Goal: Task Accomplishment & Management: Complete application form

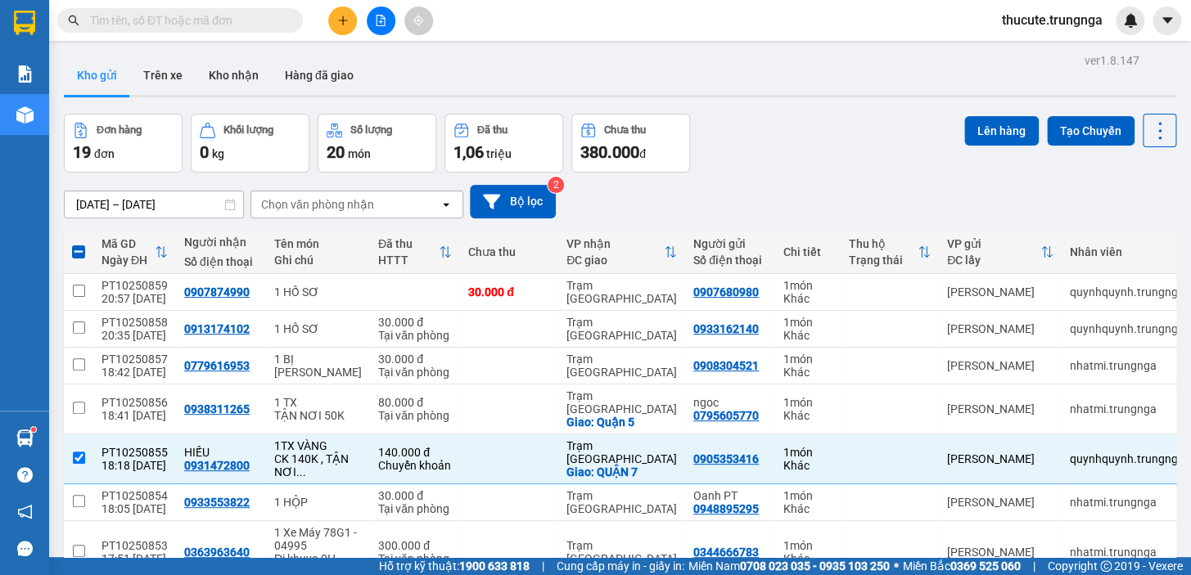
click at [143, 15] on input "text" at bounding box center [186, 20] width 193 height 18
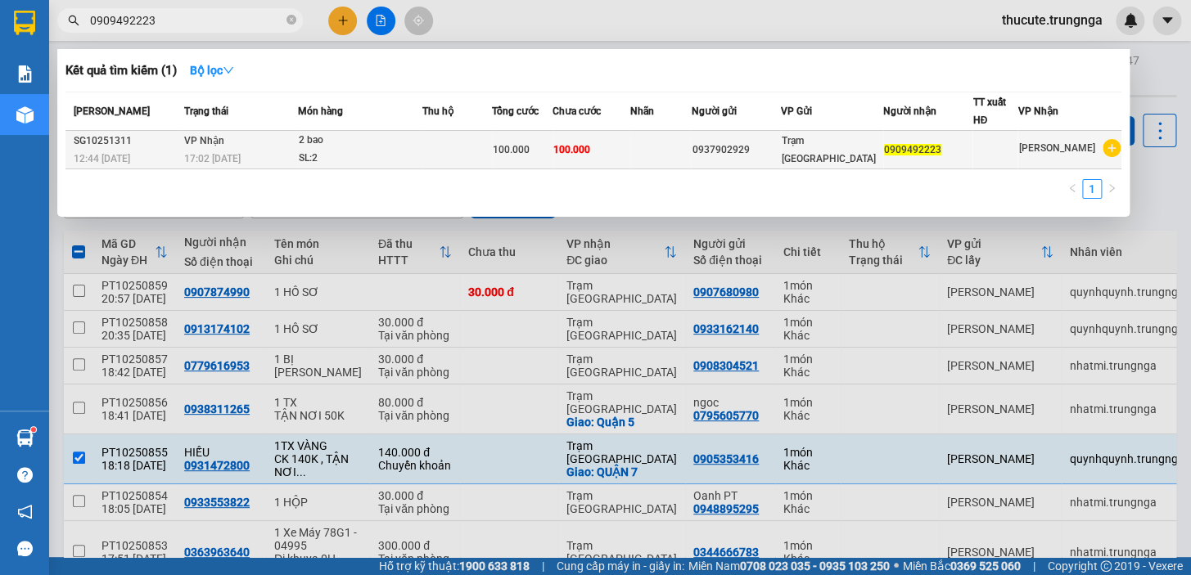
type input "0909492223"
click at [481, 137] on td at bounding box center [456, 150] width 70 height 38
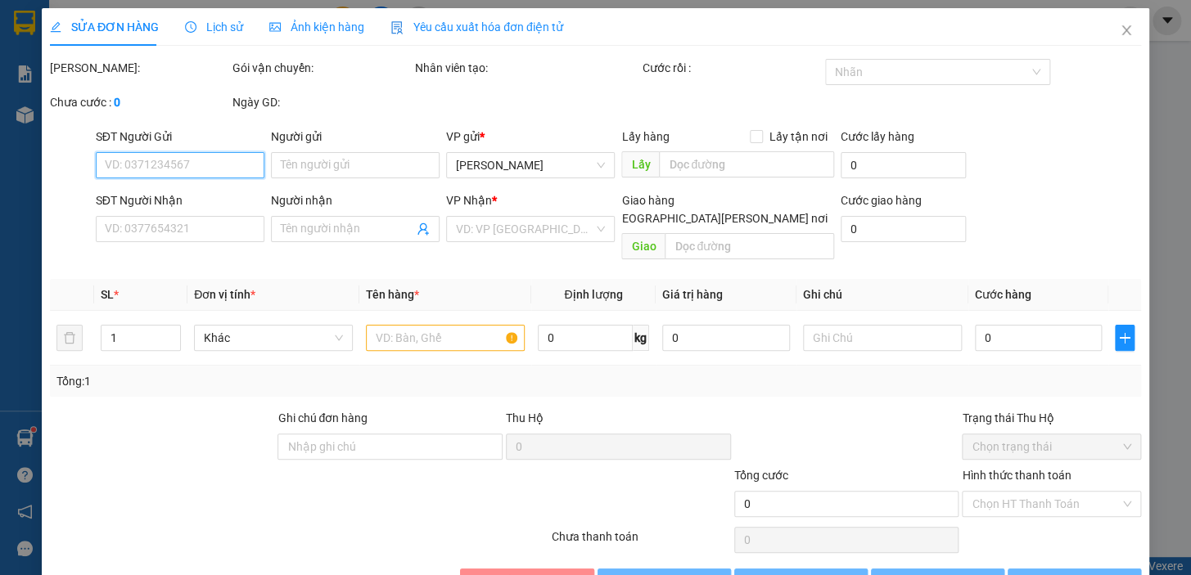
type input "0937902929"
type input "0909492223"
type input "100.000"
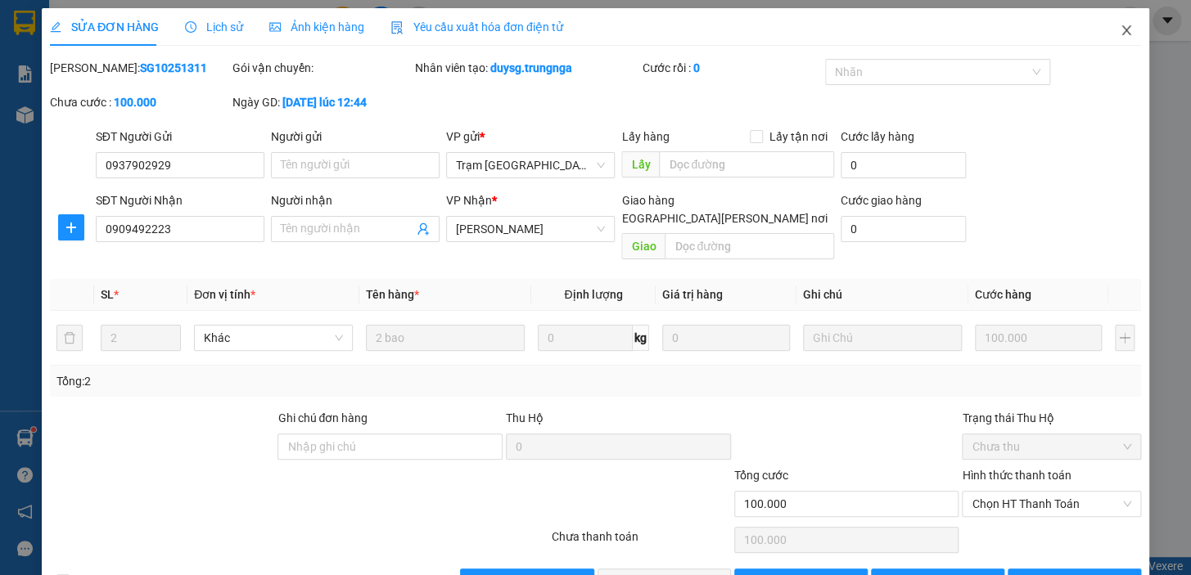
click at [1120, 40] on span "Close" at bounding box center [1126, 31] width 46 height 46
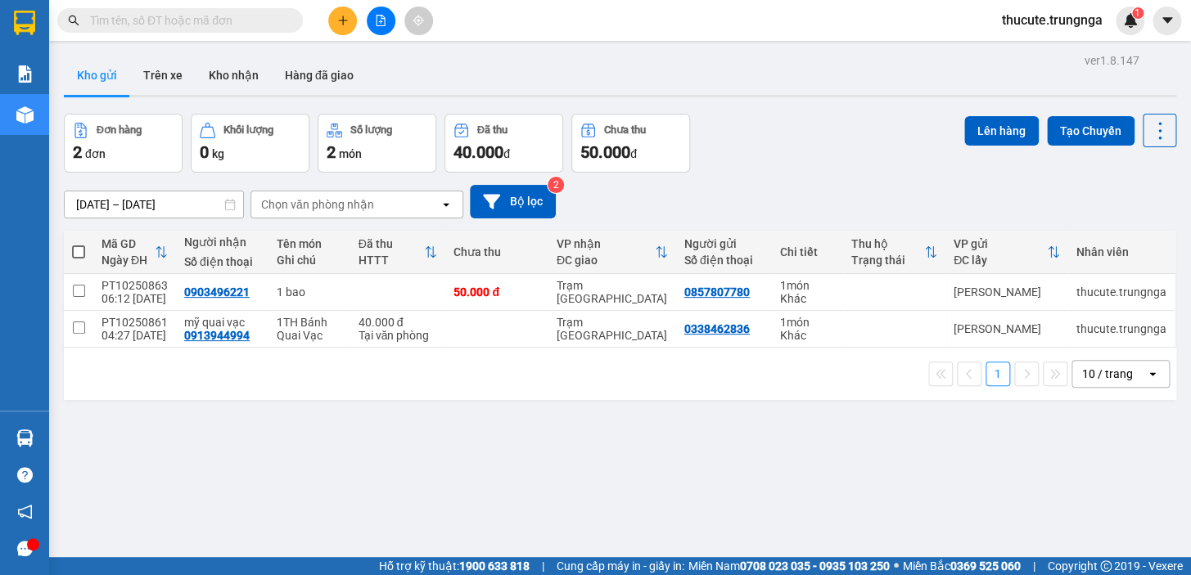
click at [185, 15] on input "text" at bounding box center [186, 20] width 193 height 18
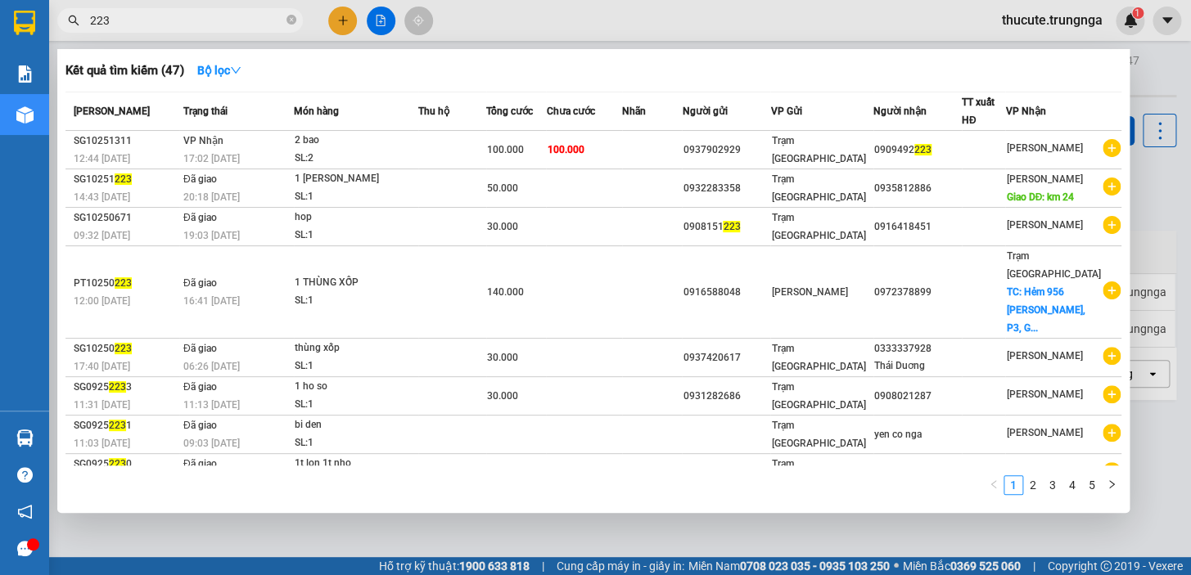
type input "223"
click at [489, 25] on div at bounding box center [595, 287] width 1191 height 575
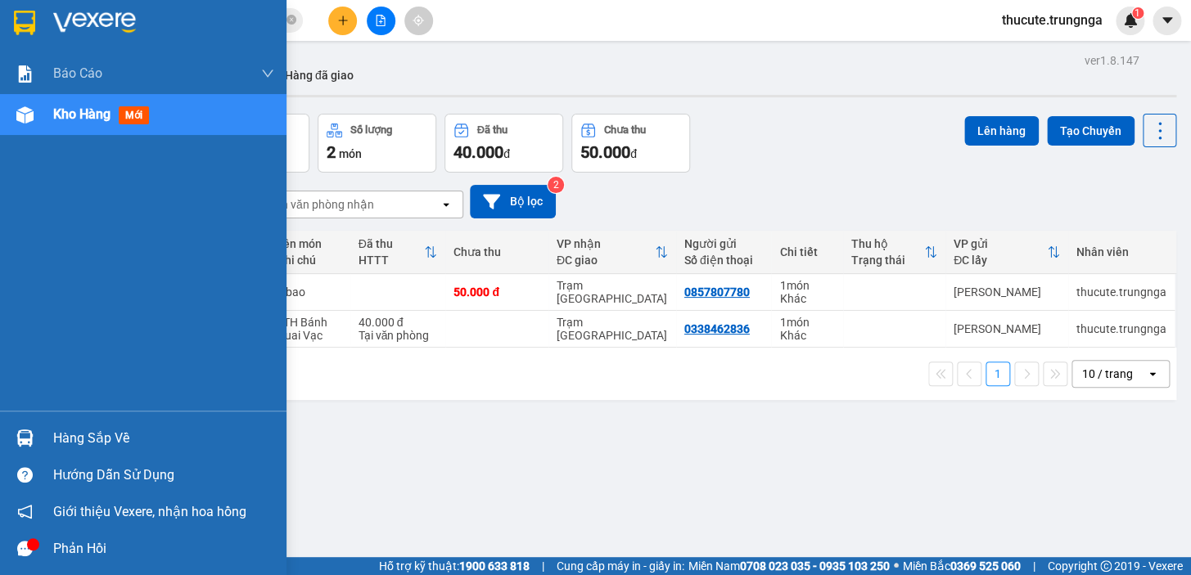
click at [12, 185] on div "Báo cáo Báo cáo dòng tiền (nhân viên) - chỉ tính tiền mặt Kho hàng mới" at bounding box center [143, 232] width 286 height 358
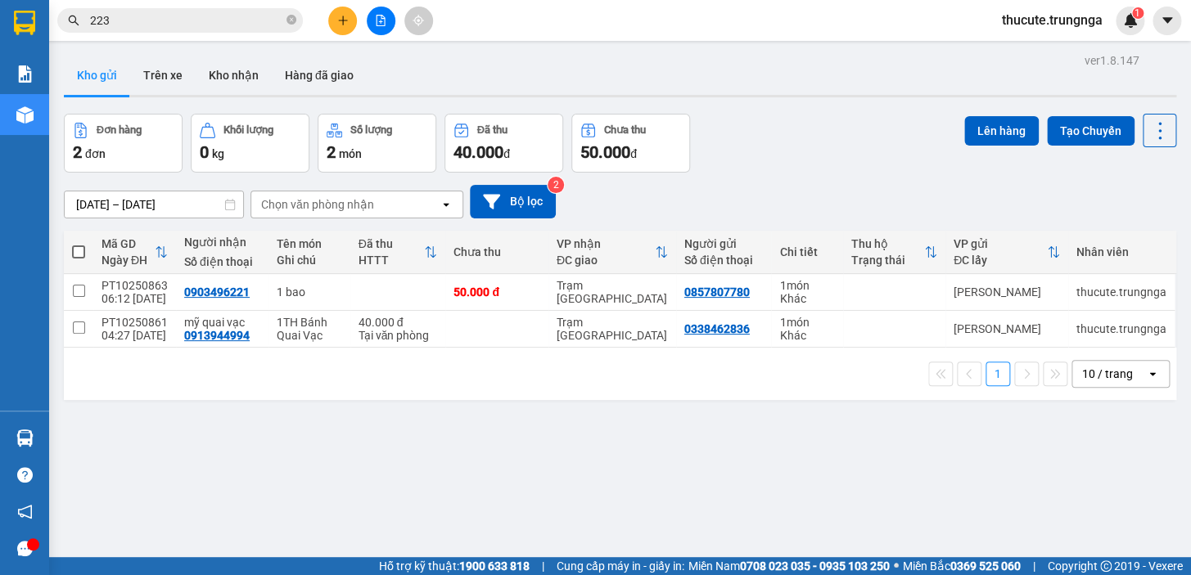
click at [1074, 23] on span "thucute.trungnga" at bounding box center [1051, 20] width 127 height 20
click at [1042, 55] on span "Đăng xuất" at bounding box center [1058, 51] width 94 height 18
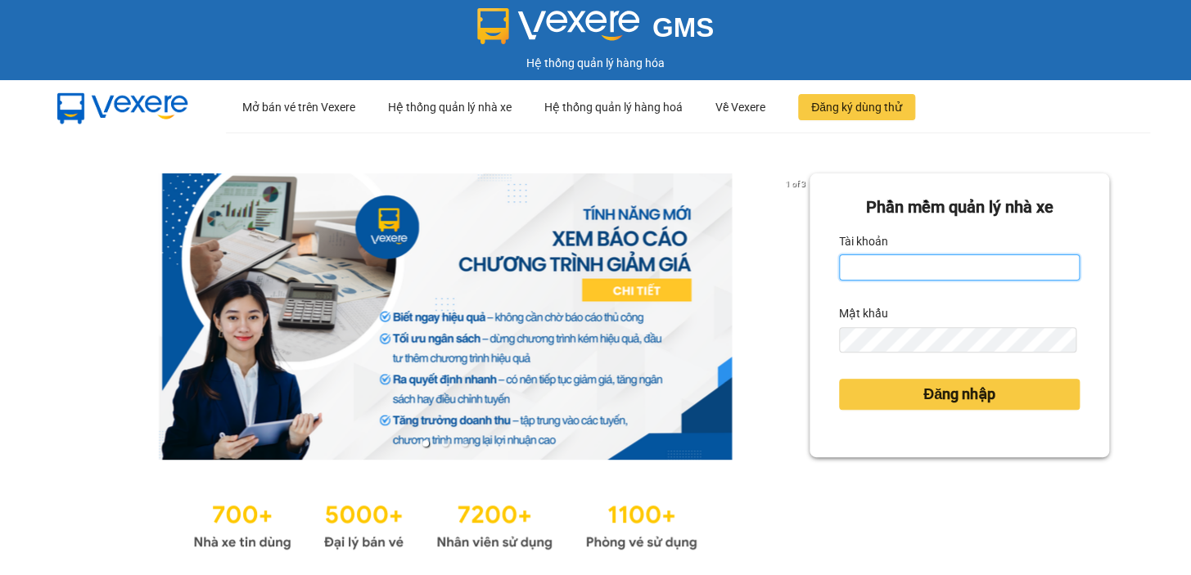
click at [867, 270] on input "Tài khoản" at bounding box center [959, 267] width 241 height 26
type input "heoxinh.trungnga"
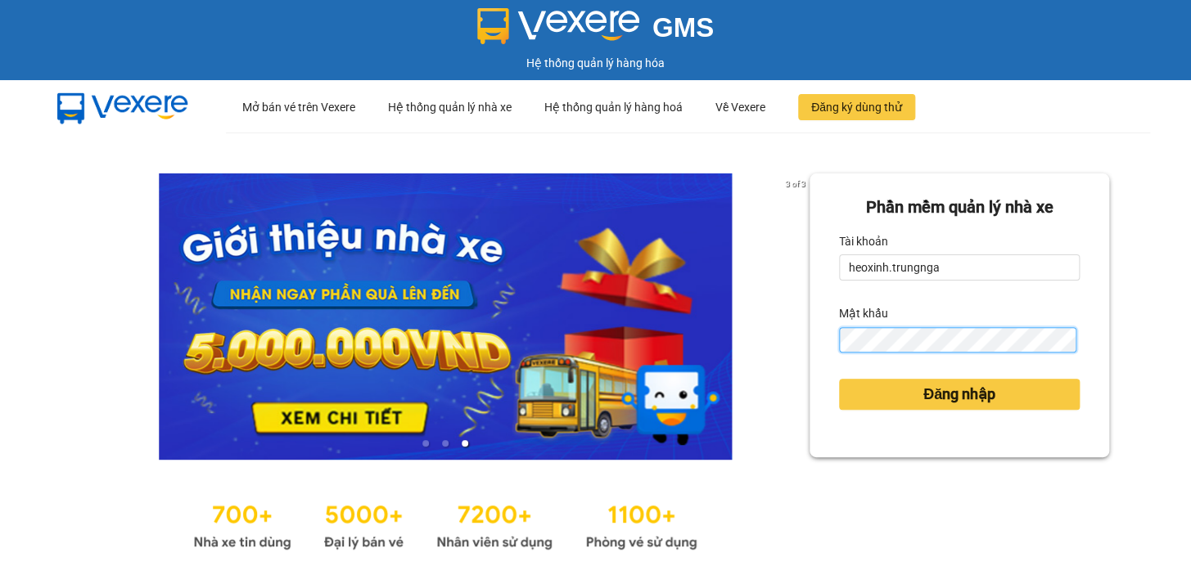
click at [839, 379] on button "Đăng nhập" at bounding box center [959, 394] width 241 height 31
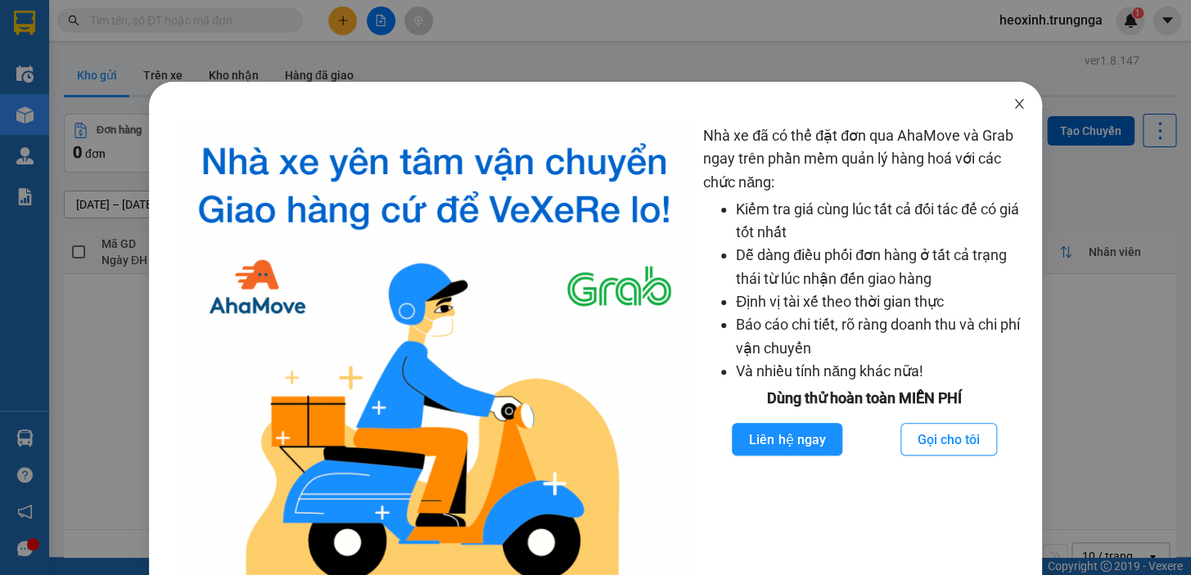
click at [1012, 106] on icon "close" at bounding box center [1018, 103] width 13 height 13
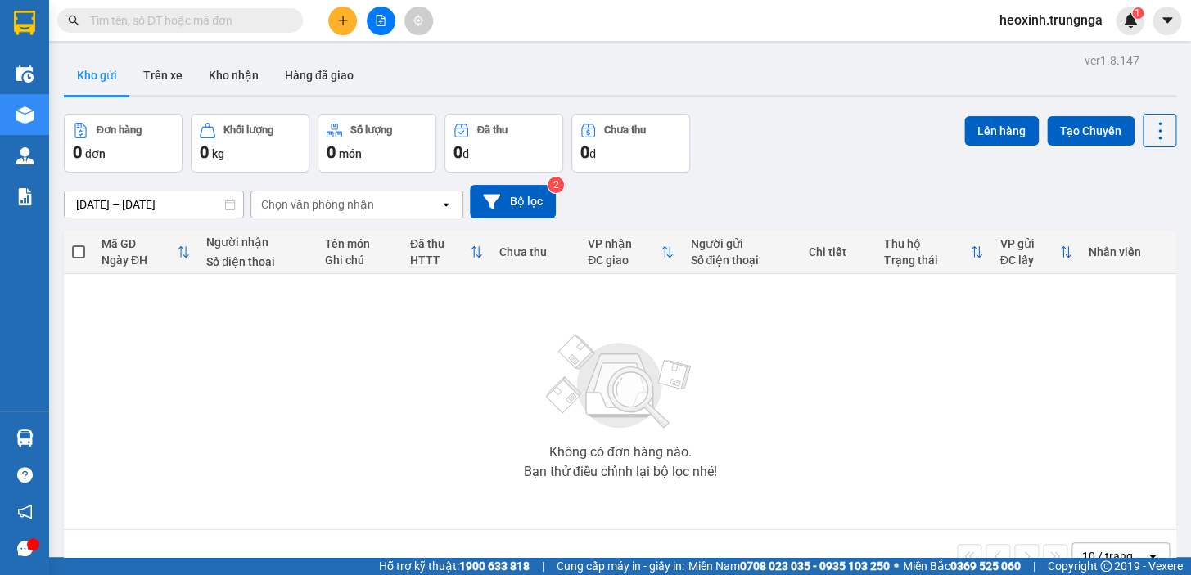
click at [377, 213] on div "Chọn văn phòng nhận" at bounding box center [345, 204] width 188 height 26
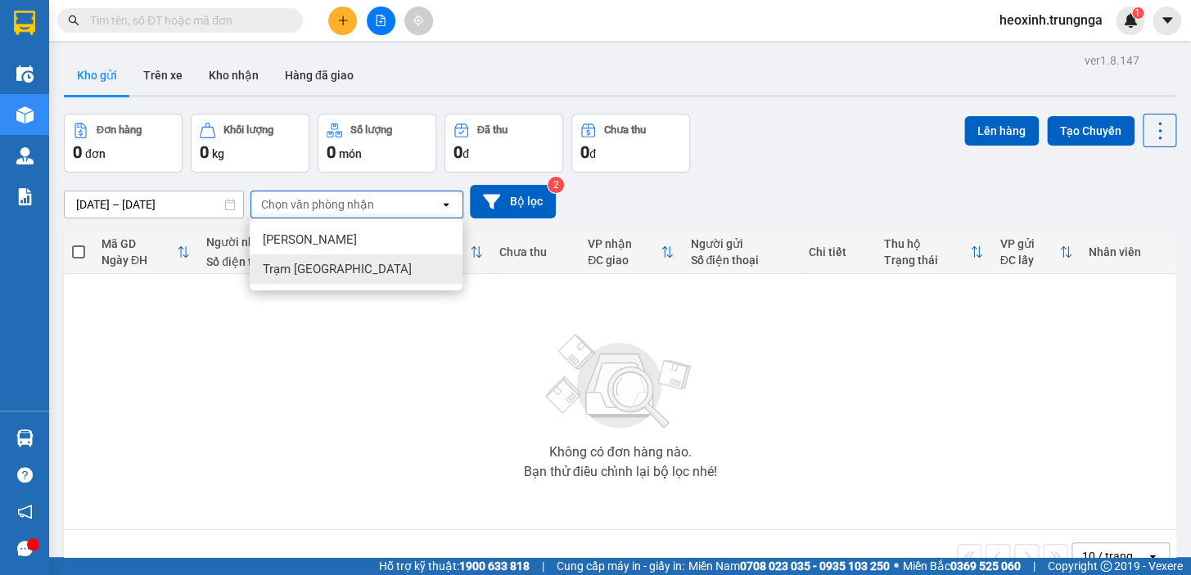
click at [367, 267] on div "Trạm [GEOGRAPHIC_DATA]" at bounding box center [356, 268] width 213 height 29
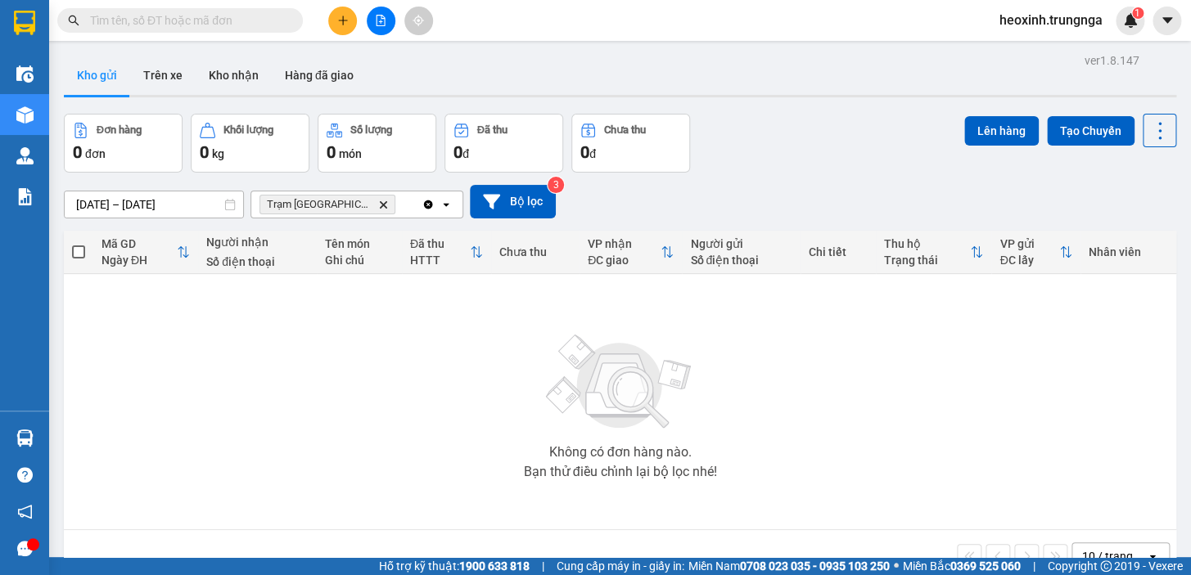
click at [196, 31] on span at bounding box center [179, 20] width 245 height 25
click at [196, 24] on input "text" at bounding box center [186, 20] width 193 height 18
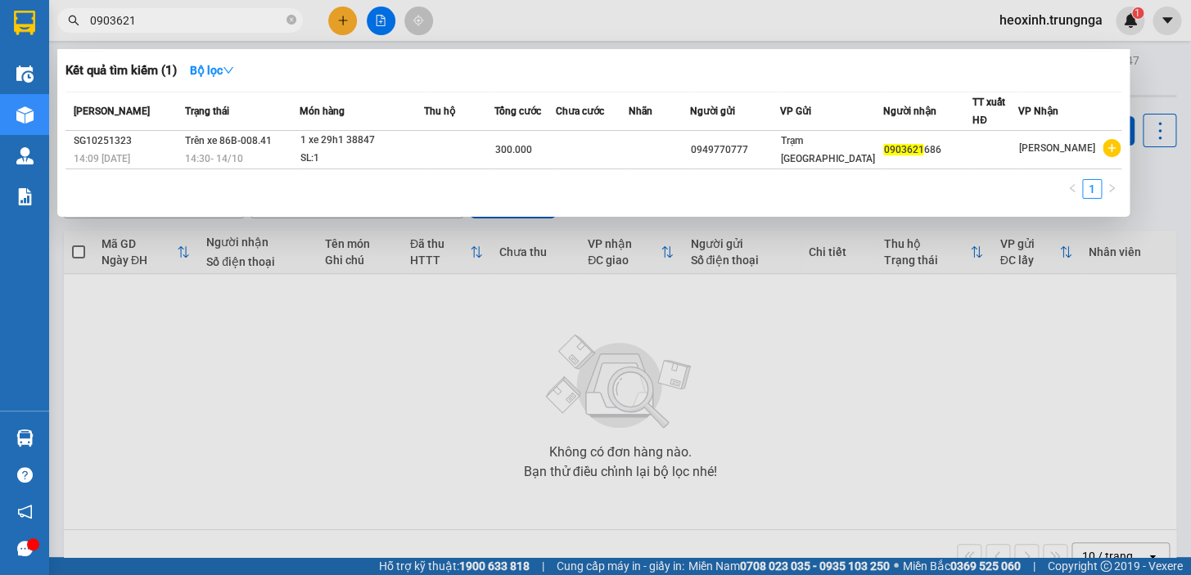
type input "0903621"
click at [261, 361] on div at bounding box center [595, 287] width 1191 height 575
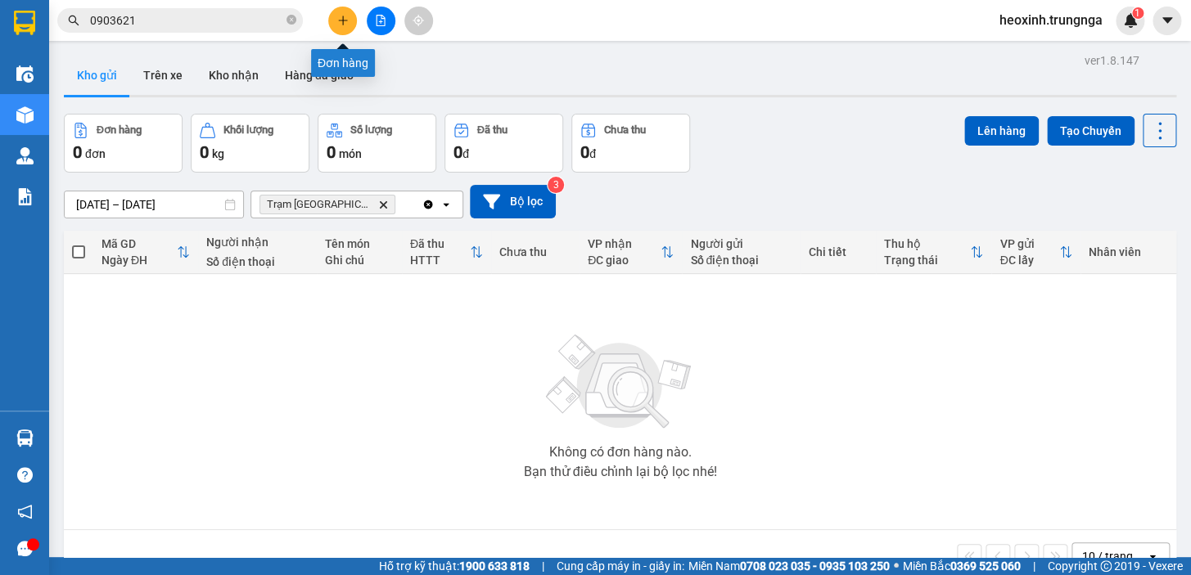
click at [340, 26] on button at bounding box center [342, 21] width 29 height 29
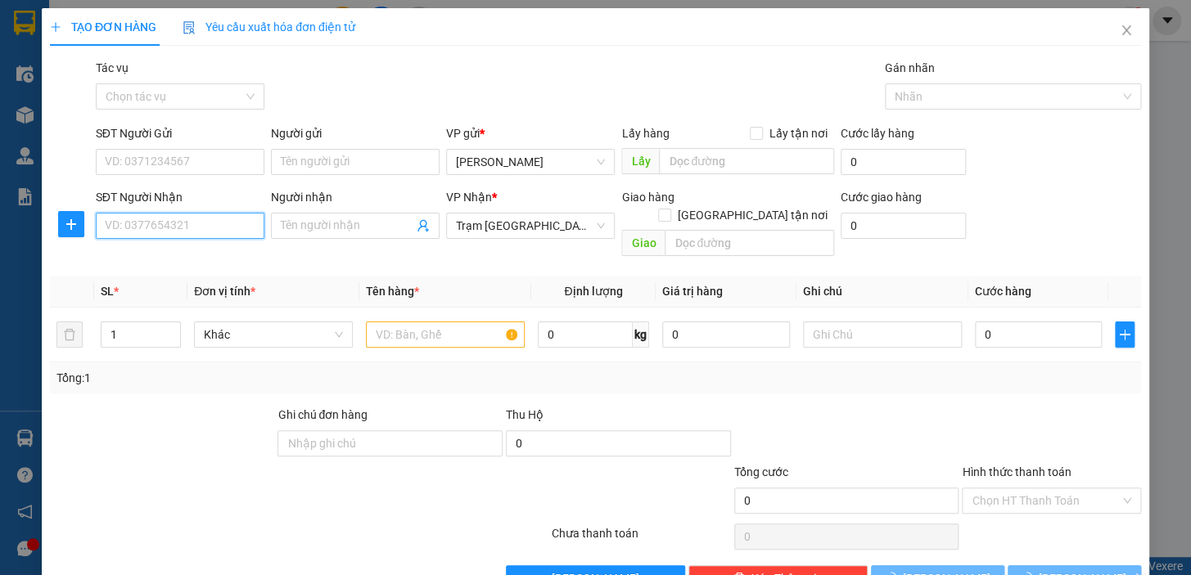
click at [191, 222] on input "SĐT Người Nhận" at bounding box center [180, 226] width 169 height 26
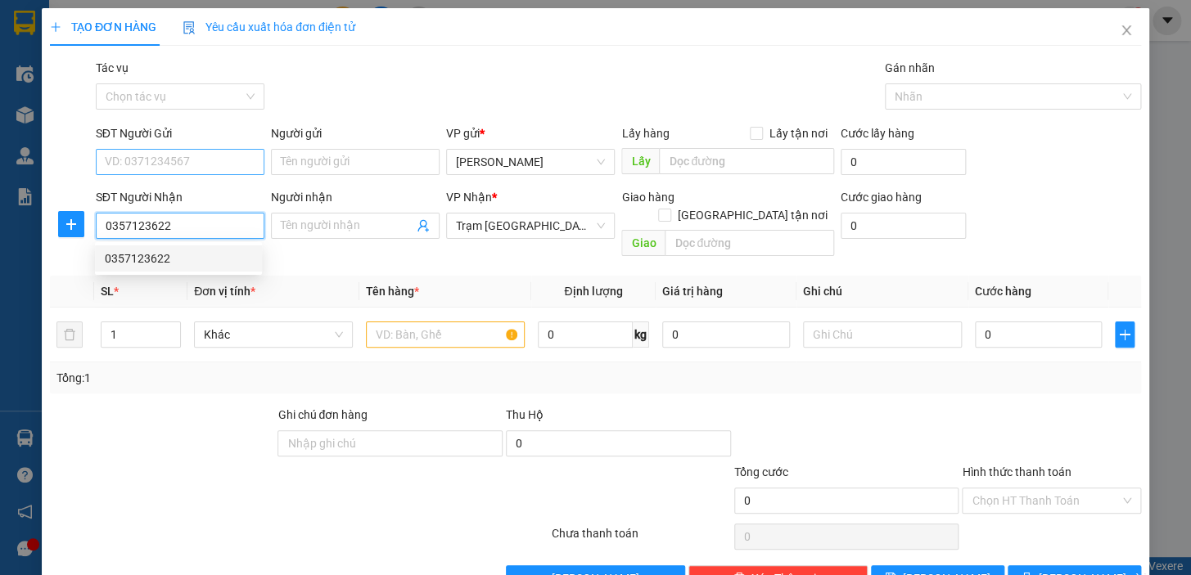
type input "0357123622"
click at [138, 152] on input "SĐT Người Gửi" at bounding box center [180, 162] width 169 height 26
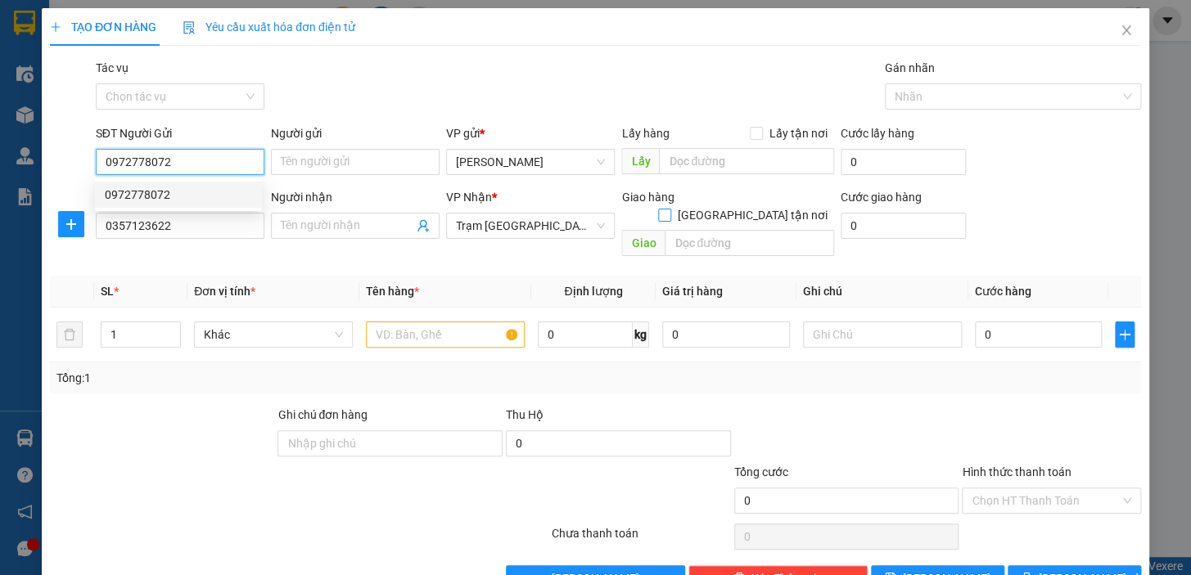
type input "0972778072"
click at [669, 209] on input "[GEOGRAPHIC_DATA] tận nơi" at bounding box center [663, 214] width 11 height 11
checkbox input "true"
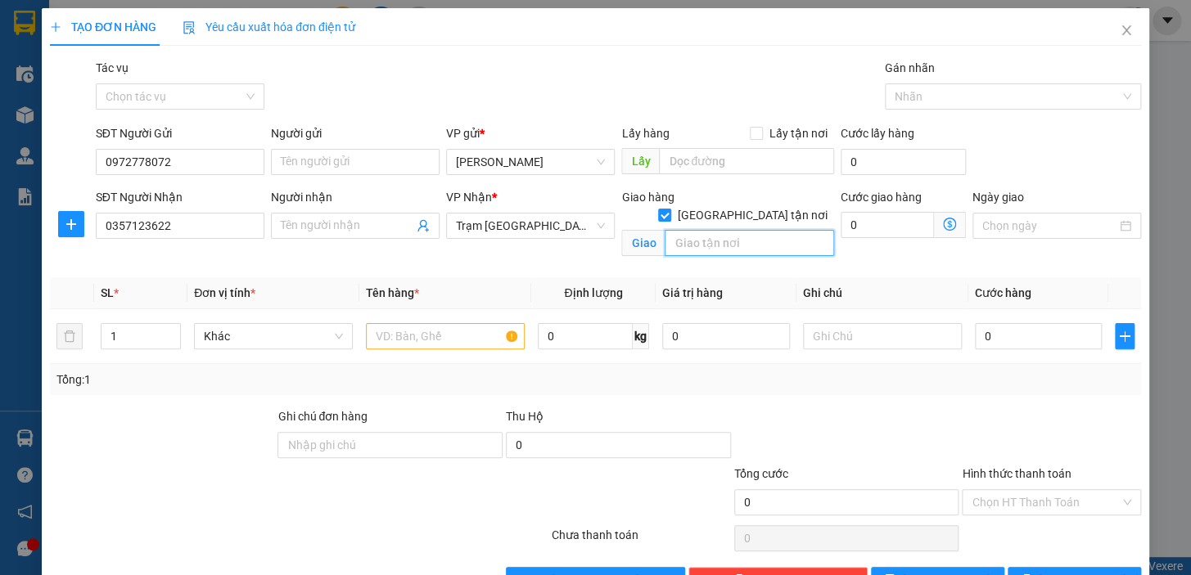
click at [731, 230] on input "text" at bounding box center [748, 243] width 169 height 26
type input "143 Nam Kì Khởi Nghĩa - Q3"
click at [840, 217] on input "0" at bounding box center [886, 225] width 93 height 26
type input "5"
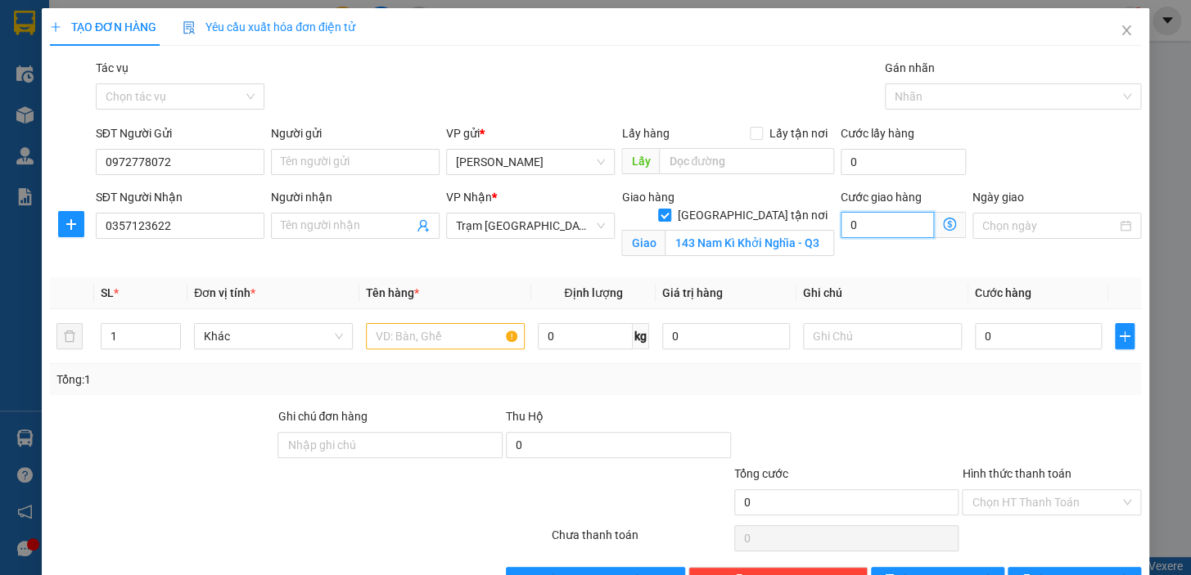
type input "5"
type input "50"
type input "50.000"
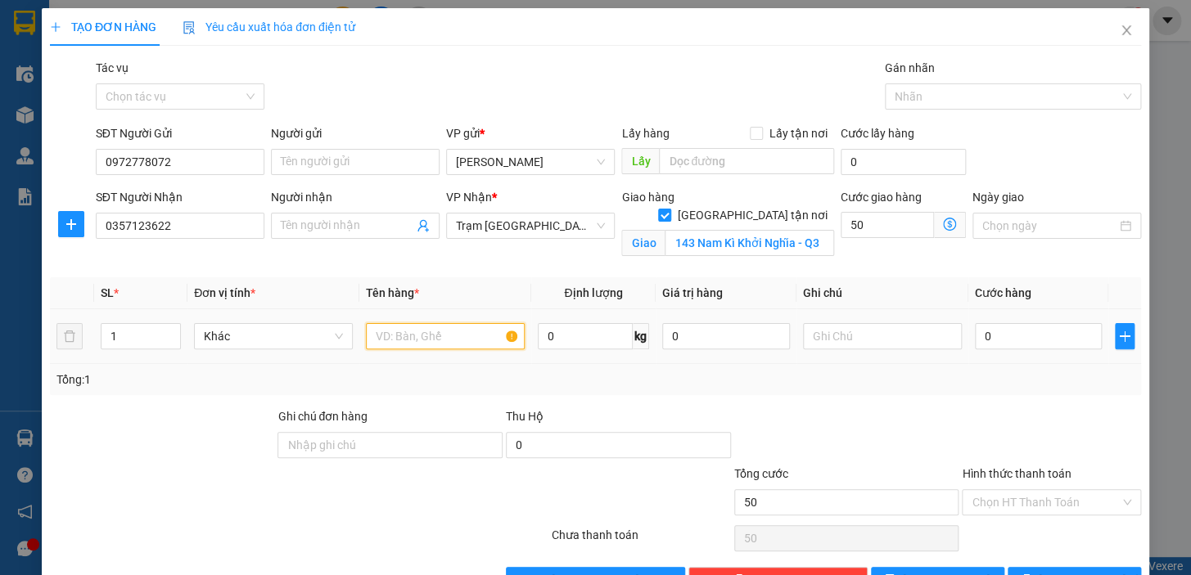
type input "50.000"
click at [430, 336] on input "text" at bounding box center [445, 336] width 159 height 26
type input "1 hộp mắm"
click at [1006, 367] on div "Tổng: 1" at bounding box center [595, 379] width 1091 height 31
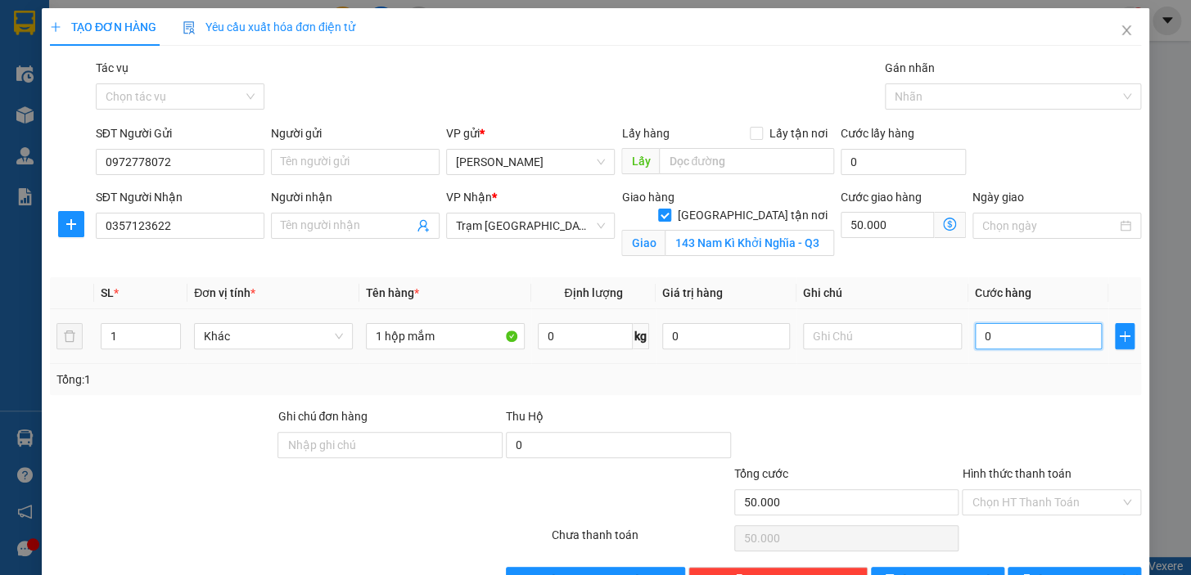
click at [1010, 337] on input "0" at bounding box center [1039, 336] width 128 height 26
type input "3"
type input "50.003"
type input "30"
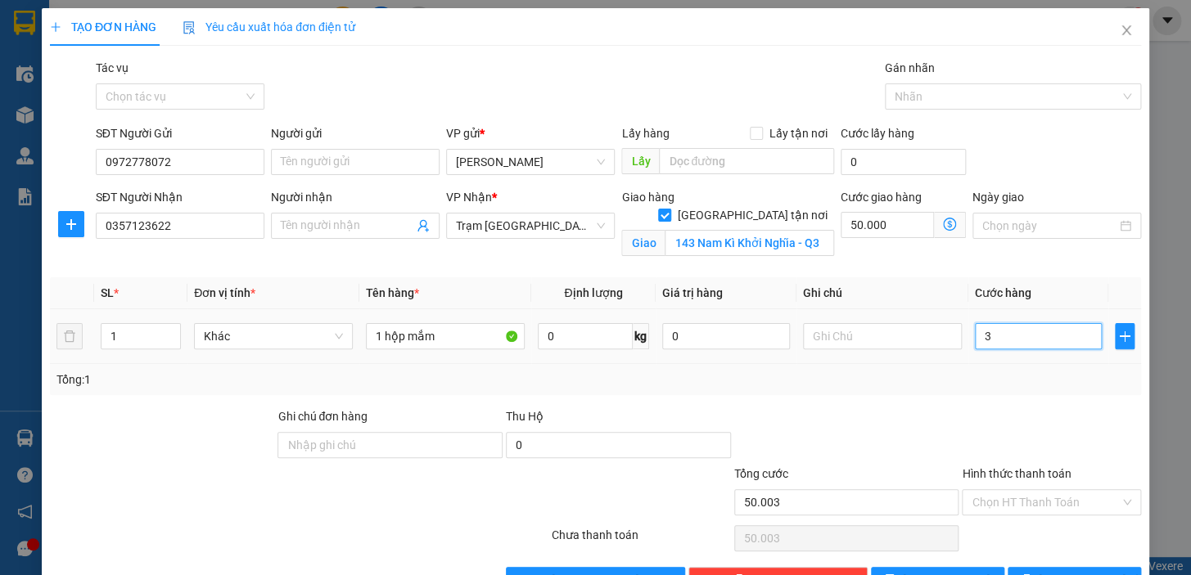
type input "50.030"
type input "30.000"
type input "80.000"
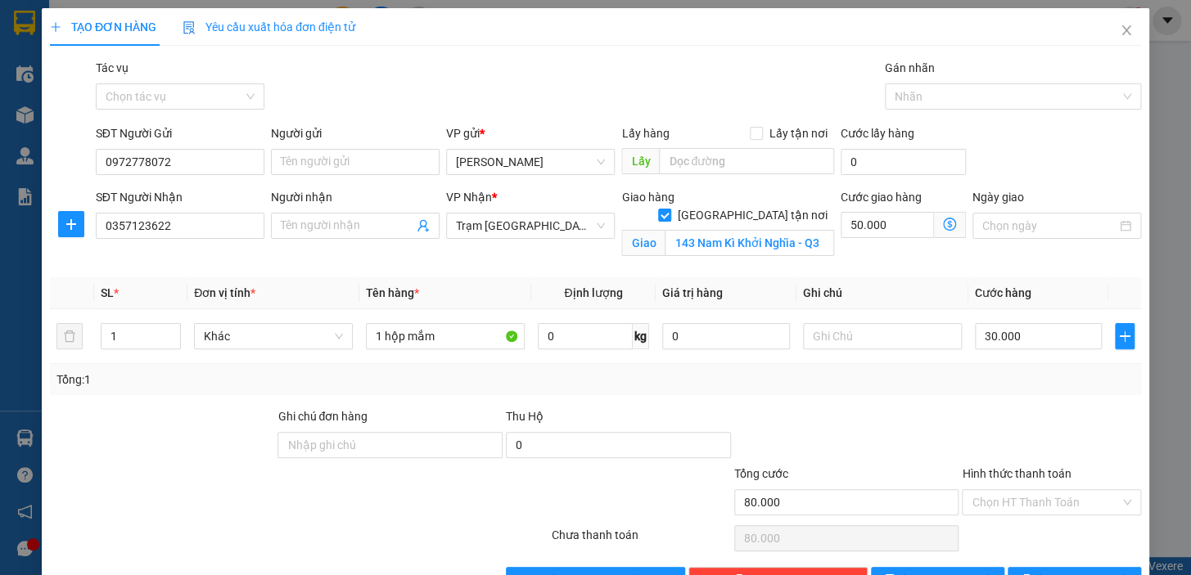
click at [979, 383] on div "Tổng: 1" at bounding box center [595, 380] width 1078 height 18
click at [871, 340] on input "text" at bounding box center [882, 336] width 159 height 26
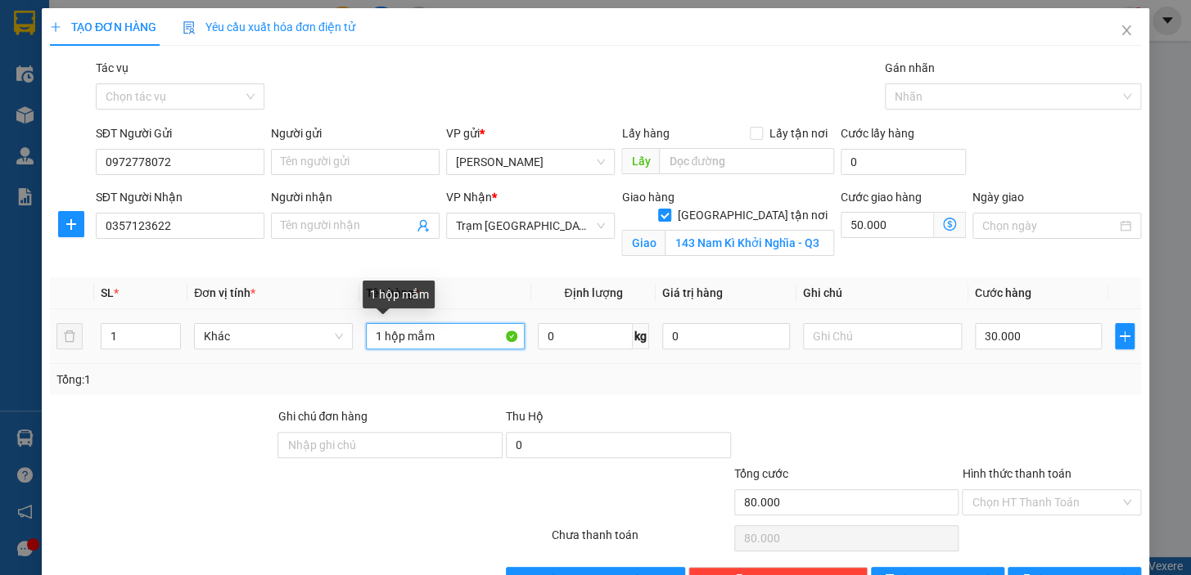
click at [403, 334] on input "1 hộp mắm" at bounding box center [445, 336] width 159 height 26
click at [402, 335] on input "1 hộp mắm" at bounding box center [445, 336] width 159 height 26
type input "1th giấy mắm"
click at [1012, 407] on div at bounding box center [1051, 435] width 182 height 57
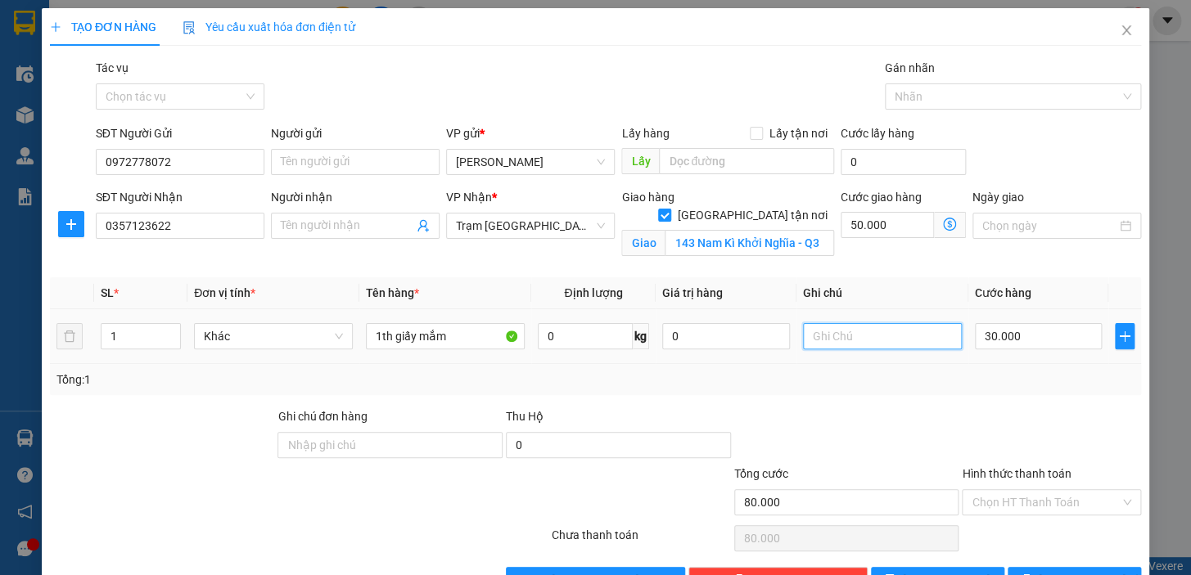
click at [834, 327] on input "text" at bounding box center [882, 336] width 159 height 26
click at [1022, 489] on div "Chọn HT Thanh Toán" at bounding box center [1050, 502] width 179 height 26
type input "TẬN NƠI 50K"
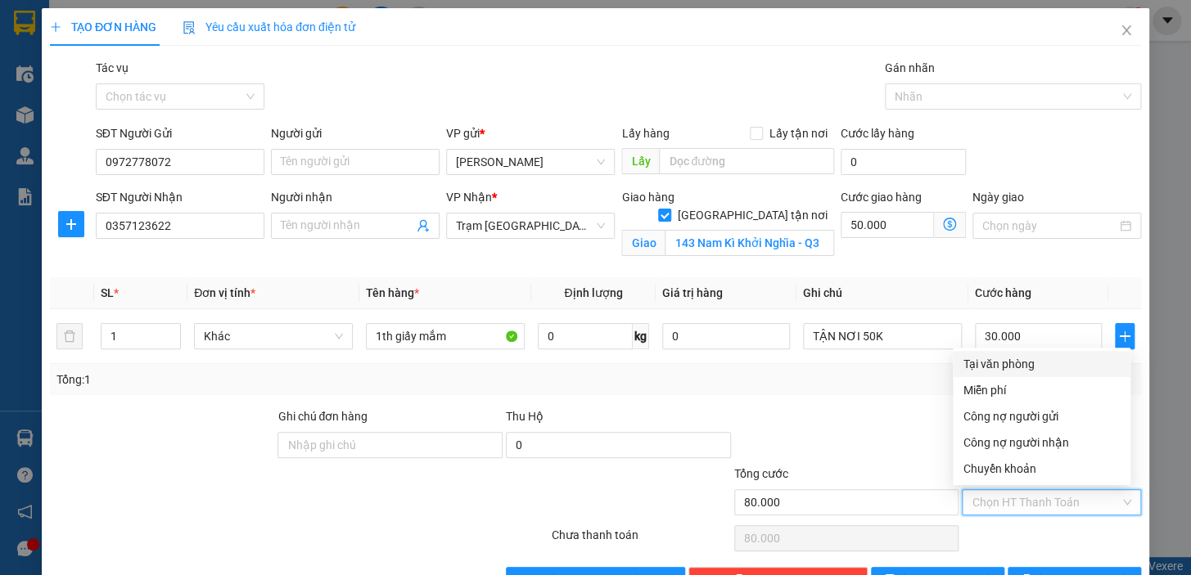
click at [989, 367] on div "Tại văn phòng" at bounding box center [1041, 364] width 158 height 18
type input "0"
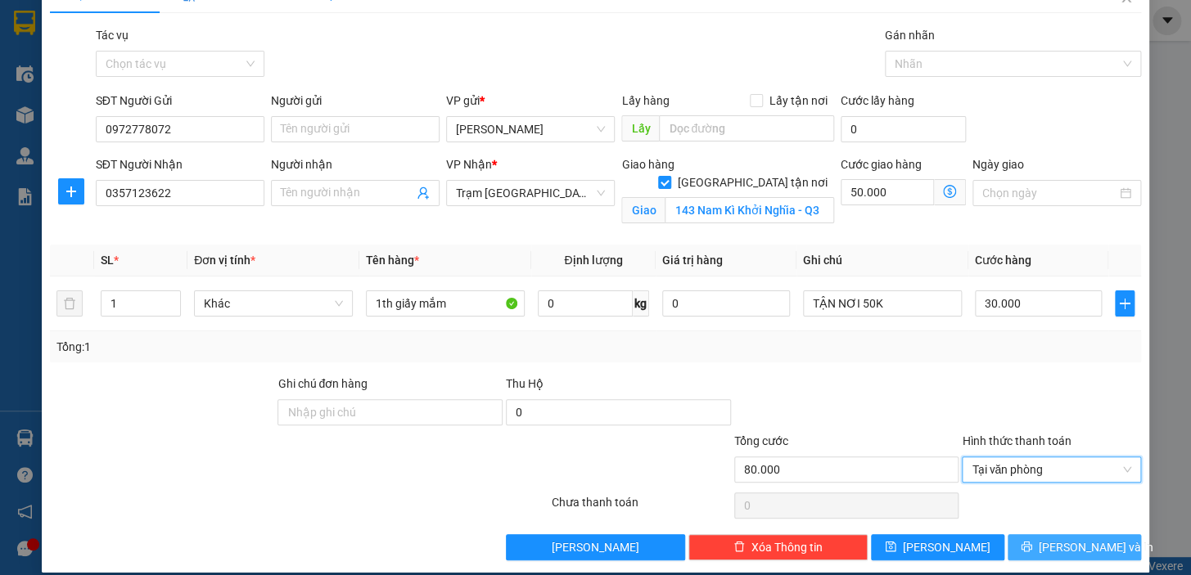
scroll to position [49, 0]
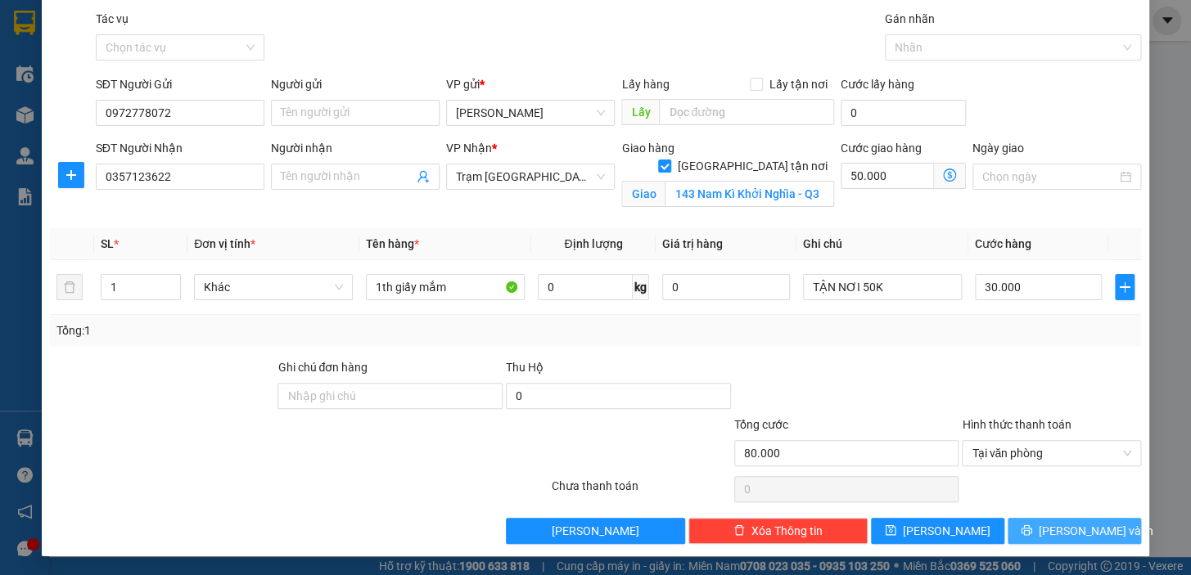
drag, startPoint x: 1012, startPoint y: 520, endPoint x: 978, endPoint y: 509, distance: 36.0
click at [1012, 520] on button "[PERSON_NAME] và In" at bounding box center [1073, 531] width 133 height 26
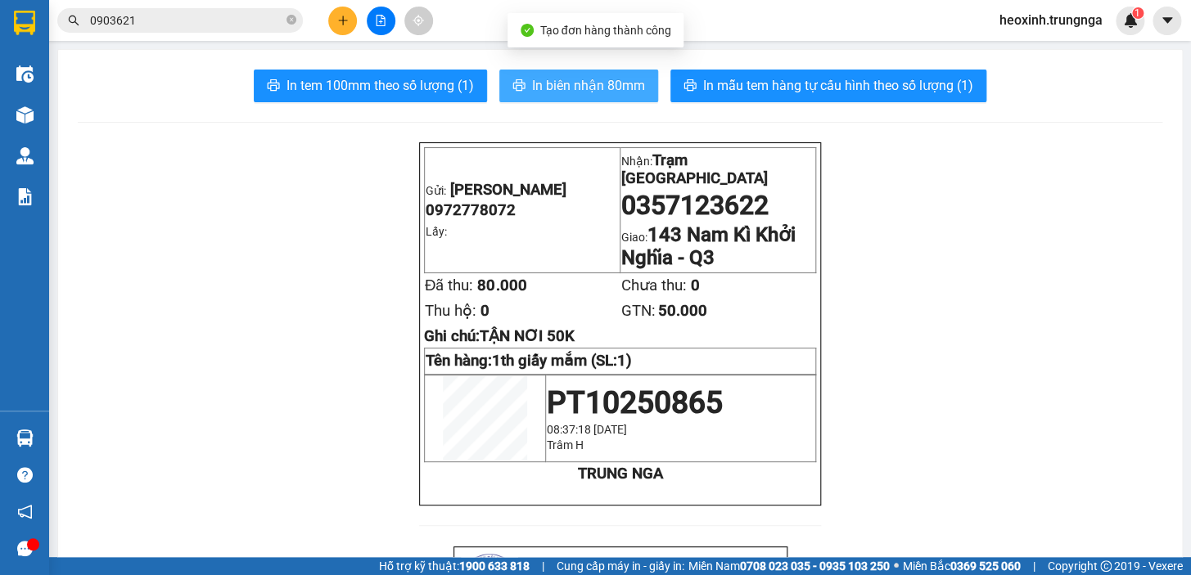
click at [583, 71] on button "In biên nhận 80mm" at bounding box center [578, 86] width 159 height 33
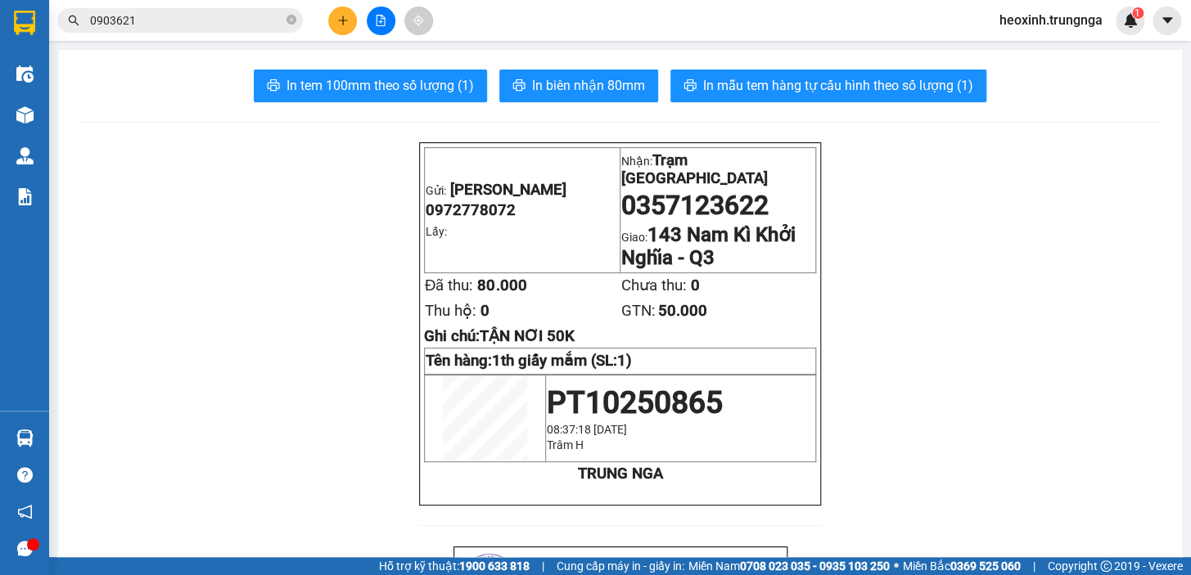
click at [338, 16] on icon "plus" at bounding box center [342, 20] width 11 height 11
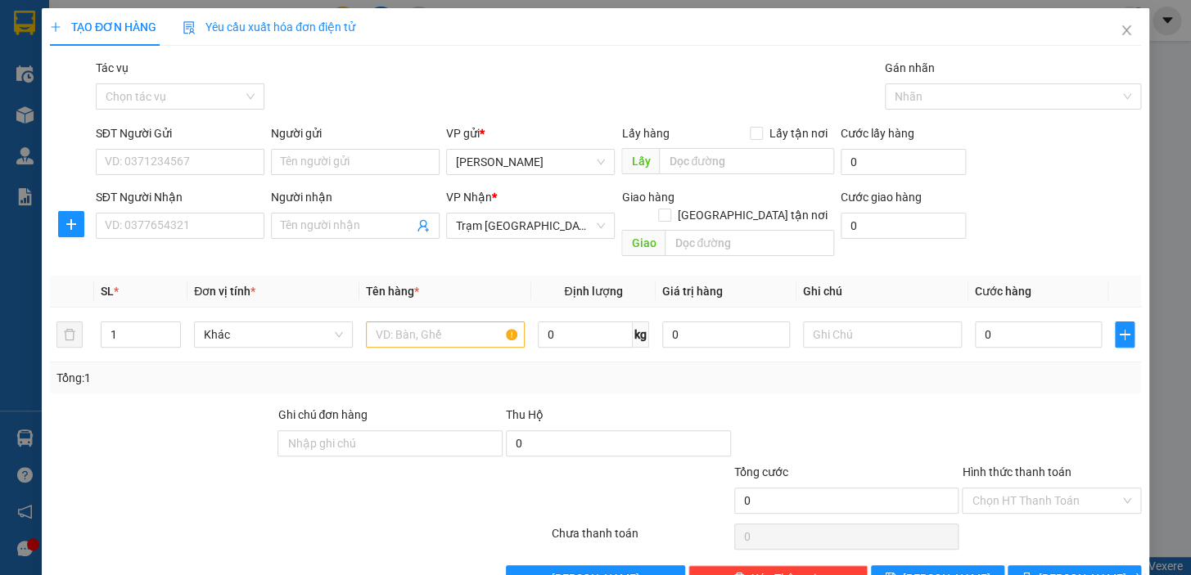
click at [204, 240] on div "SĐT Người Nhận VD: 0377654321" at bounding box center [180, 216] width 169 height 57
click at [193, 237] on input "SĐT Người Nhận" at bounding box center [180, 226] width 169 height 26
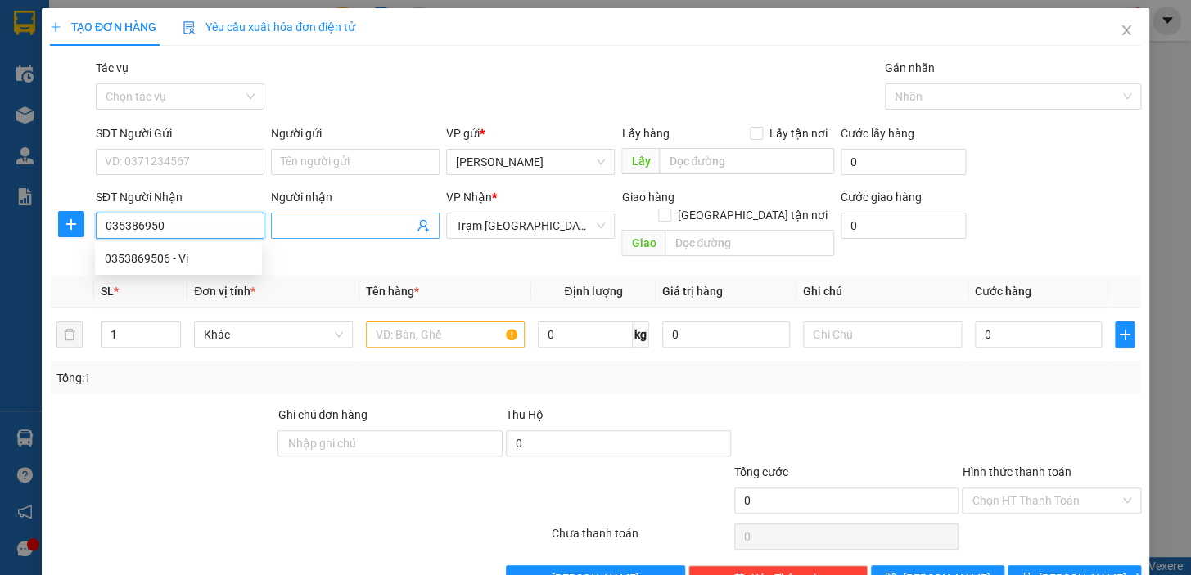
type input "0353869506"
click at [206, 263] on div "0353869506 - Vi" at bounding box center [178, 259] width 147 height 18
type input "Vi"
checkbox input "true"
type input "950 [PERSON_NAME], [GEOGRAPHIC_DATA]"
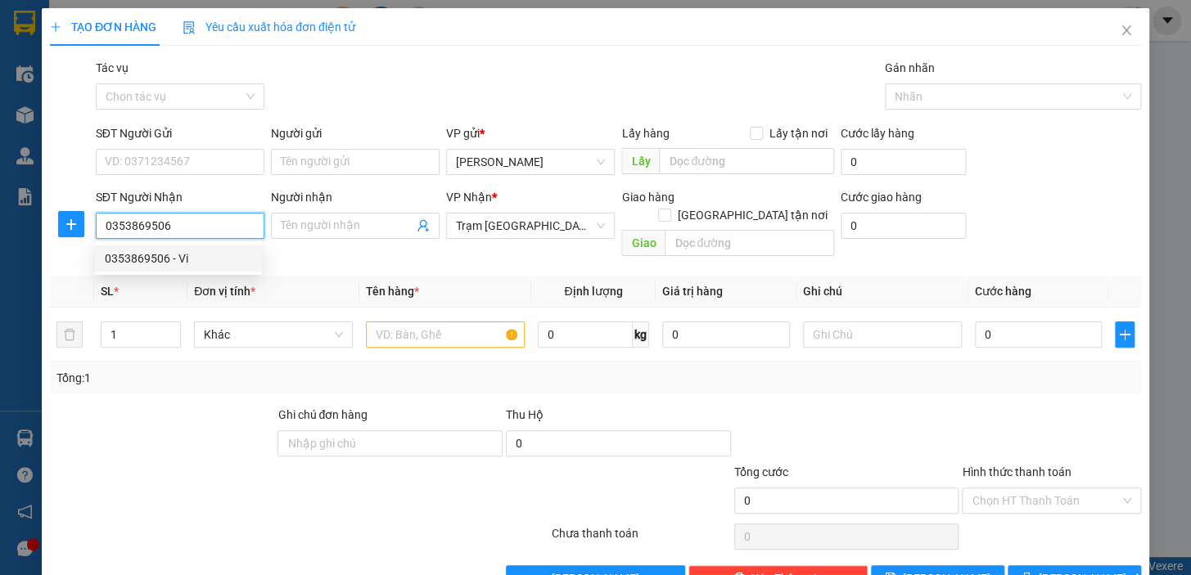
type input "100.000"
type input "180.000"
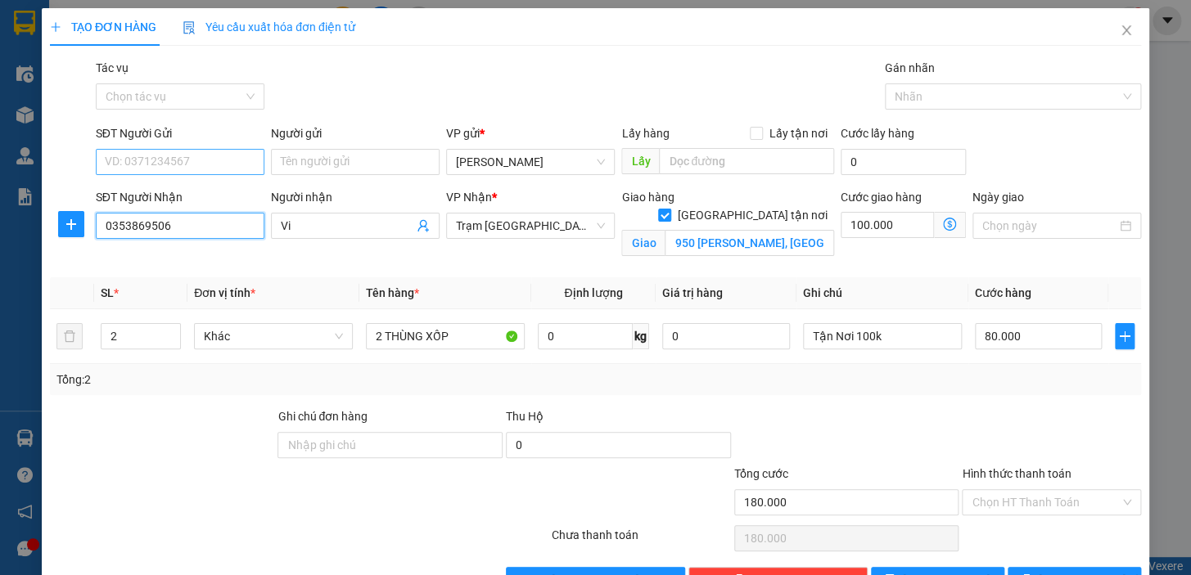
type input "0353869506"
click at [149, 165] on input "SĐT Người Gửi" at bounding box center [180, 162] width 169 height 26
click at [200, 194] on div "02523636688 - BEX" at bounding box center [178, 195] width 147 height 18
type input "02523636688"
type input "BEX"
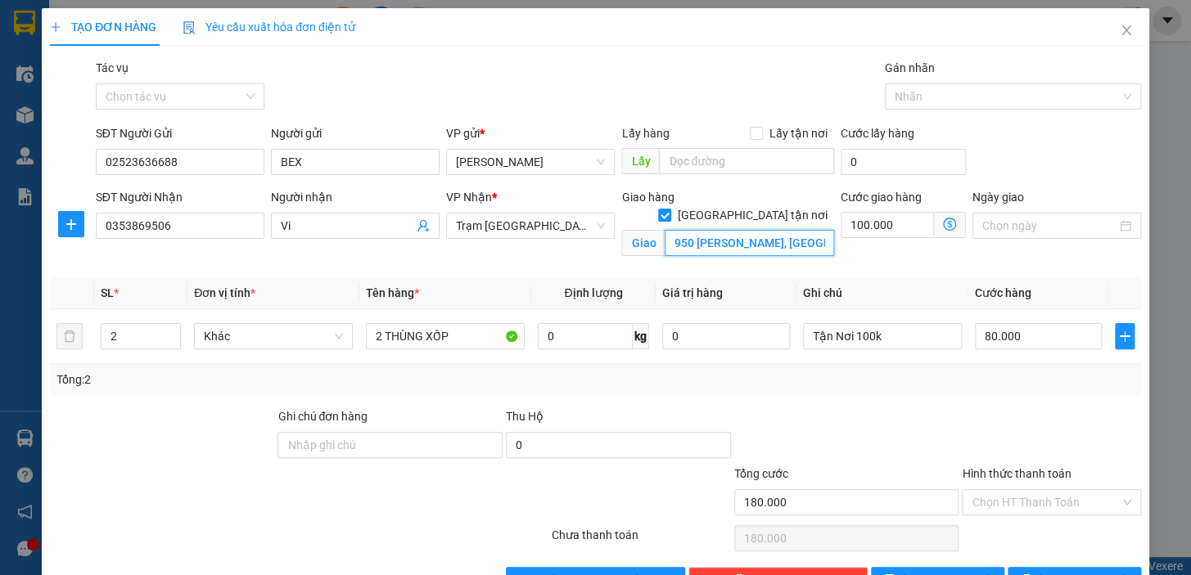
click at [792, 230] on input "950 [PERSON_NAME], [GEOGRAPHIC_DATA]" at bounding box center [748, 243] width 169 height 26
click at [740, 230] on input "950 [PERSON_NAME], [GEOGRAPHIC_DATA]" at bounding box center [748, 243] width 169 height 26
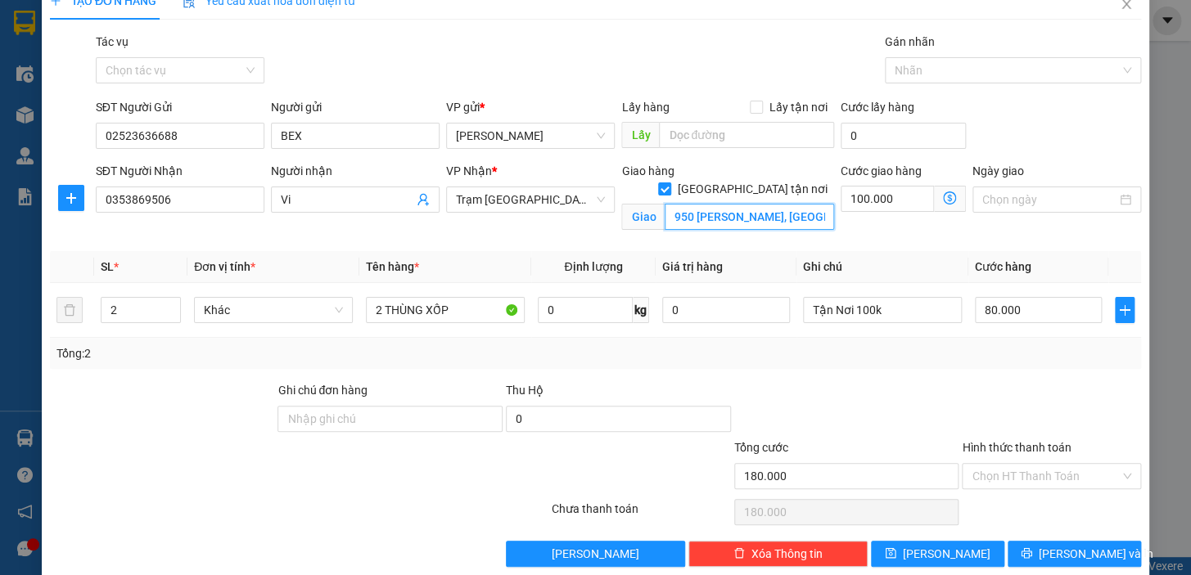
scroll to position [49, 0]
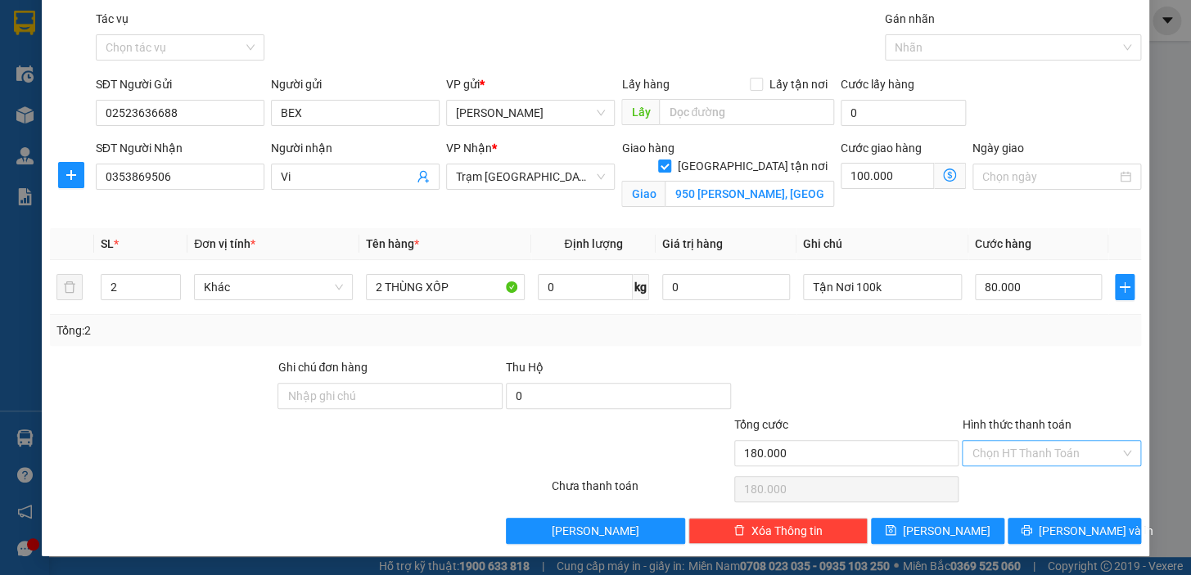
click at [997, 450] on input "Hình thức thanh toán" at bounding box center [1045, 453] width 148 height 25
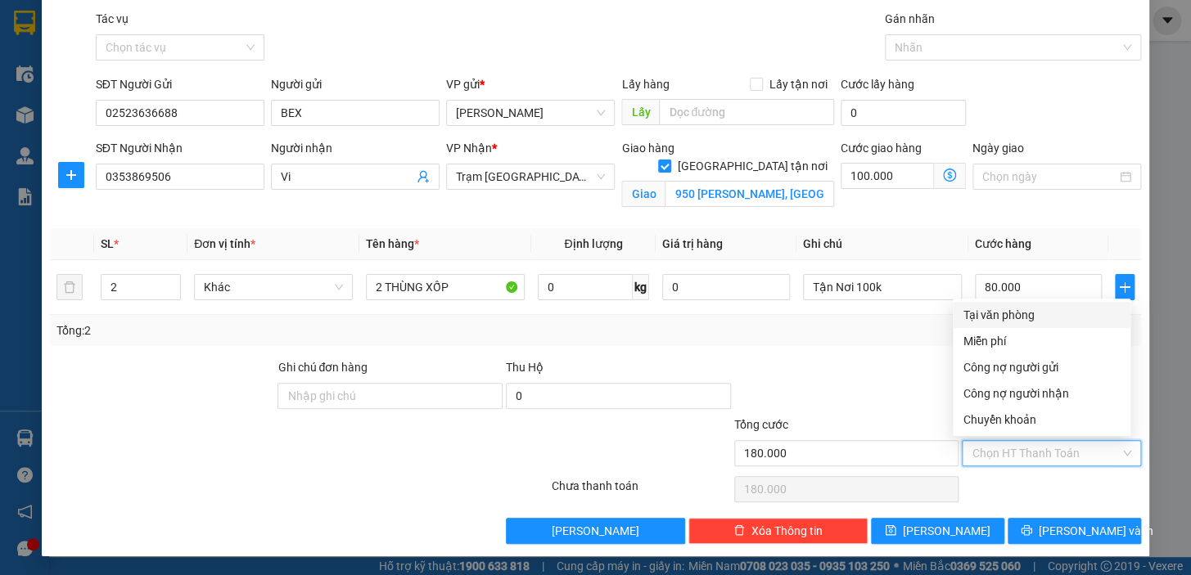
click at [993, 308] on div "Tại văn phòng" at bounding box center [1041, 315] width 158 height 18
type input "0"
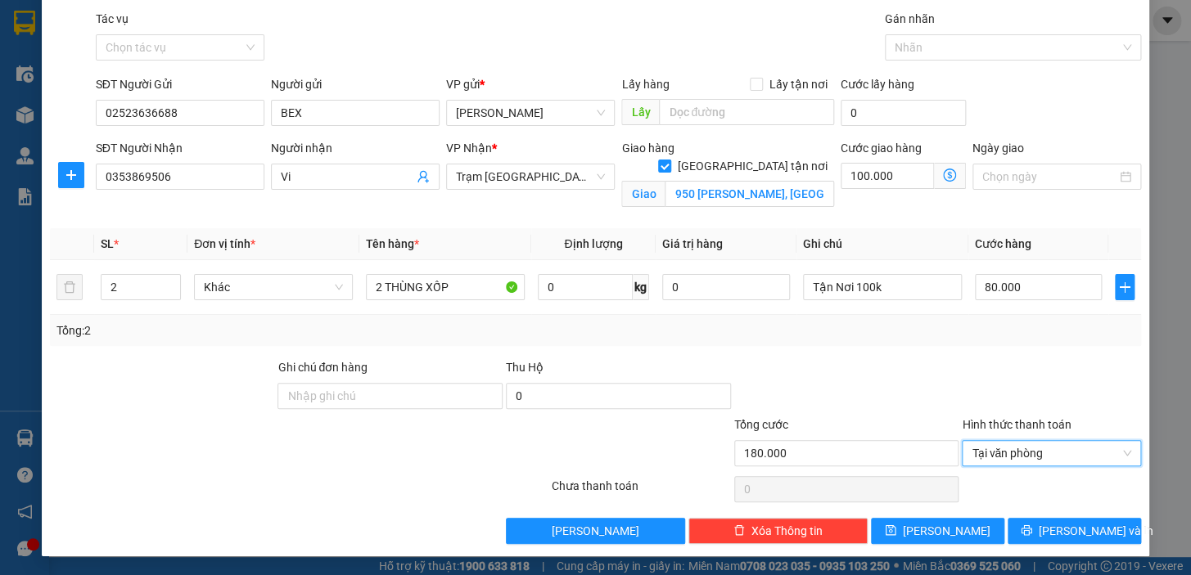
click at [921, 364] on div at bounding box center [846, 386] width 228 height 57
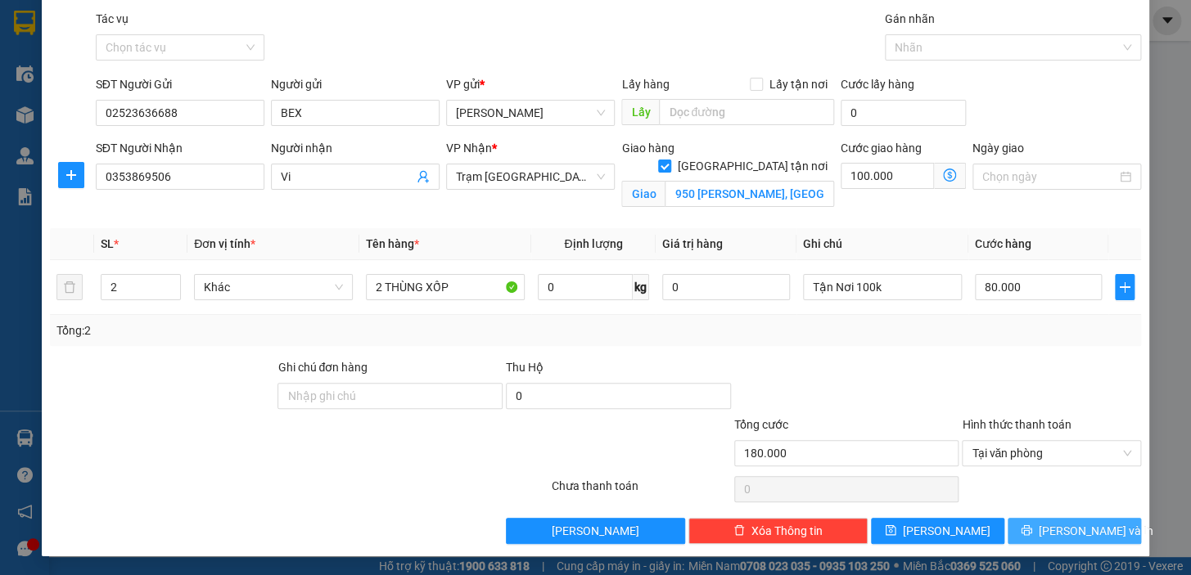
click at [1029, 525] on button "[PERSON_NAME] và In" at bounding box center [1073, 531] width 133 height 26
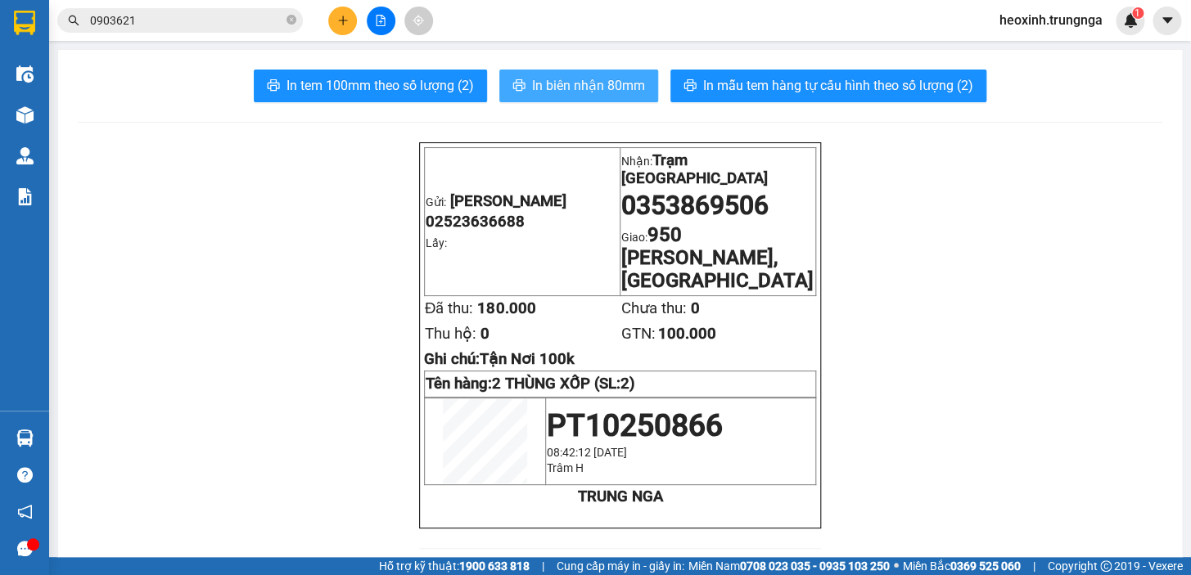
click at [565, 90] on span "In biên nhận 80mm" at bounding box center [588, 85] width 113 height 20
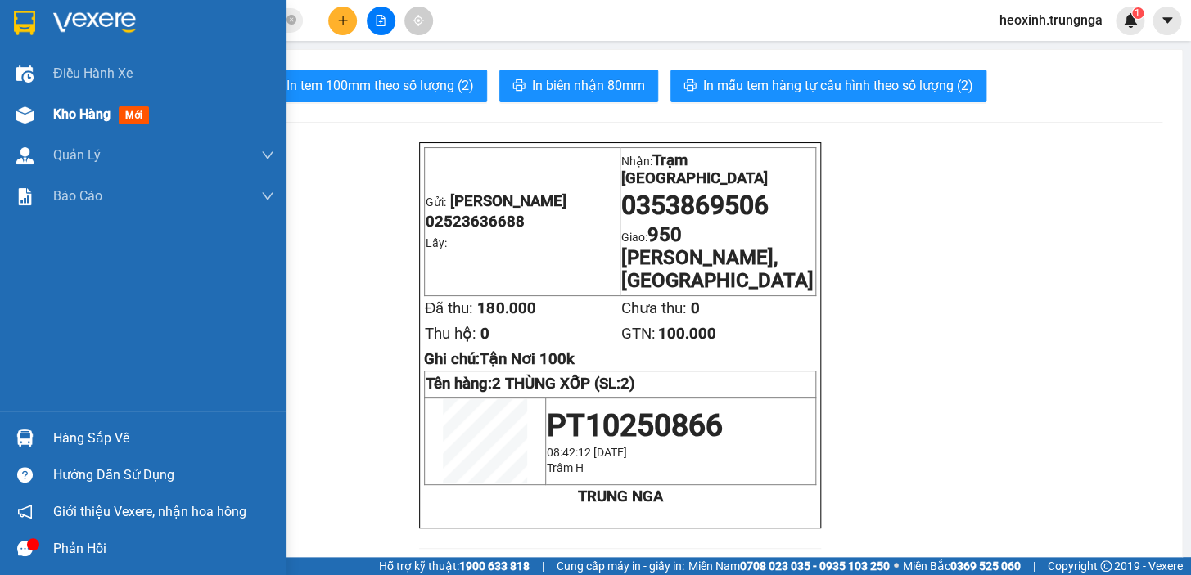
click at [34, 108] on div at bounding box center [25, 115] width 29 height 29
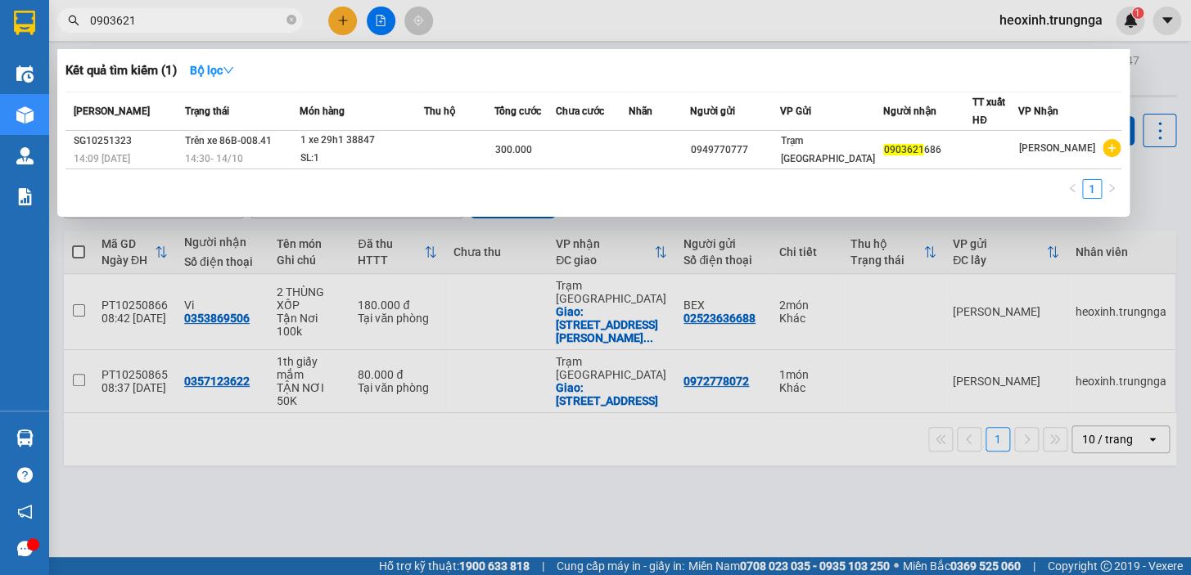
click at [236, 29] on input "0903621" at bounding box center [186, 20] width 193 height 18
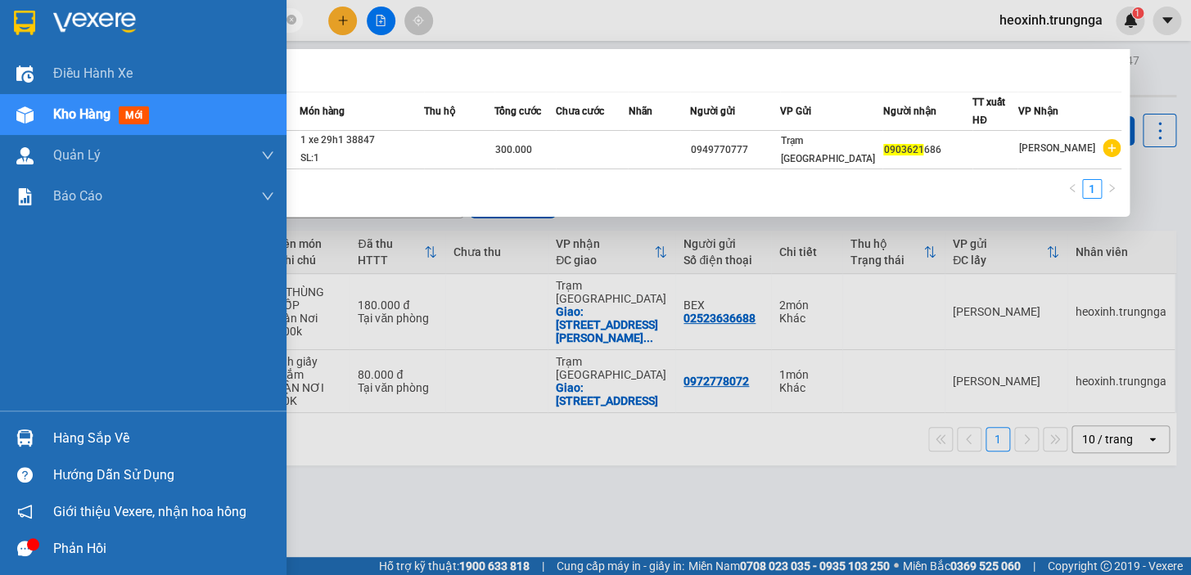
drag, startPoint x: 138, startPoint y: 14, endPoint x: 15, endPoint y: 35, distance: 125.4
click at [15, 35] on section "Kết quả tìm kiếm ( 1 ) Bộ lọc Mã ĐH Trạng thái Món hàng Thu hộ Tổng cước Chưa c…" at bounding box center [595, 287] width 1191 height 575
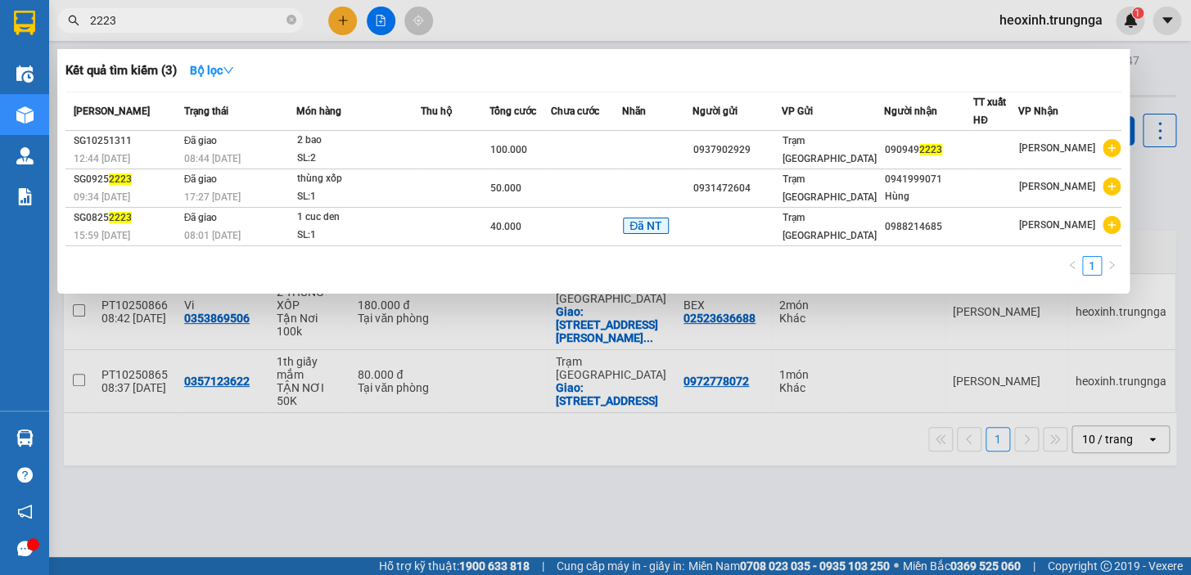
drag, startPoint x: 114, startPoint y: 8, endPoint x: 100, endPoint y: 16, distance: 15.7
click at [100, 16] on span "2223" at bounding box center [179, 20] width 245 height 25
drag, startPoint x: 115, startPoint y: 20, endPoint x: 67, endPoint y: 11, distance: 48.3
click at [67, 11] on span "2223" at bounding box center [179, 20] width 245 height 25
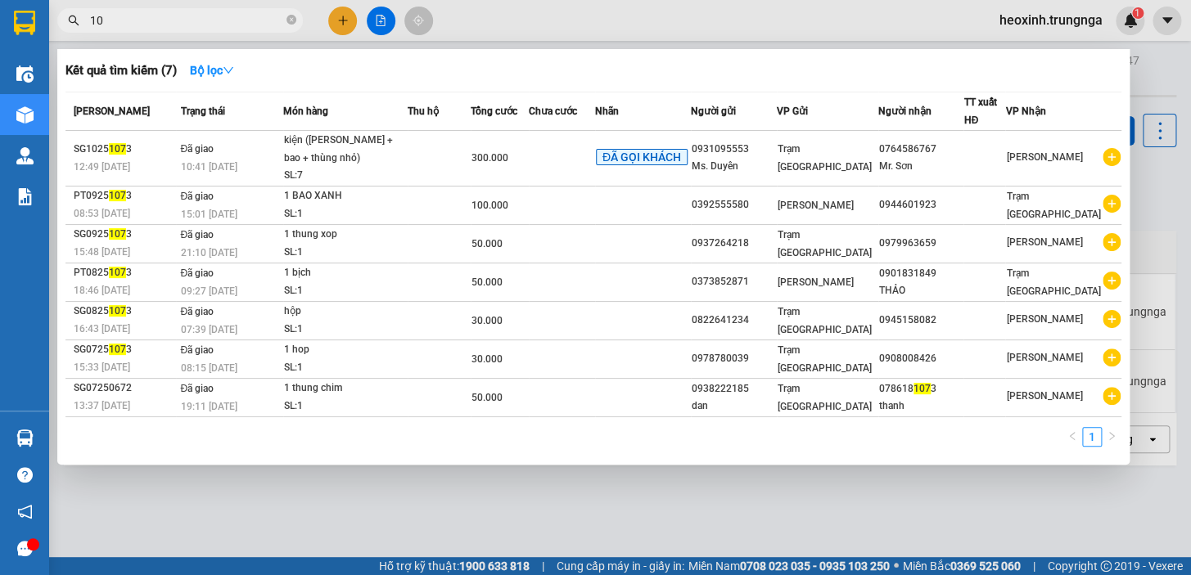
type input "1"
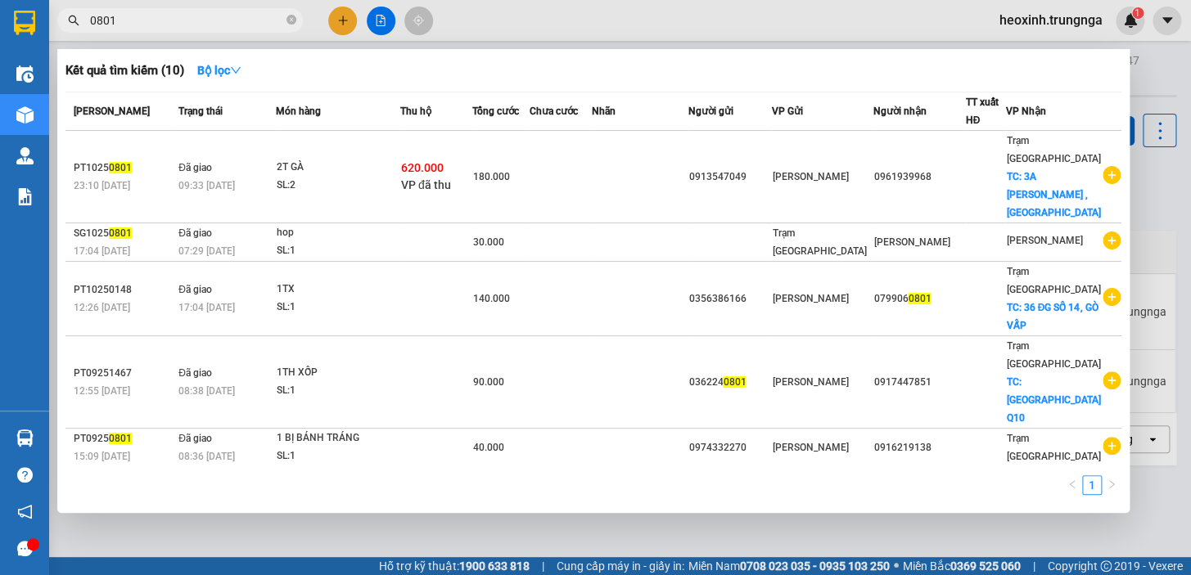
drag, startPoint x: 124, startPoint y: 23, endPoint x: 39, endPoint y: 22, distance: 84.3
click at [39, 22] on section "Kết quả tìm kiếm ( 10 ) Bộ lọc Mã ĐH Trạng thái Món hàng Thu hộ Tổng cước Chưa …" at bounding box center [595, 287] width 1191 height 575
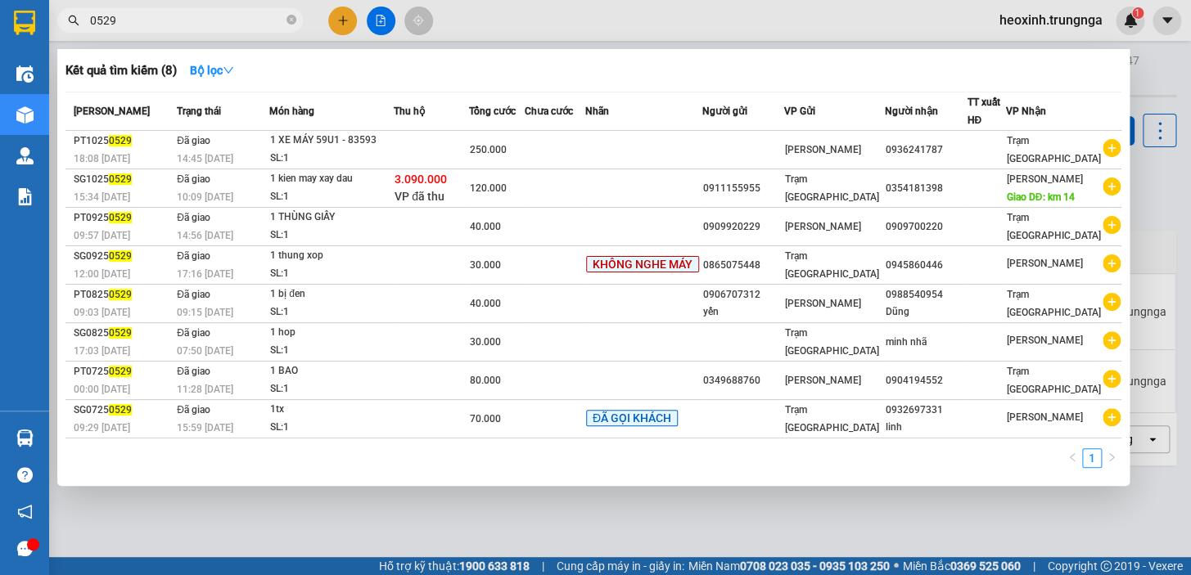
type input "0529"
click at [344, 17] on div at bounding box center [595, 287] width 1191 height 575
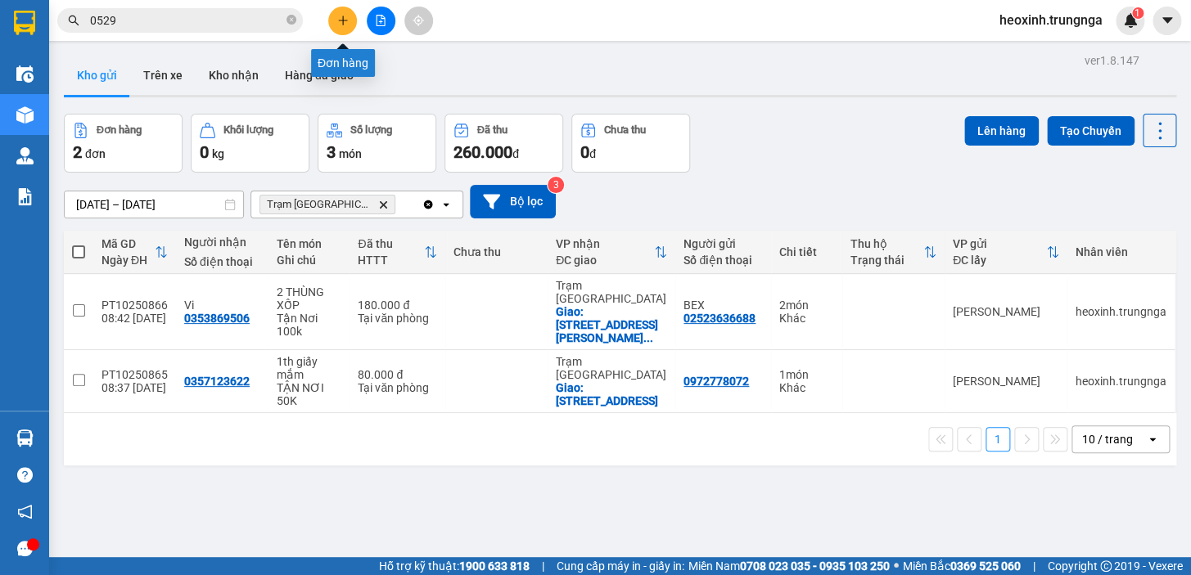
click at [340, 27] on button at bounding box center [342, 21] width 29 height 29
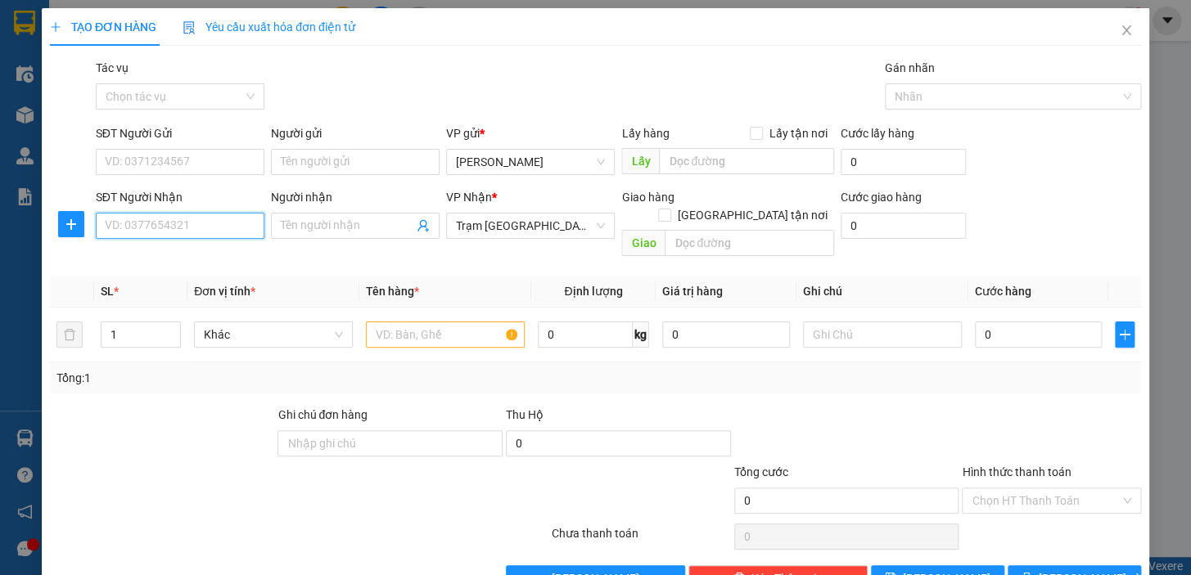
click at [147, 226] on input "SĐT Người Nhận" at bounding box center [180, 226] width 169 height 26
type input "0975016675"
click at [169, 167] on input "SĐT Người Gửi" at bounding box center [180, 162] width 169 height 26
type input "0346463108"
click at [400, 322] on input "text" at bounding box center [445, 335] width 159 height 26
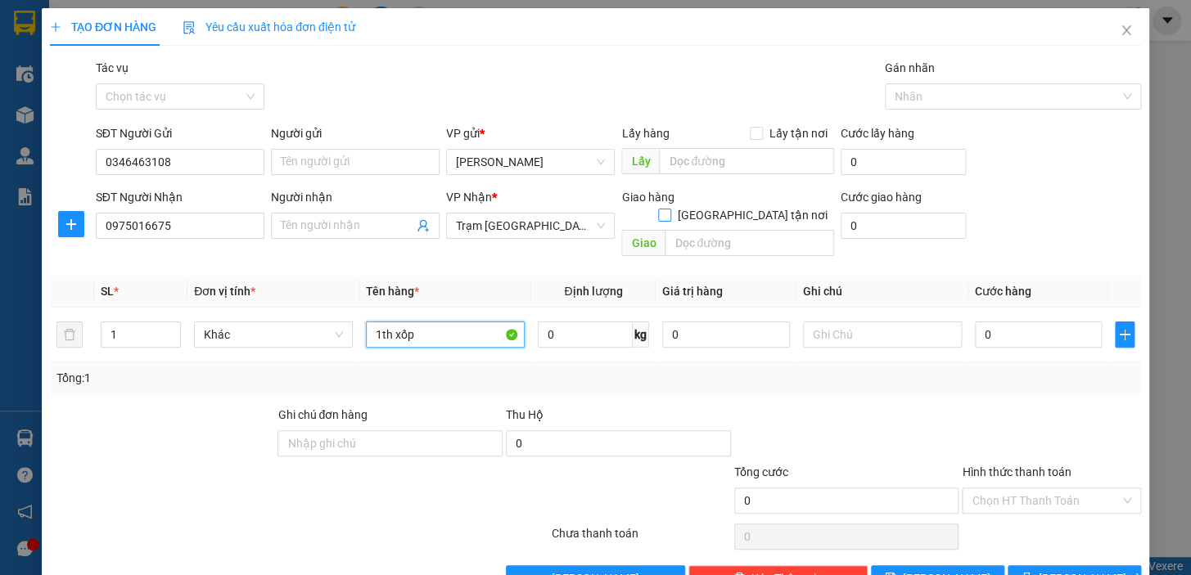
type input "1th xốp"
click at [669, 209] on input "[GEOGRAPHIC_DATA] tận nơi" at bounding box center [663, 214] width 11 height 11
checkbox input "true"
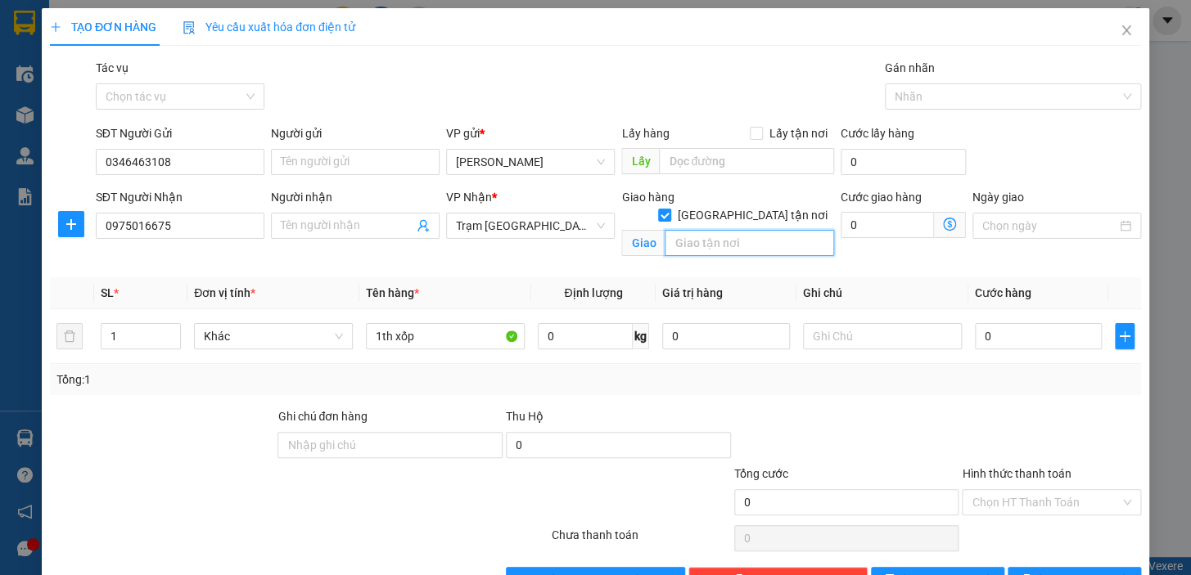
click at [726, 236] on input "text" at bounding box center [748, 243] width 169 height 26
type input "13 [PERSON_NAME] Quốc P13 - [GEOGRAPHIC_DATA]"
click at [867, 215] on input "0" at bounding box center [886, 225] width 93 height 26
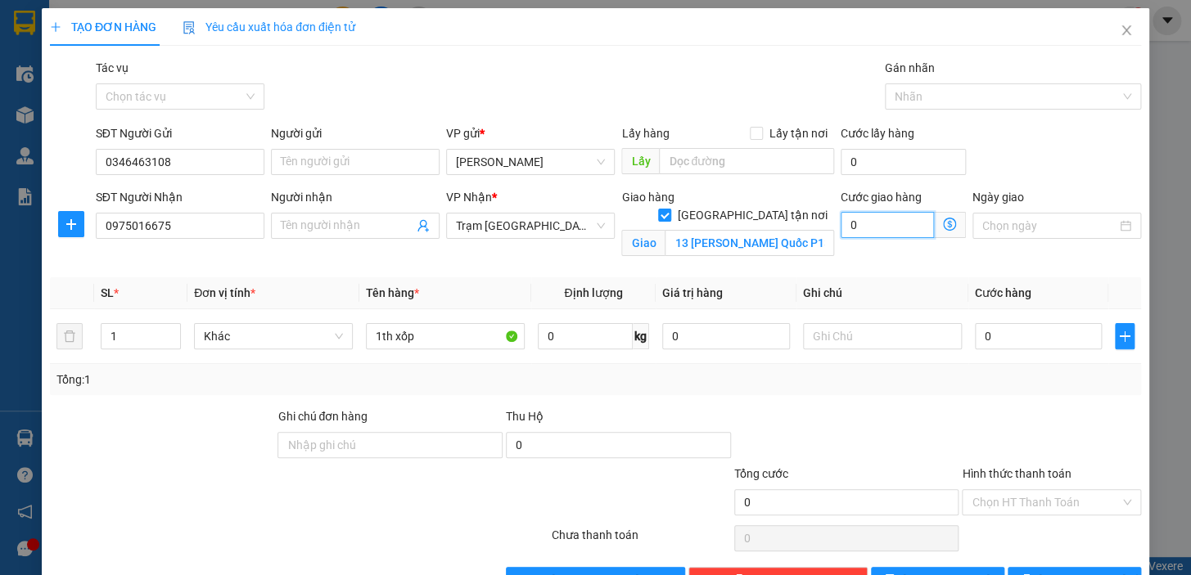
type input "1"
type input "10"
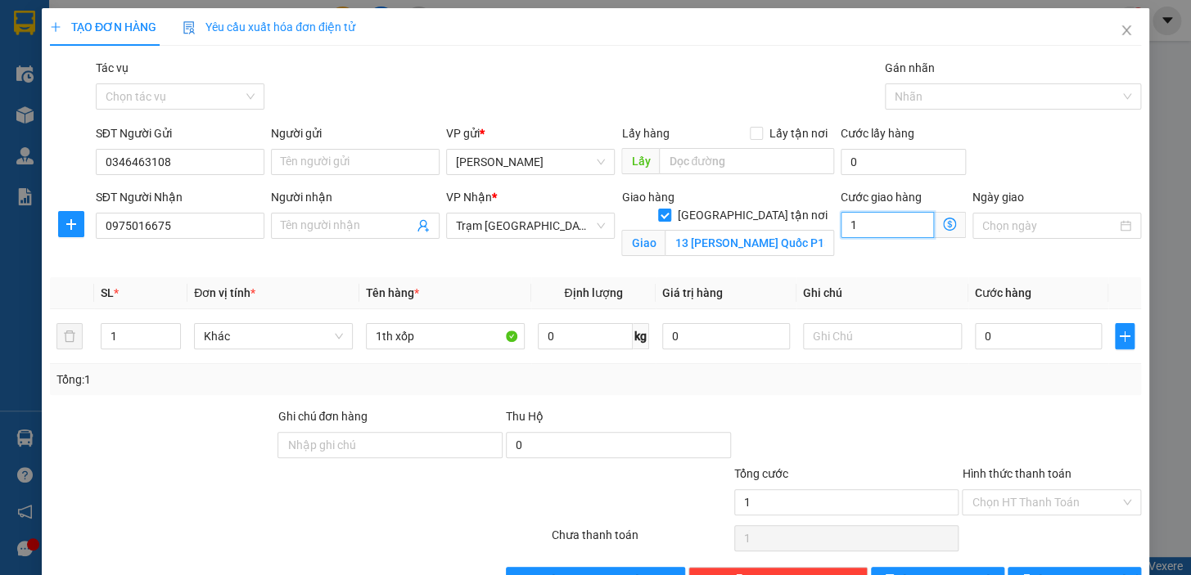
type input "10"
type input "100"
type input "100.000"
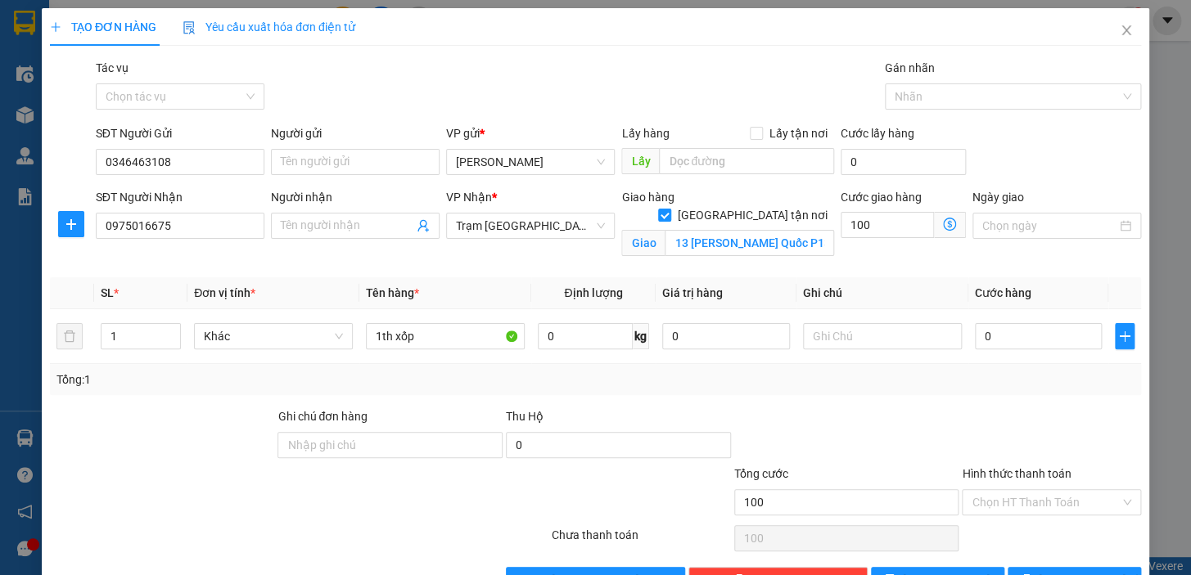
type input "100.000"
click at [837, 264] on div "Cước giao hàng 100.000" at bounding box center [903, 226] width 132 height 77
click at [981, 331] on input "0" at bounding box center [1039, 336] width 128 height 26
type input "4"
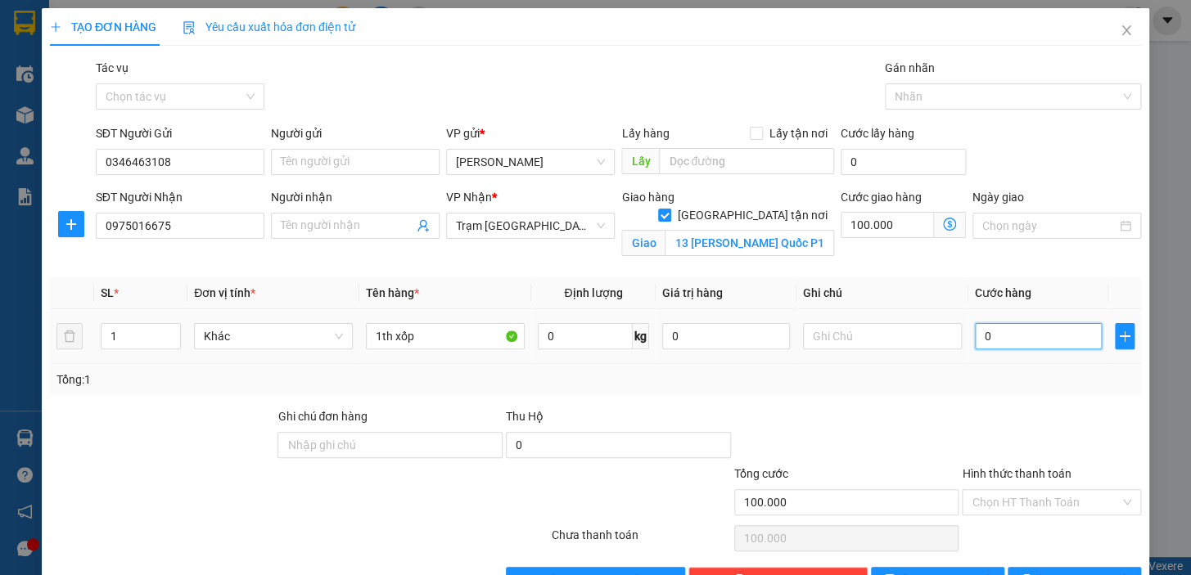
type input "100.004"
type input "40"
type input "100.040"
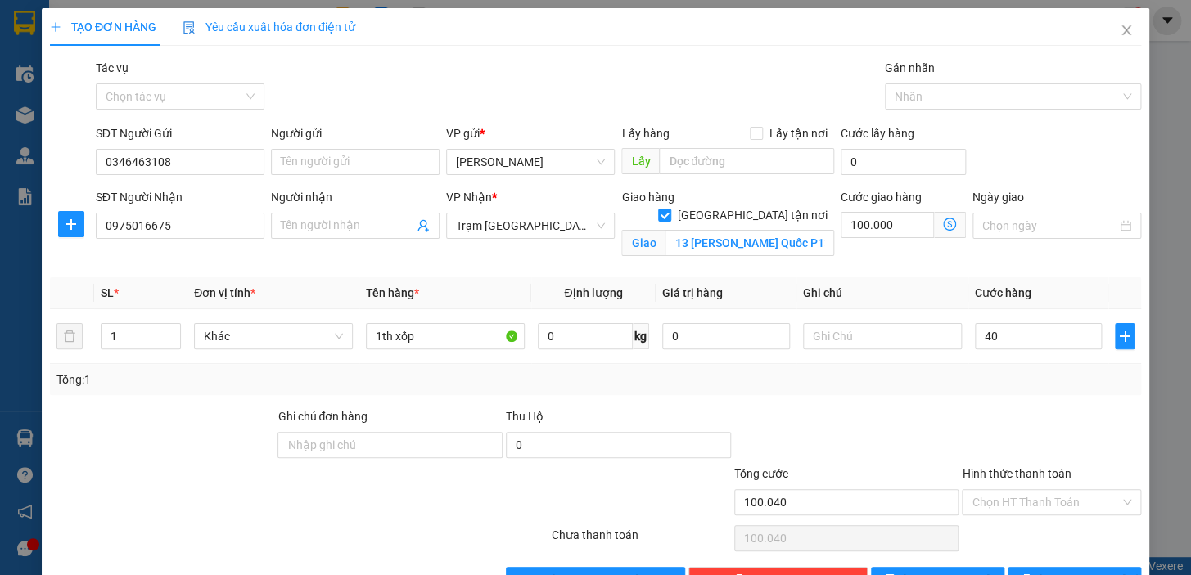
type input "40.000"
type input "140.000"
click at [912, 249] on div "Cước giao hàng 100.000" at bounding box center [903, 226] width 132 height 77
click at [790, 230] on input "13 [PERSON_NAME] Quốc P13 - [GEOGRAPHIC_DATA]" at bounding box center [748, 243] width 169 height 26
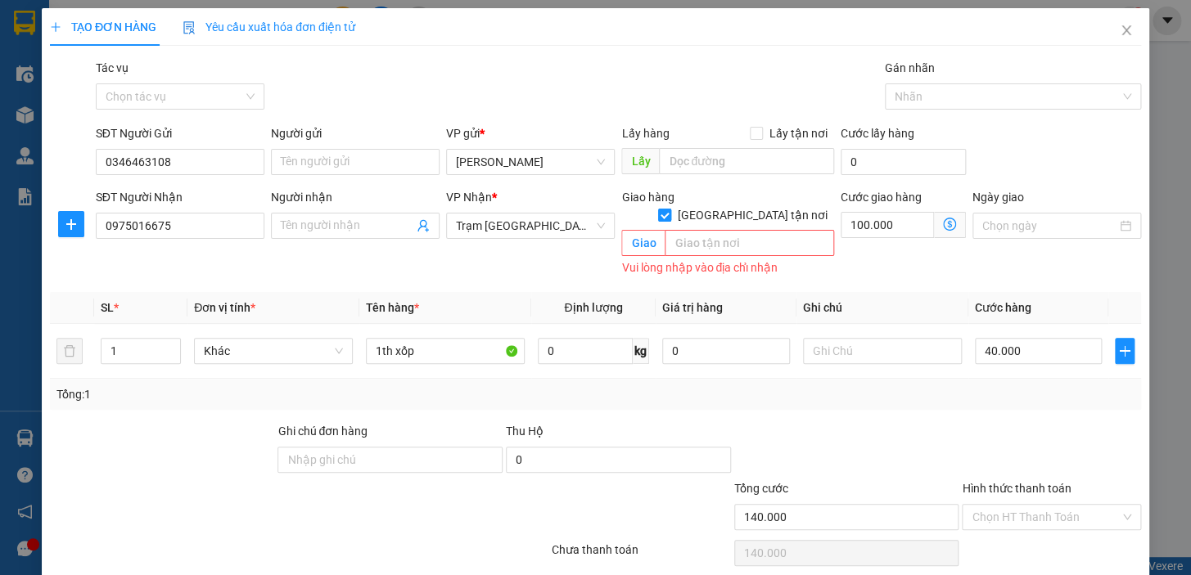
click at [669, 209] on input "[GEOGRAPHIC_DATA] tận nơi" at bounding box center [663, 214] width 11 height 11
checkbox input "false"
click at [918, 229] on input "100.000" at bounding box center [902, 226] width 125 height 26
type input "40.000"
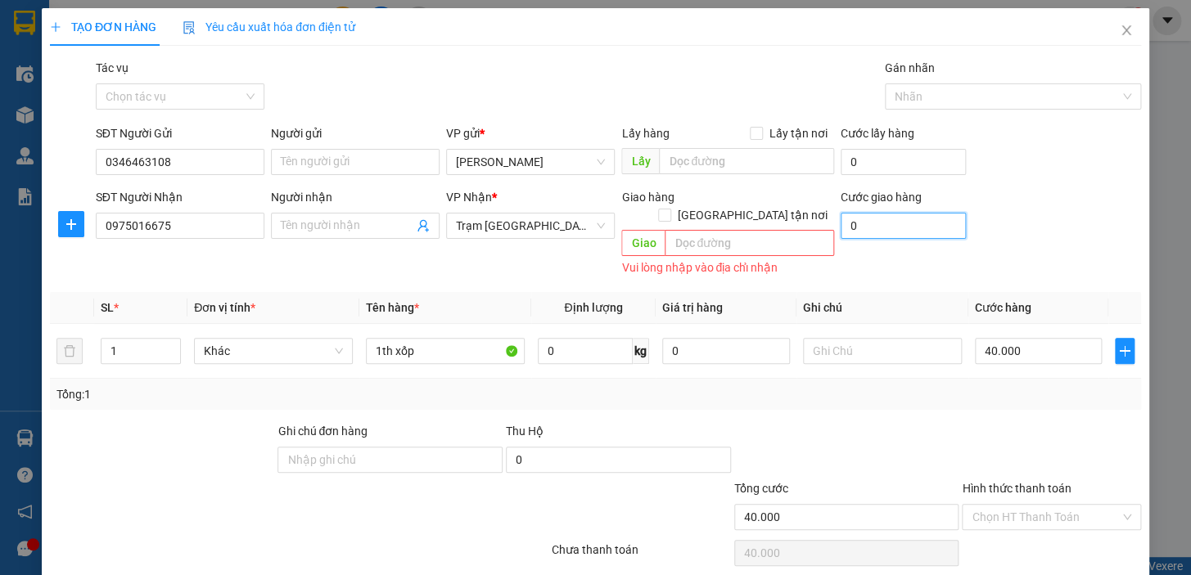
type input "0"
click at [886, 292] on th "Ghi chú" at bounding box center [882, 308] width 172 height 32
click at [1012, 505] on input "Hình thức thanh toán" at bounding box center [1045, 517] width 148 height 25
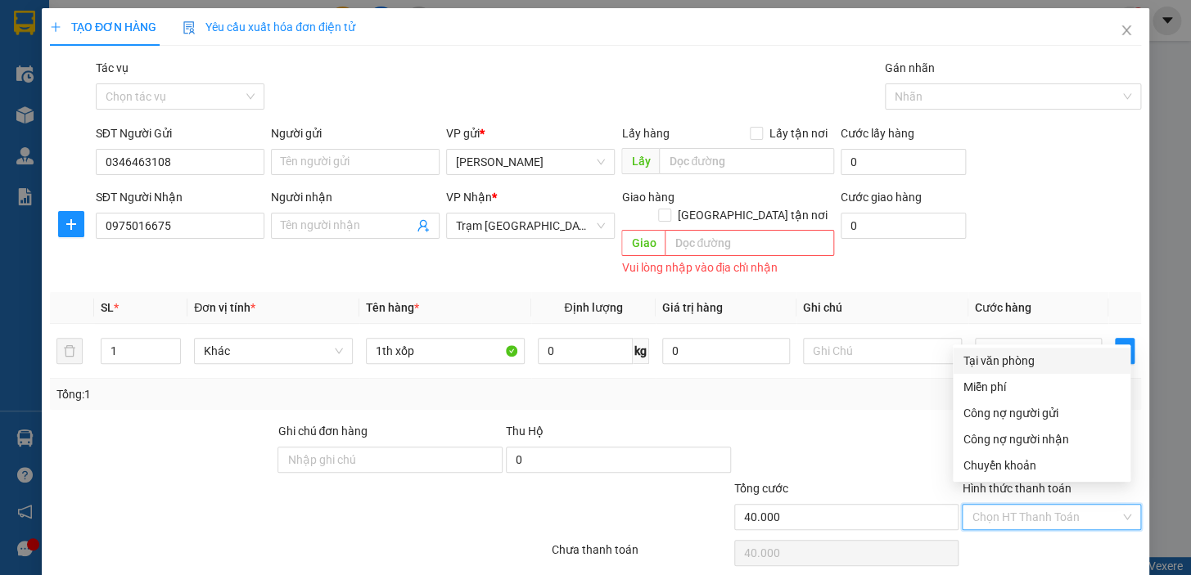
click at [997, 362] on div "Tại văn phòng" at bounding box center [1041, 361] width 158 height 18
type input "0"
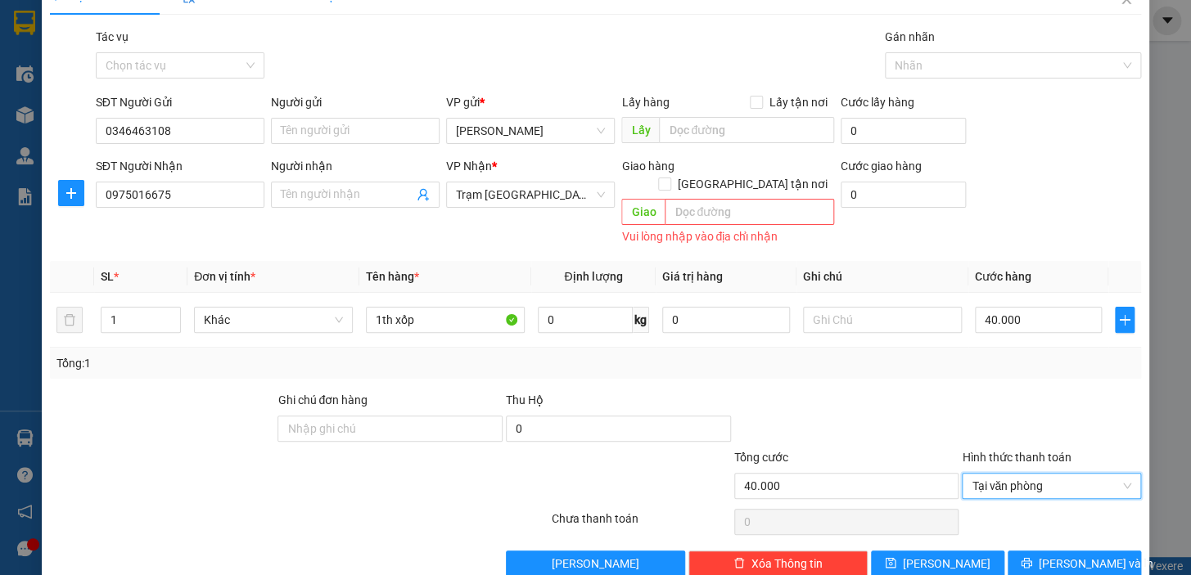
scroll to position [46, 0]
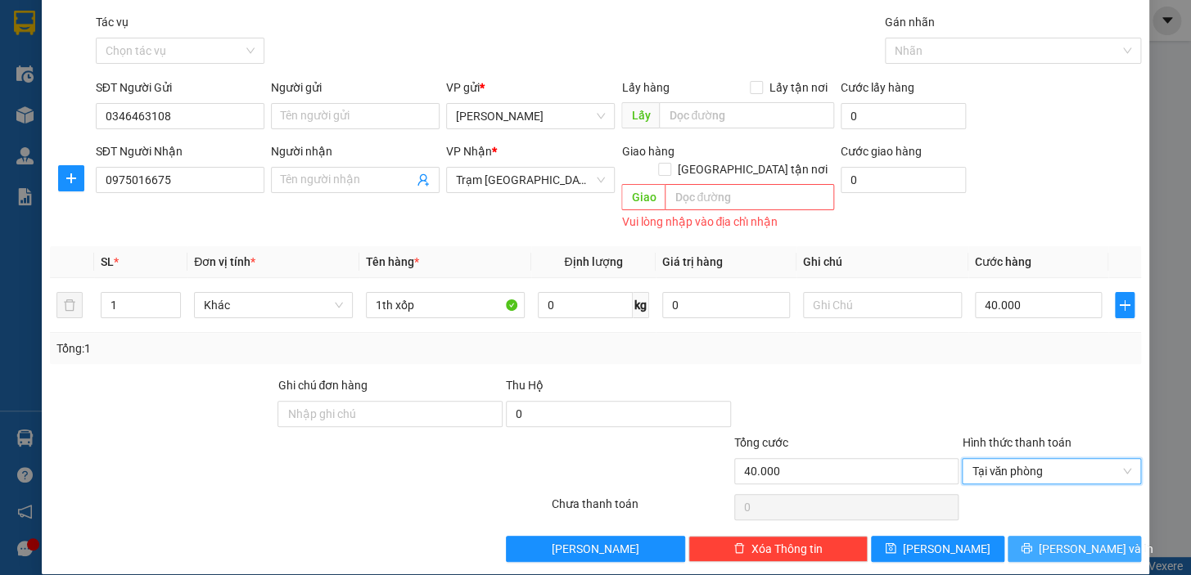
click at [1032, 543] on span "printer" at bounding box center [1025, 549] width 11 height 13
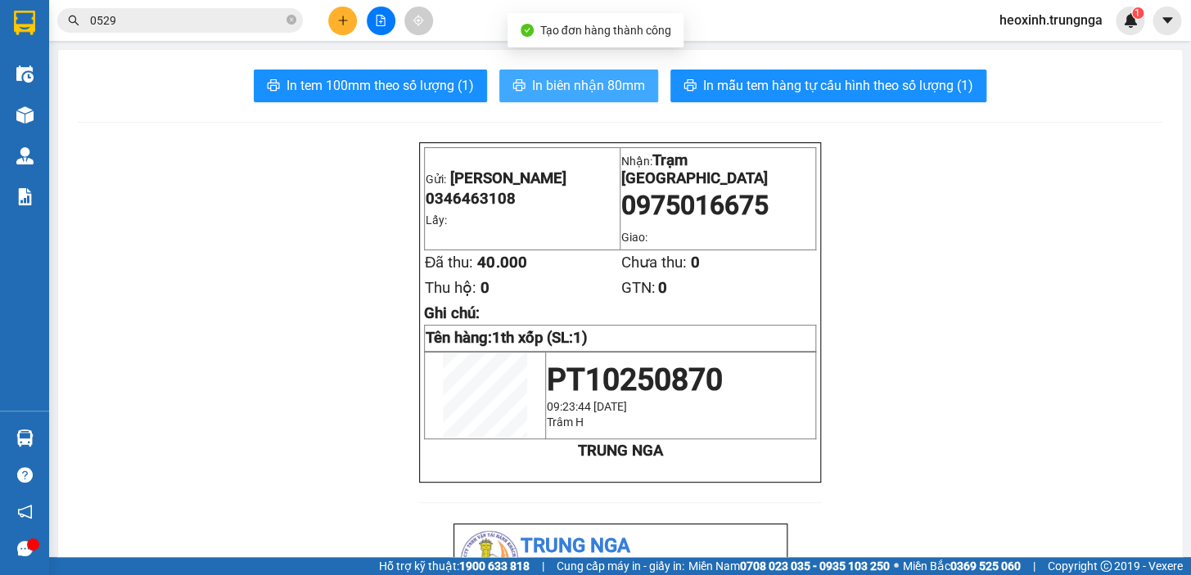
click at [523, 89] on button "In biên nhận 80mm" at bounding box center [578, 86] width 159 height 33
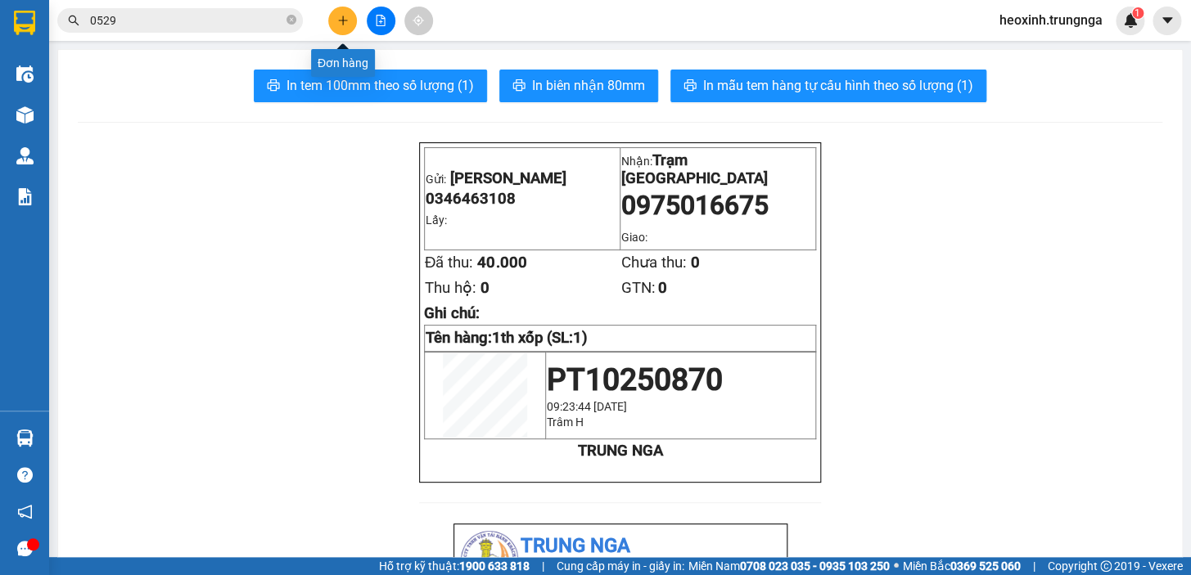
click at [348, 19] on icon "plus" at bounding box center [342, 20] width 11 height 11
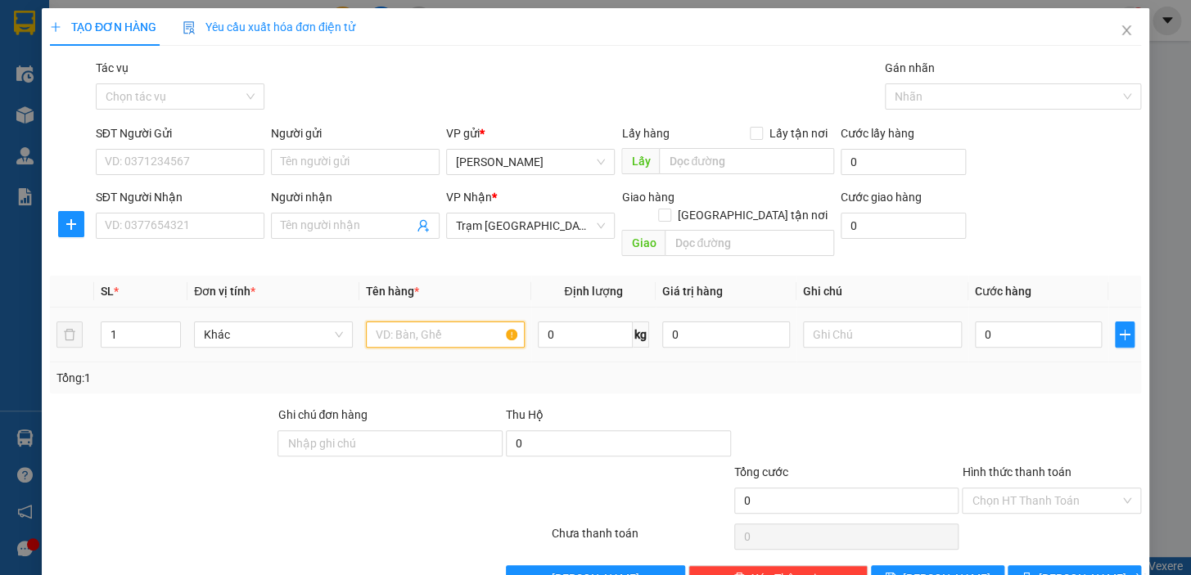
click at [416, 322] on input "text" at bounding box center [445, 335] width 159 height 26
type input "1TH XỐP"
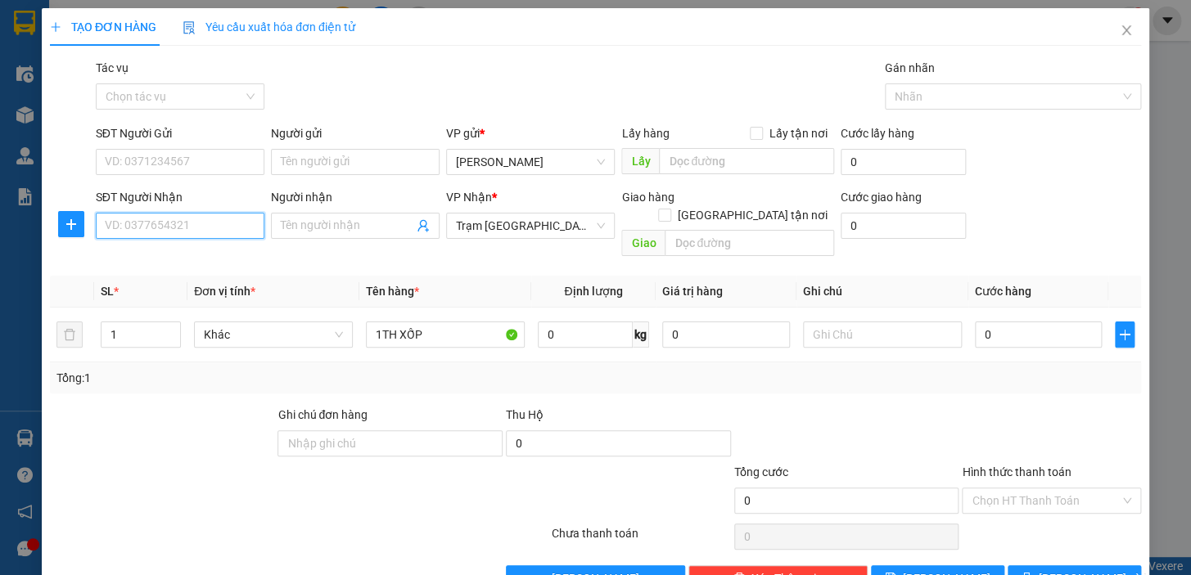
click at [148, 232] on input "SĐT Người Nhận" at bounding box center [180, 226] width 169 height 26
type input "0332656739"
click at [142, 161] on input "SĐT Người Gửi" at bounding box center [180, 162] width 169 height 26
click at [178, 227] on input "0332656739" at bounding box center [180, 226] width 169 height 26
drag, startPoint x: 178, startPoint y: 227, endPoint x: 83, endPoint y: 232, distance: 95.0
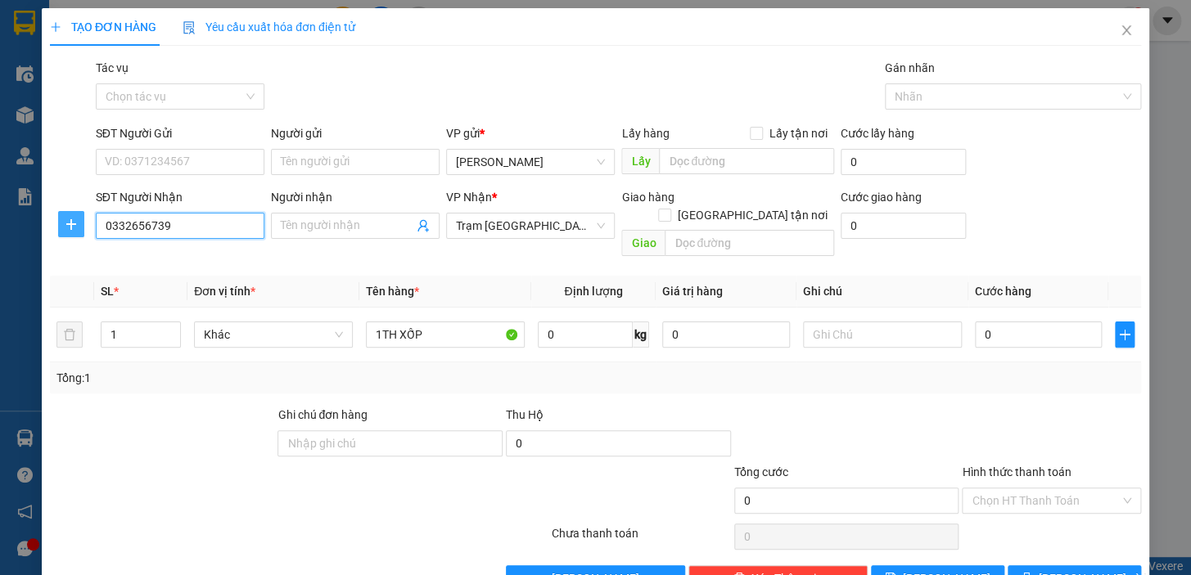
click at [11, 226] on div "TẠO ĐƠN HÀNG Yêu cầu xuất hóa đơn điện tử Transit Pickup Surcharge Ids Transit …" at bounding box center [595, 287] width 1191 height 575
click at [157, 155] on input "SĐT Người Gửi" at bounding box center [180, 162] width 169 height 26
drag, startPoint x: 157, startPoint y: 155, endPoint x: 159, endPoint y: 169, distance: 13.2
paste input "0332656739"
type input "0332656739"
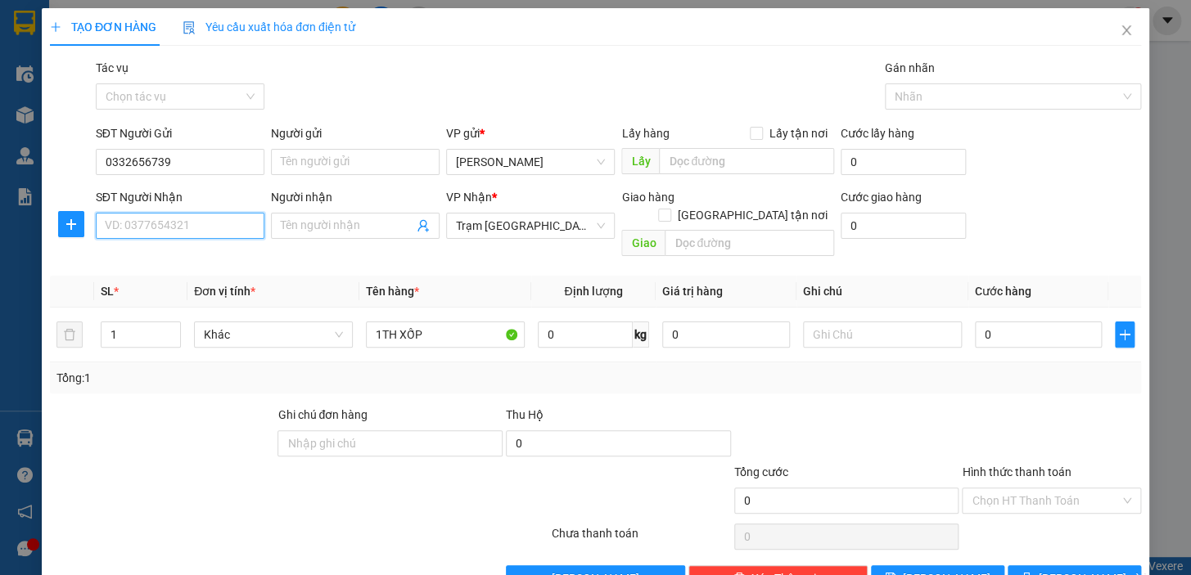
click at [158, 221] on input "SĐT Người Nhận" at bounding box center [180, 226] width 169 height 26
type input "0352461797"
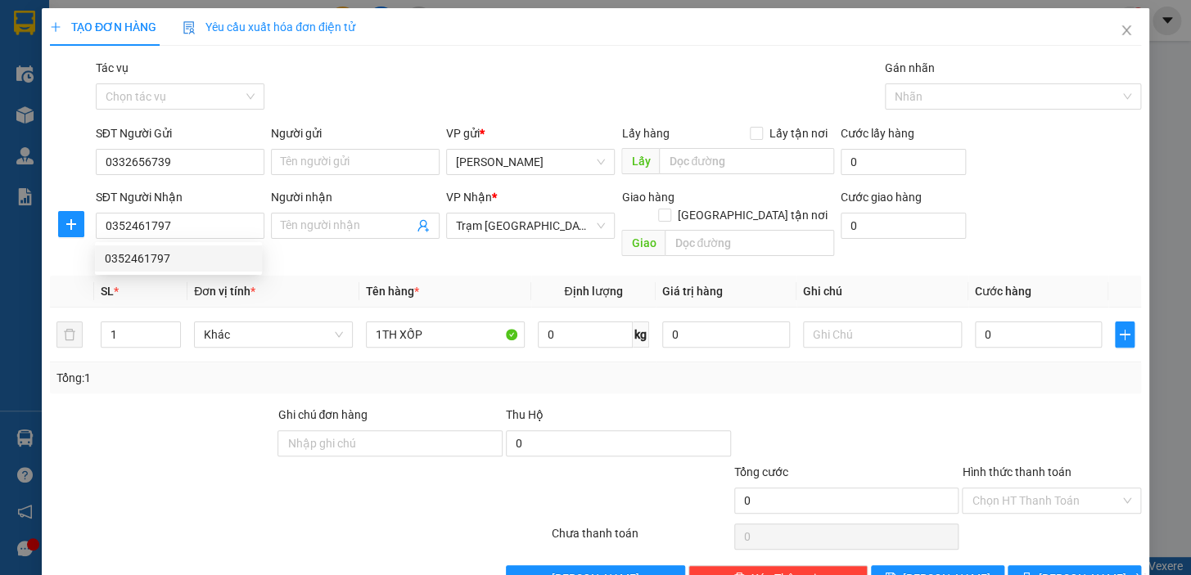
drag, startPoint x: 683, startPoint y: 372, endPoint x: 811, endPoint y: 308, distance: 143.1
click at [685, 371] on div "Tổng: 1" at bounding box center [595, 377] width 1091 height 31
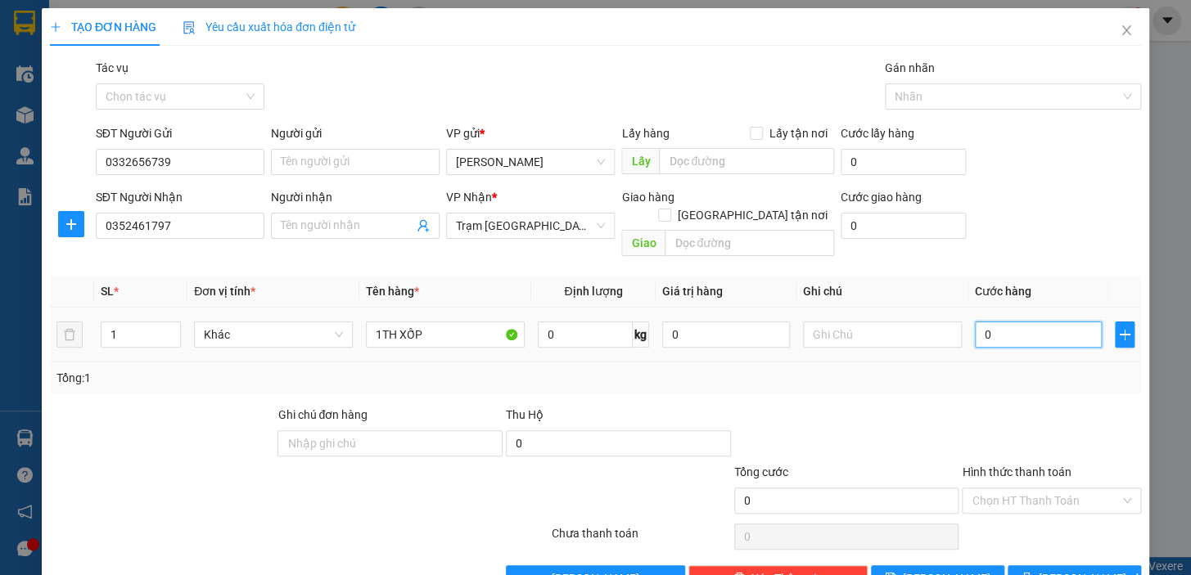
click at [1043, 322] on input "0" at bounding box center [1039, 335] width 128 height 26
type input "3"
type input "30"
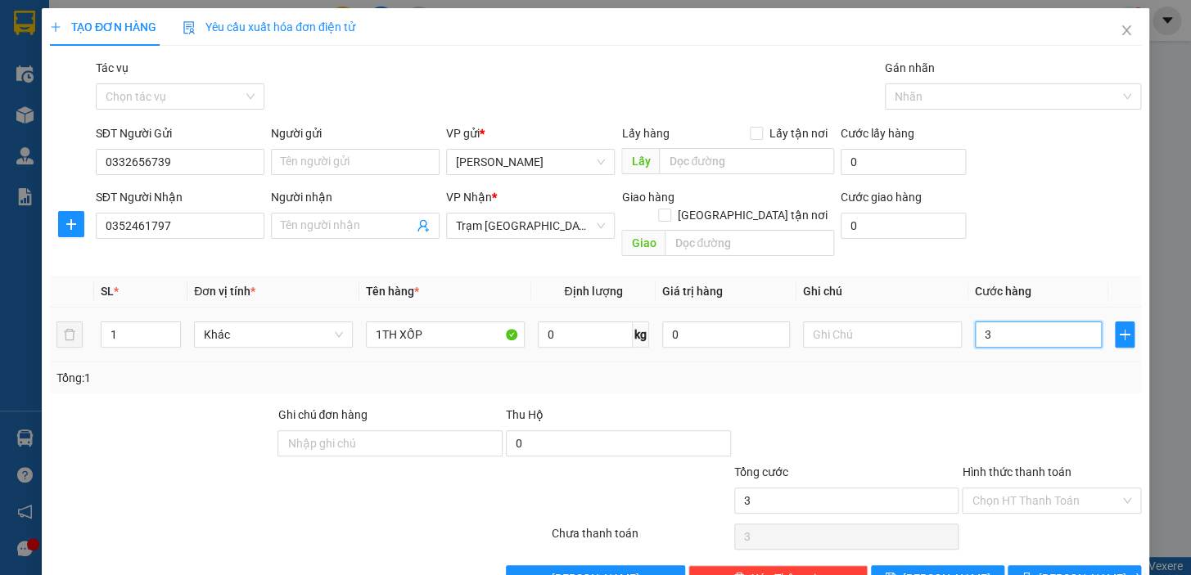
type input "30"
type input "30.000"
click at [995, 407] on div at bounding box center [1051, 434] width 182 height 57
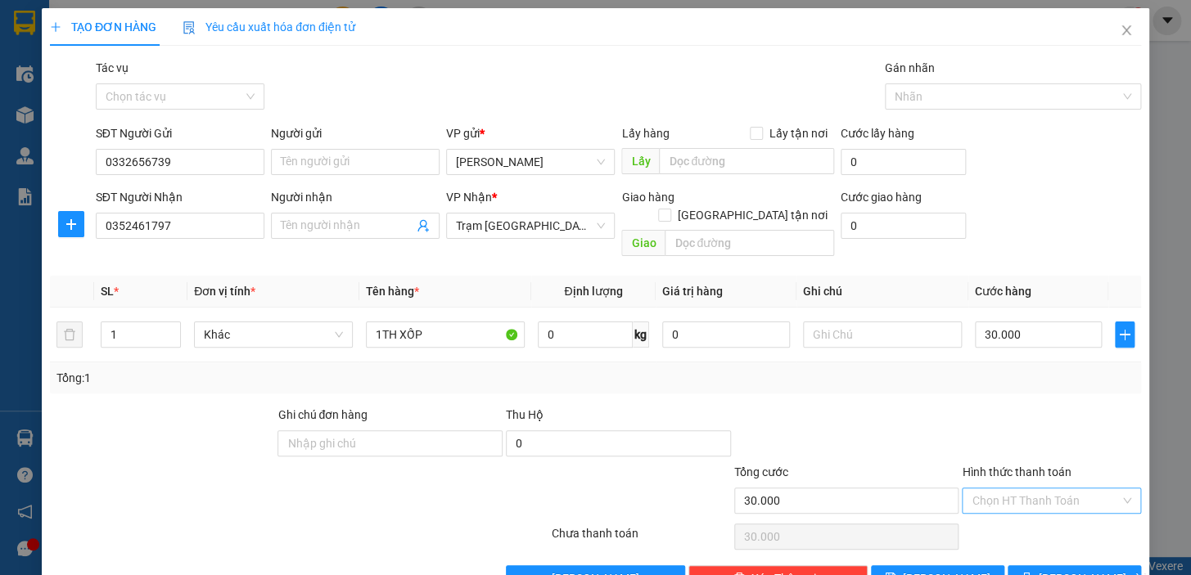
click at [1002, 489] on input "Hình thức thanh toán" at bounding box center [1045, 501] width 148 height 25
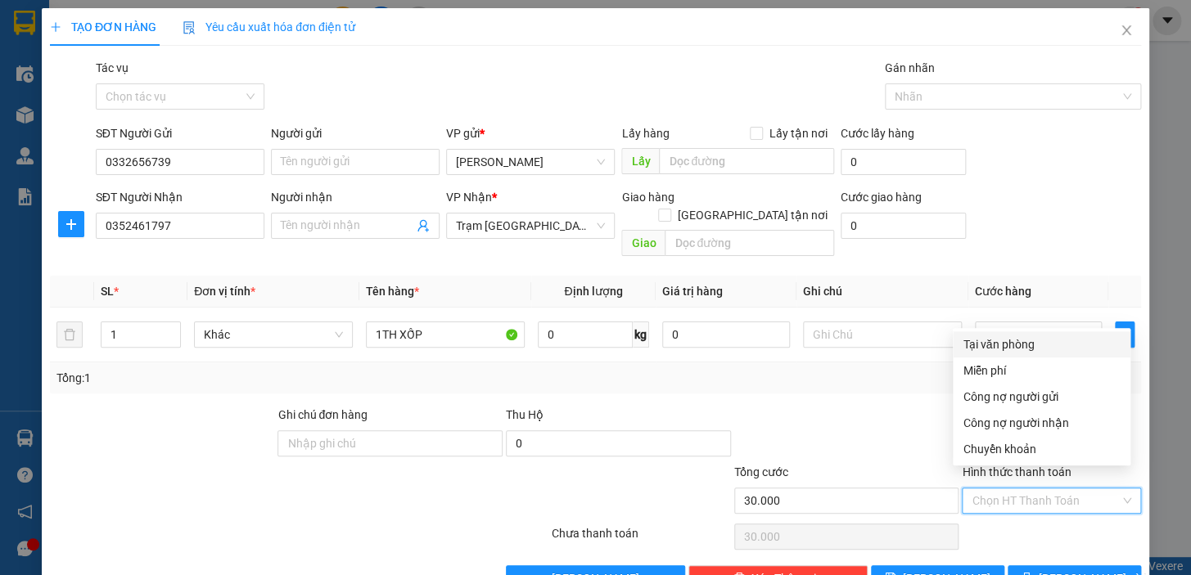
click at [993, 353] on div "Tại văn phòng" at bounding box center [1041, 344] width 158 height 18
type input "0"
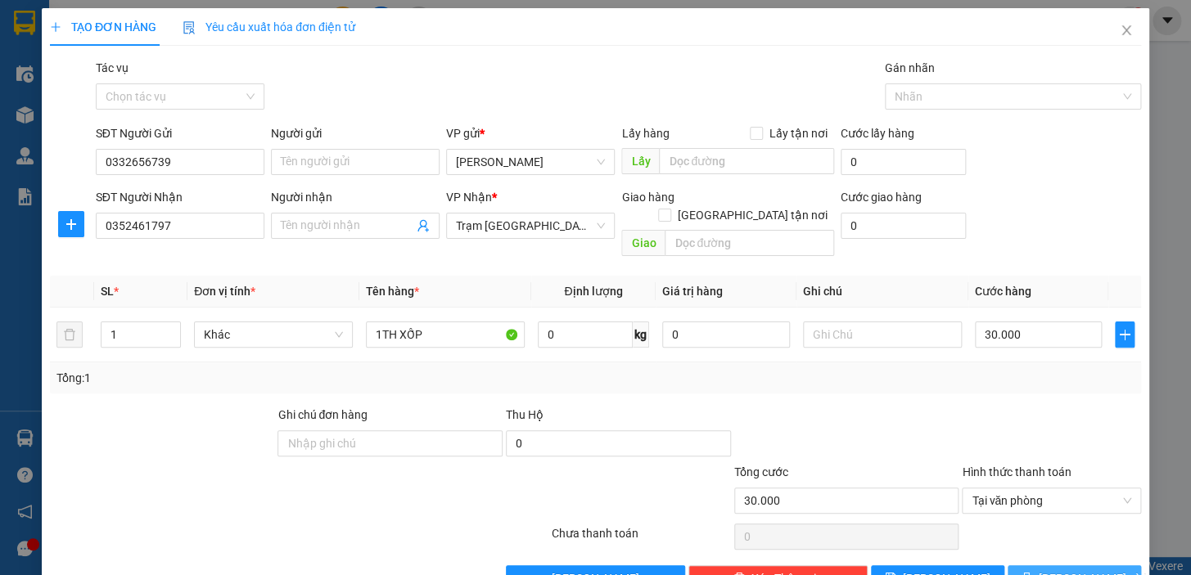
click at [1092, 570] on span "[PERSON_NAME] và In" at bounding box center [1095, 579] width 115 height 18
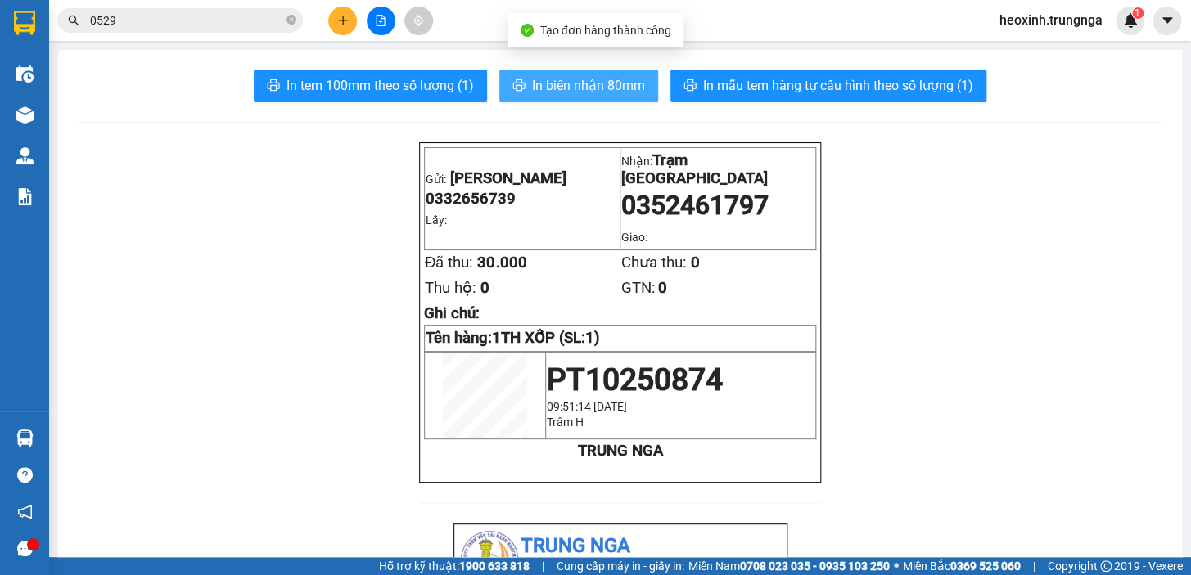
click at [583, 81] on span "In biên nhận 80mm" at bounding box center [588, 85] width 113 height 20
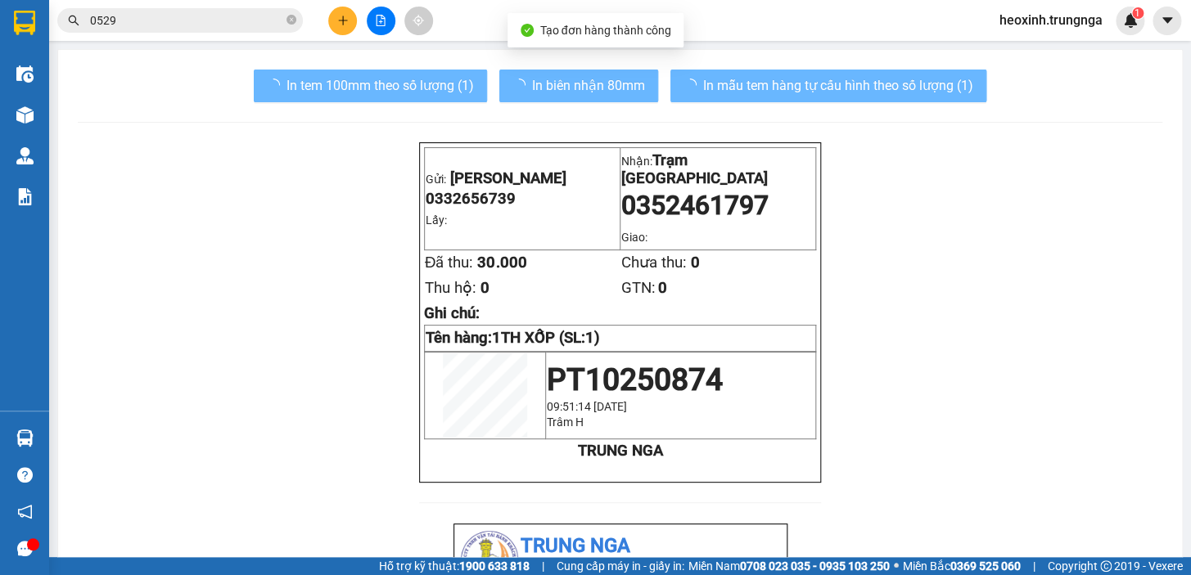
scroll to position [74, 0]
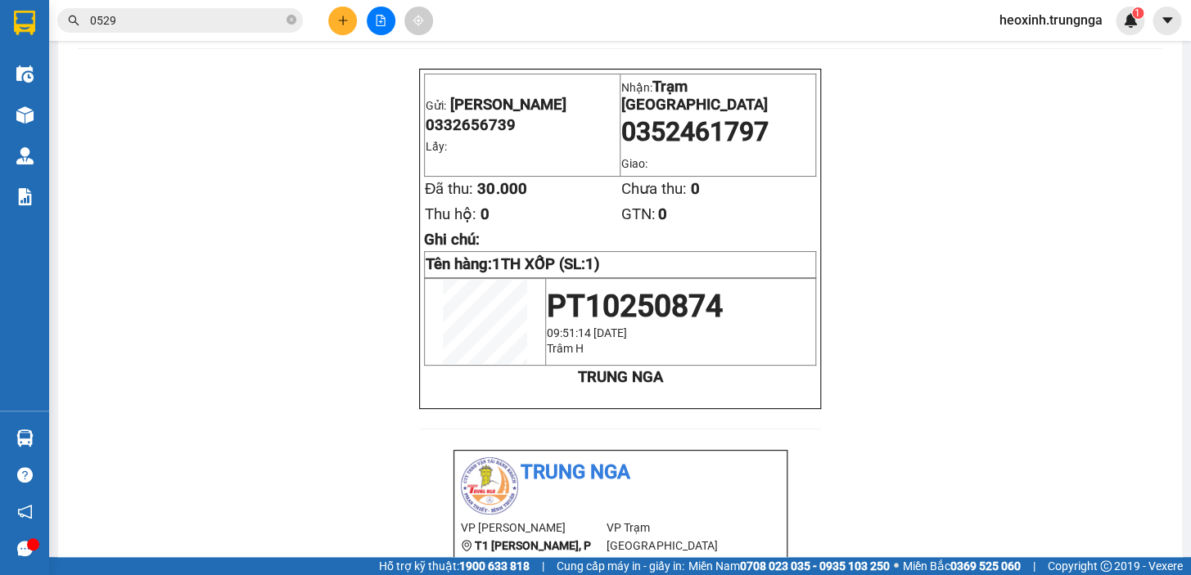
click at [339, 10] on button at bounding box center [342, 21] width 29 height 29
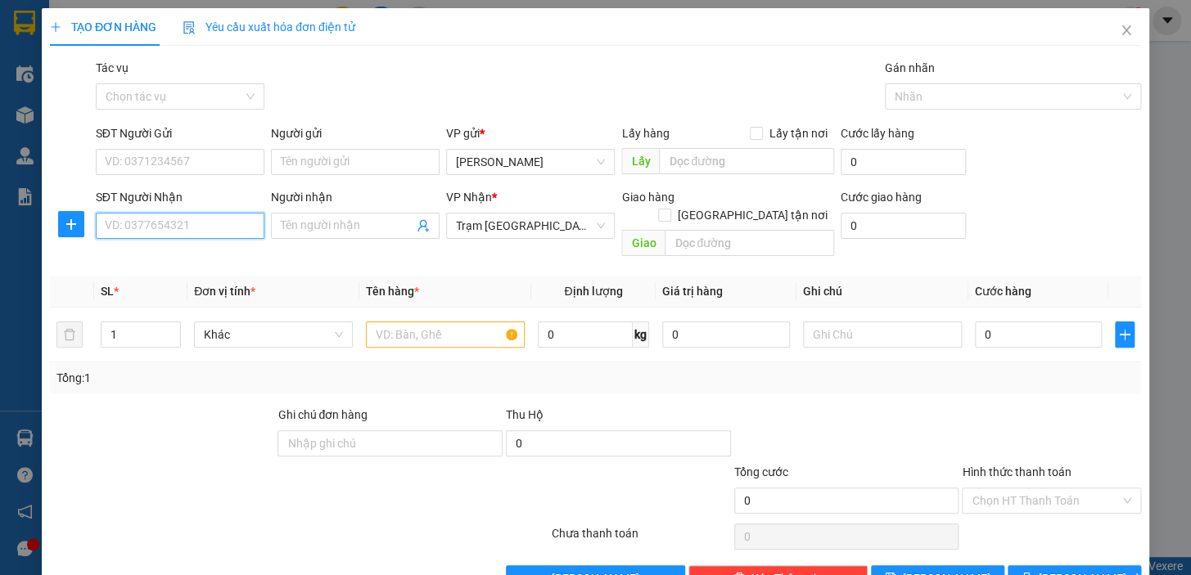
click at [178, 232] on input "SĐT Người Nhận" at bounding box center [180, 226] width 169 height 26
click at [210, 271] on div "0908064542" at bounding box center [178, 258] width 167 height 26
type input "0908064542"
type input "80.000"
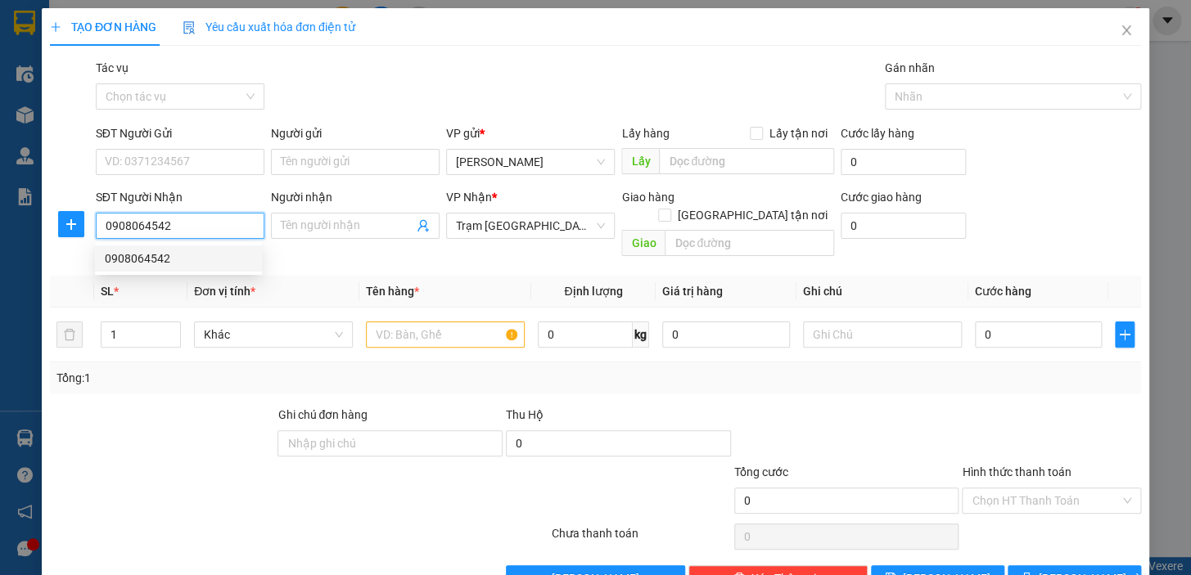
type input "80.000"
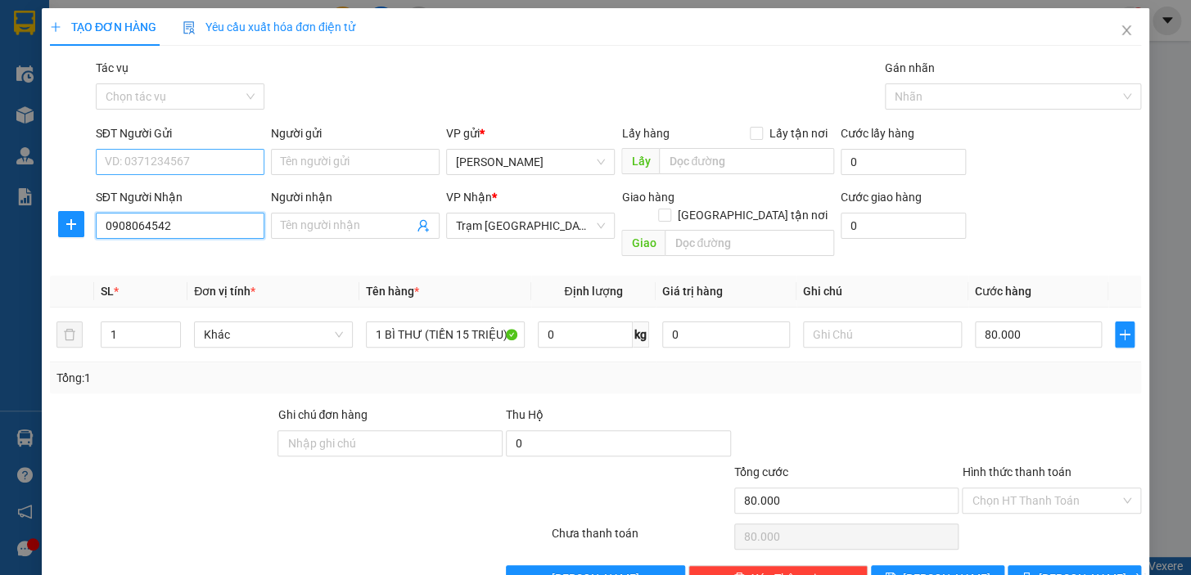
type input "0908064542"
click at [202, 159] on input "SĐT Người Gửi" at bounding box center [180, 162] width 169 height 26
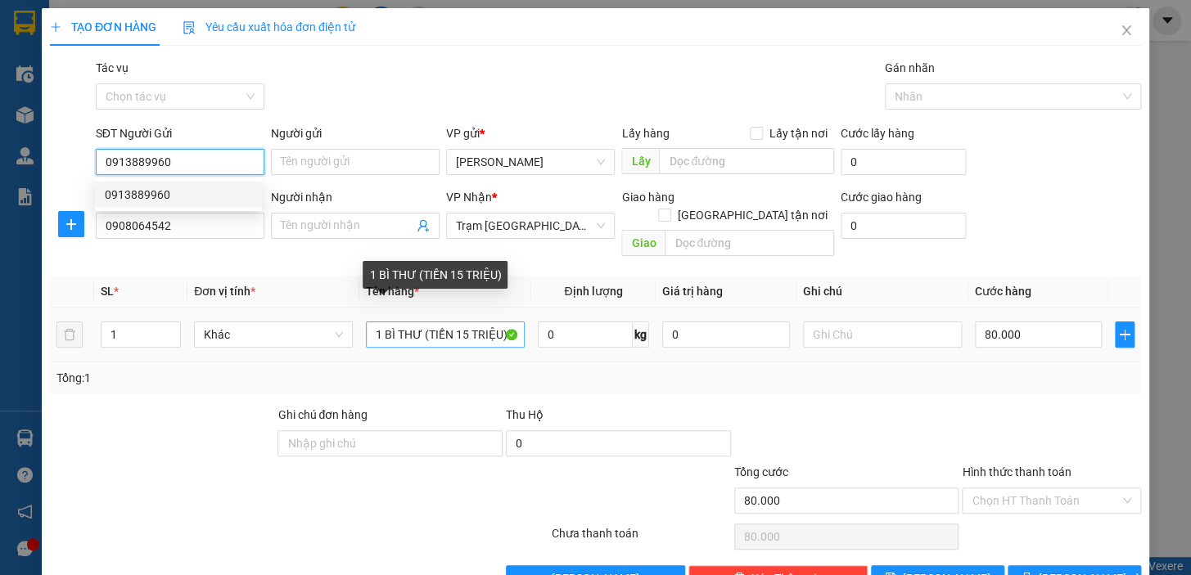
type input "0913889960"
click at [433, 322] on input "1 BÌ THƯ (TIỀN 15 TRIỆU)" at bounding box center [445, 335] width 159 height 26
drag, startPoint x: 461, startPoint y: 319, endPoint x: 509, endPoint y: 312, distance: 48.8
click at [465, 322] on input "1 BÌ THƯ (TIỀN 15 TRIỆU)" at bounding box center [445, 335] width 159 height 26
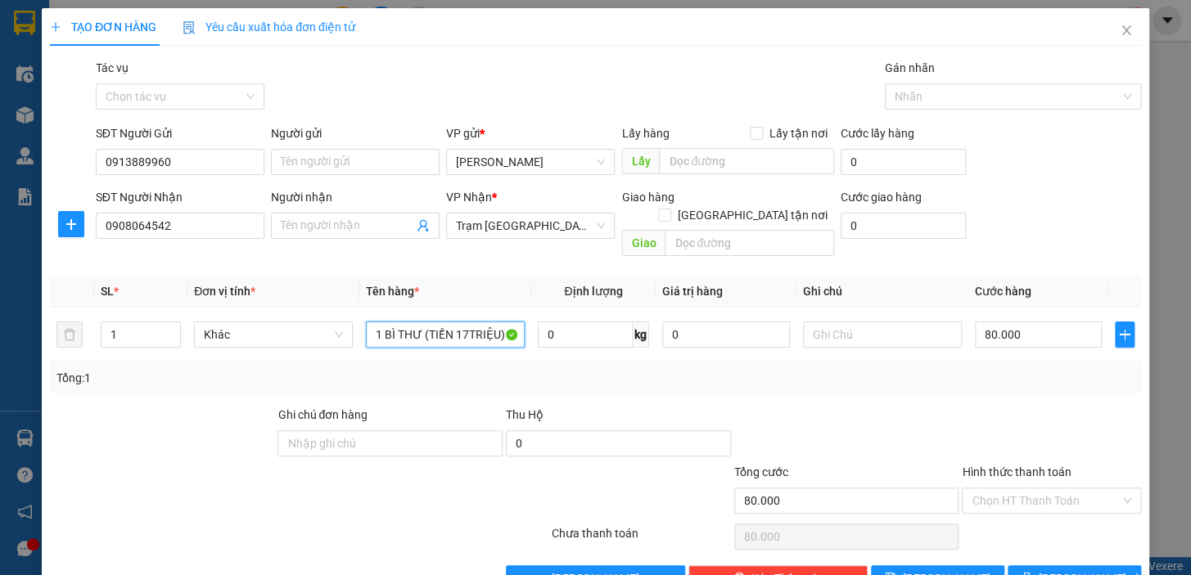
type input "1 BÌ THƯ (TIỀN 17TRIỆU)"
click at [947, 362] on div "Tổng: 1" at bounding box center [595, 377] width 1091 height 31
click at [1011, 322] on input "80.000" at bounding box center [1039, 335] width 128 height 26
type input "1"
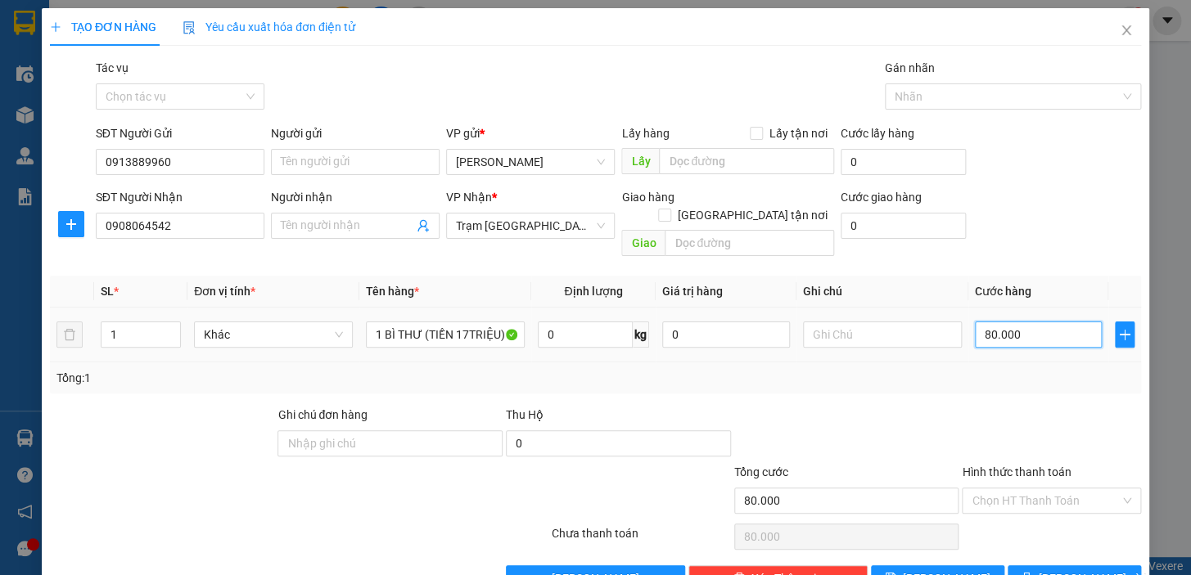
type input "1"
type input "10"
type input "100"
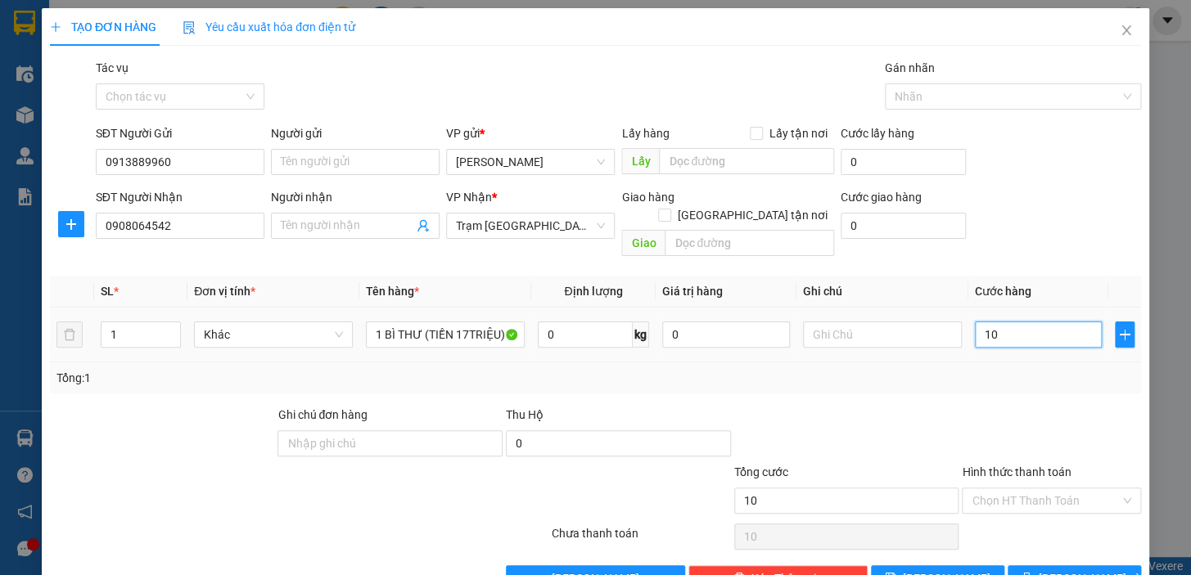
type input "100"
type input "100.000"
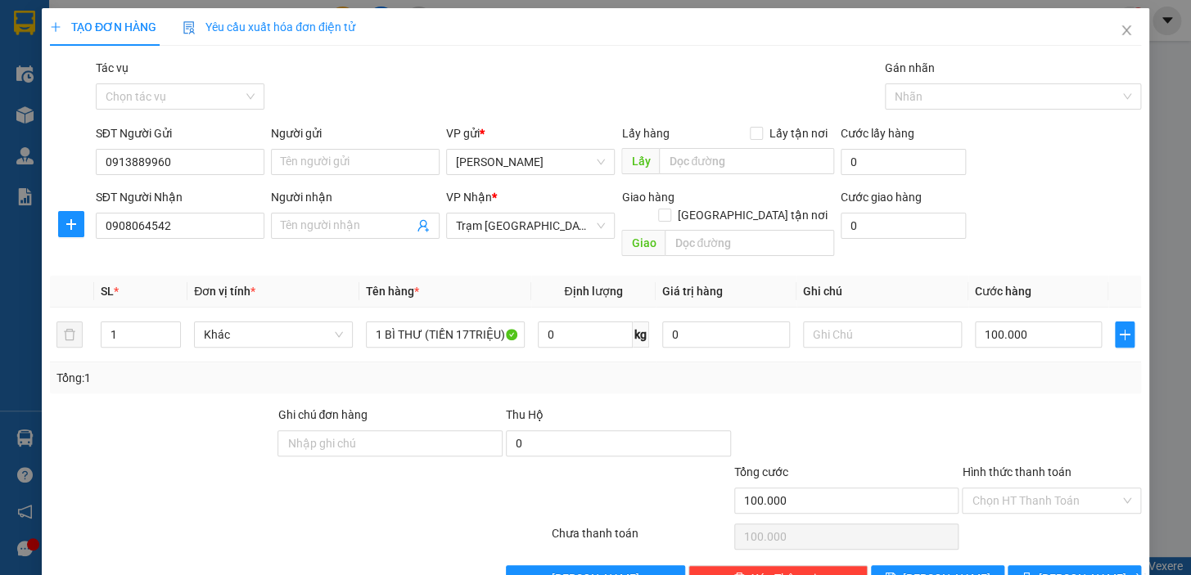
click at [882, 373] on div "Tổng: 1" at bounding box center [595, 377] width 1091 height 31
click at [1032, 572] on icon "printer" at bounding box center [1025, 577] width 11 height 11
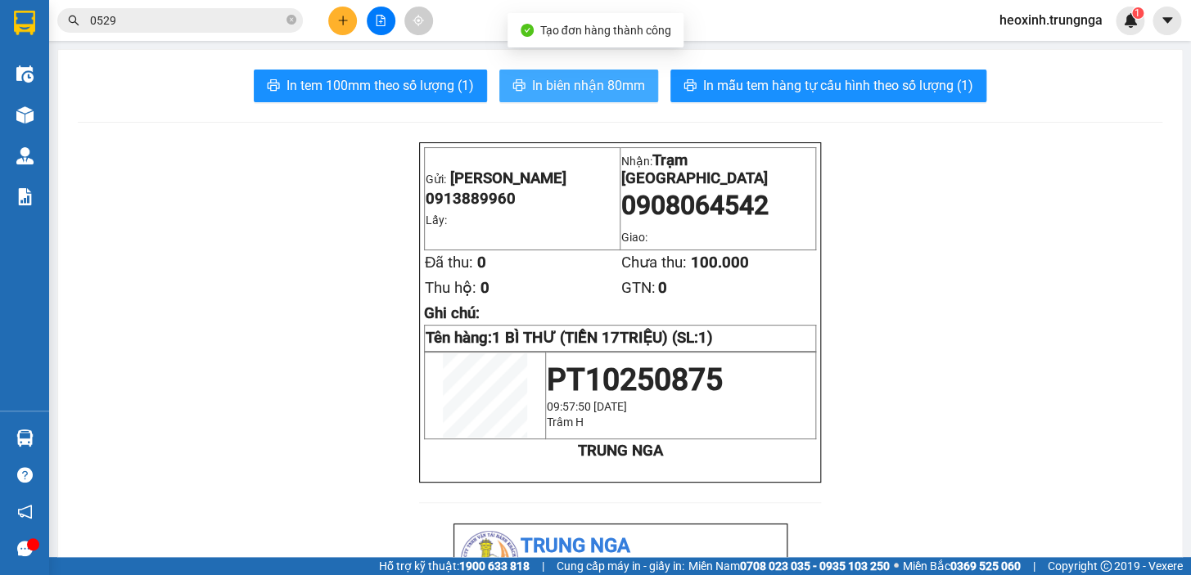
click at [534, 87] on span "In biên nhận 80mm" at bounding box center [588, 85] width 113 height 20
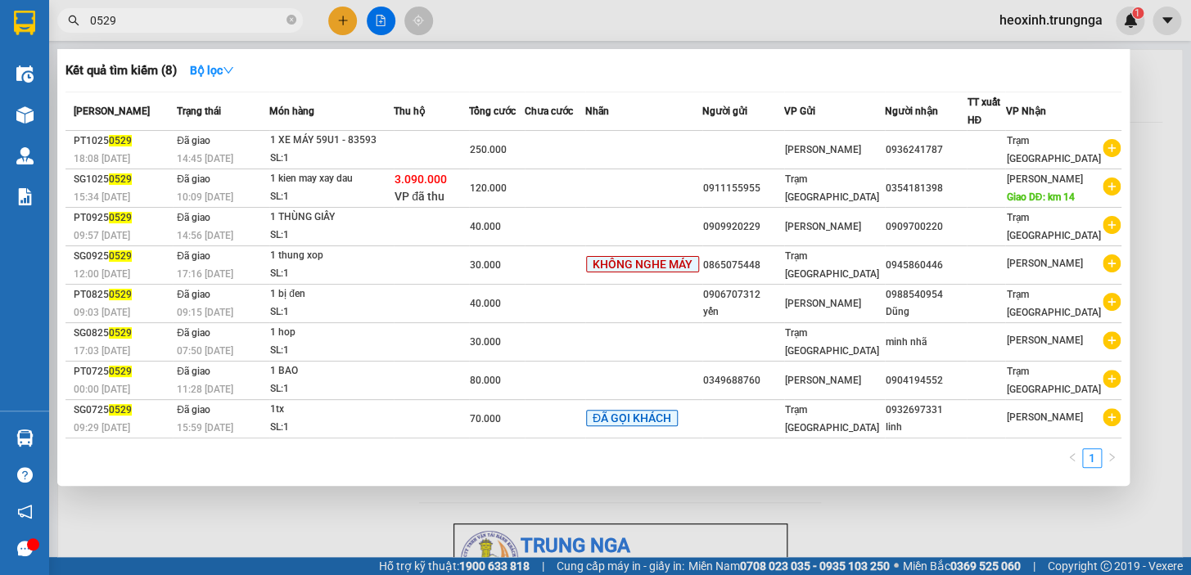
click at [139, 24] on input "0529" at bounding box center [186, 20] width 193 height 18
type input "0"
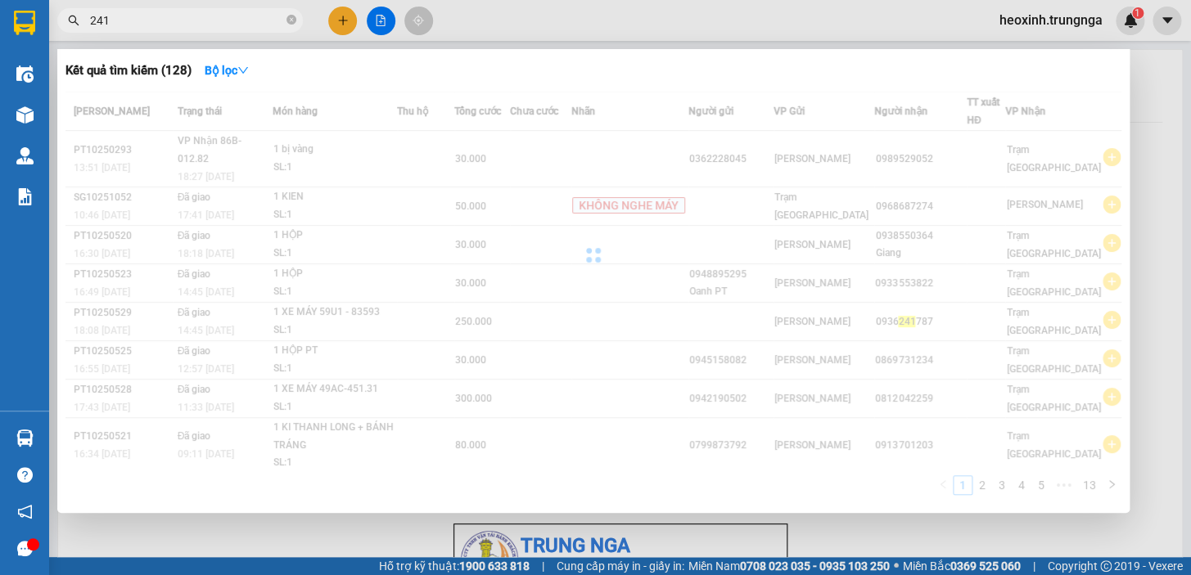
type input "241"
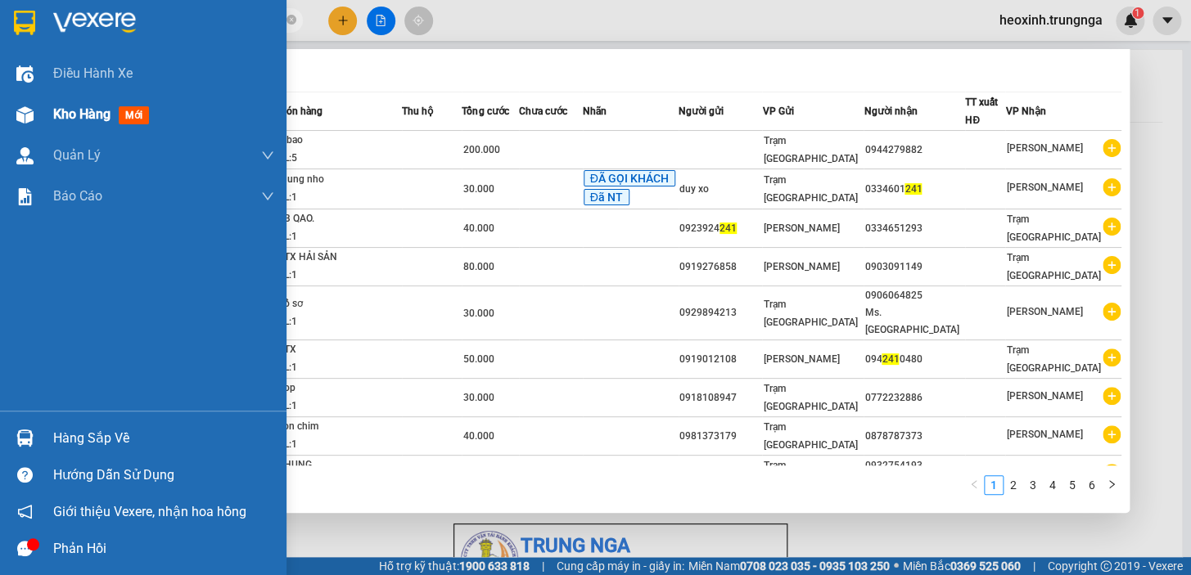
click at [23, 108] on img at bounding box center [24, 114] width 17 height 17
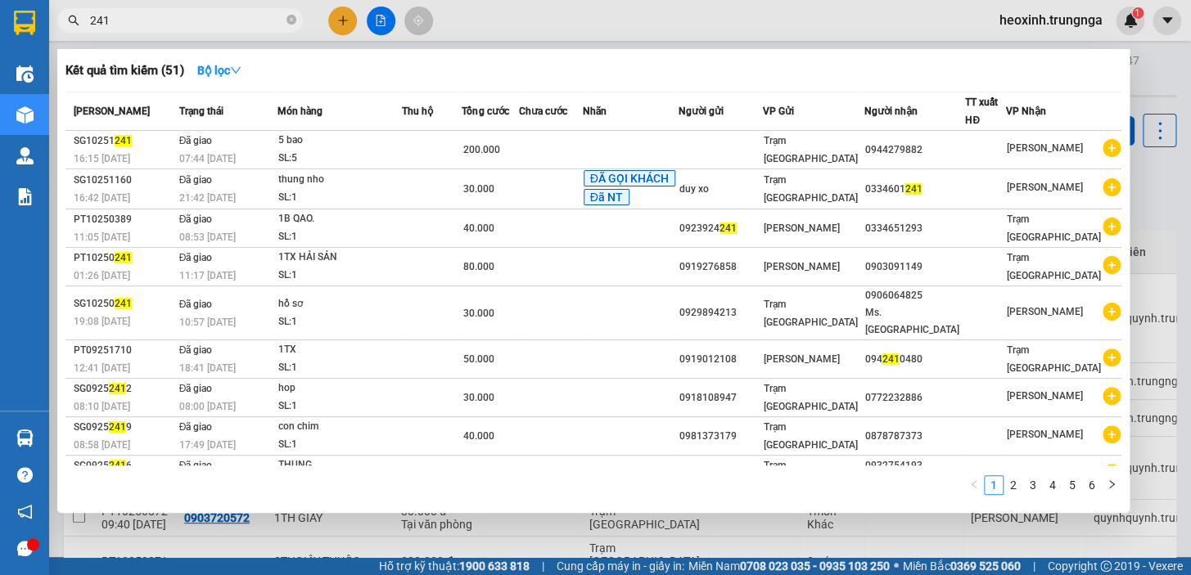
click at [520, 23] on div at bounding box center [595, 287] width 1191 height 575
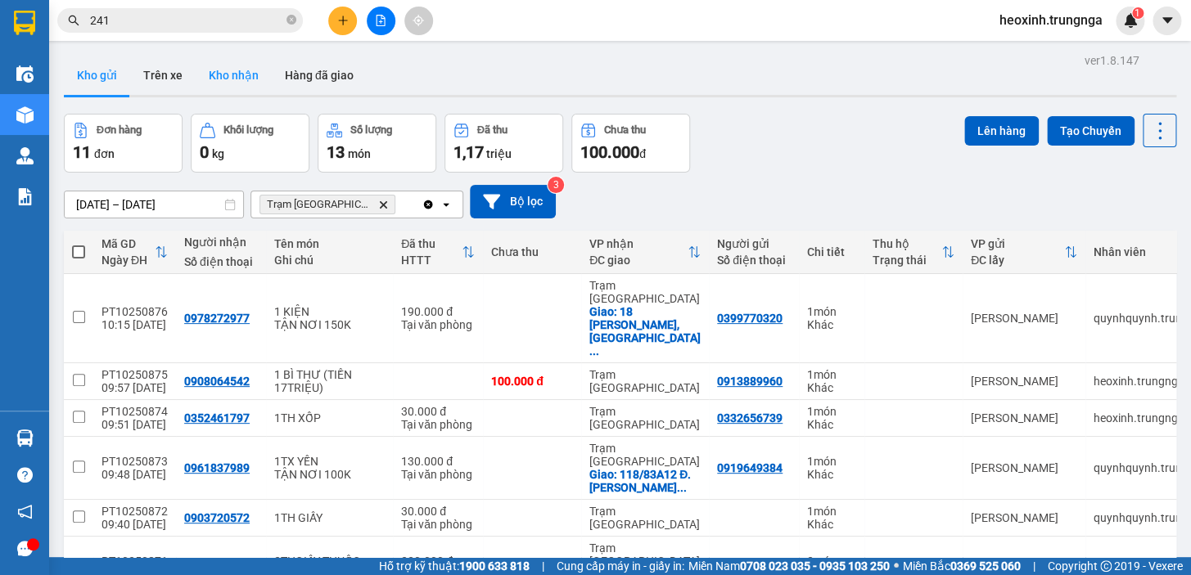
click at [217, 76] on button "Kho nhận" at bounding box center [234, 75] width 76 height 39
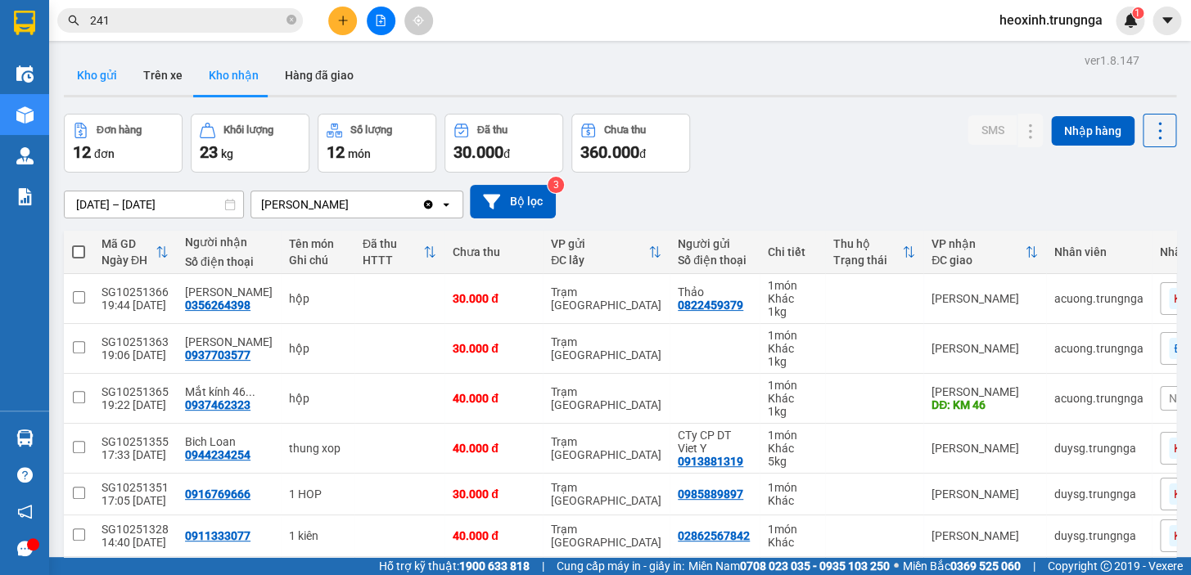
click at [101, 79] on button "Kho gửi" at bounding box center [97, 75] width 66 height 39
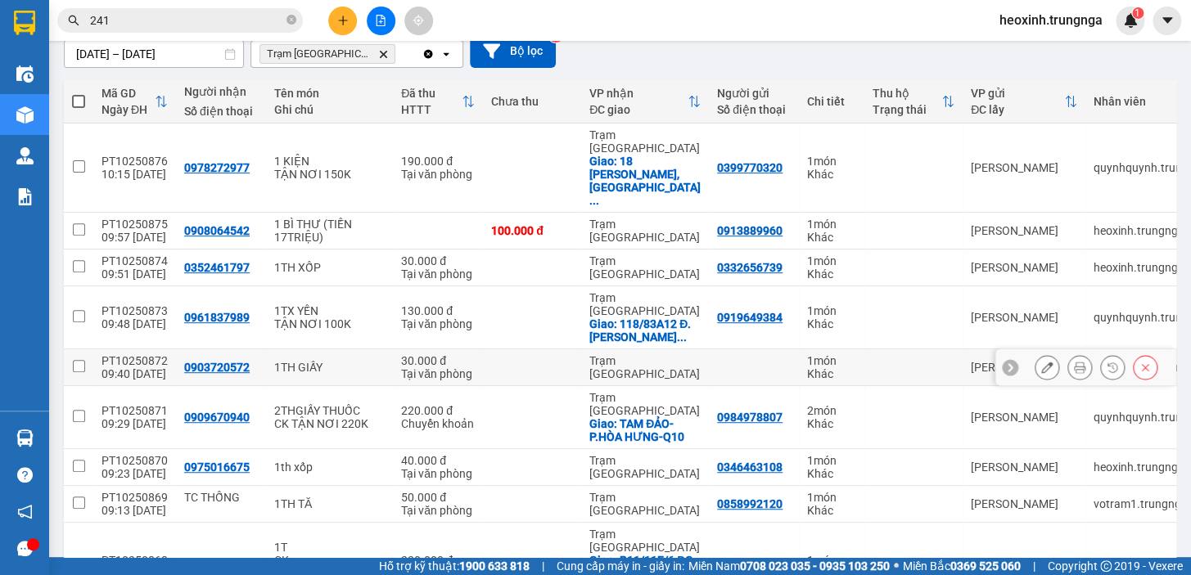
scroll to position [223, 0]
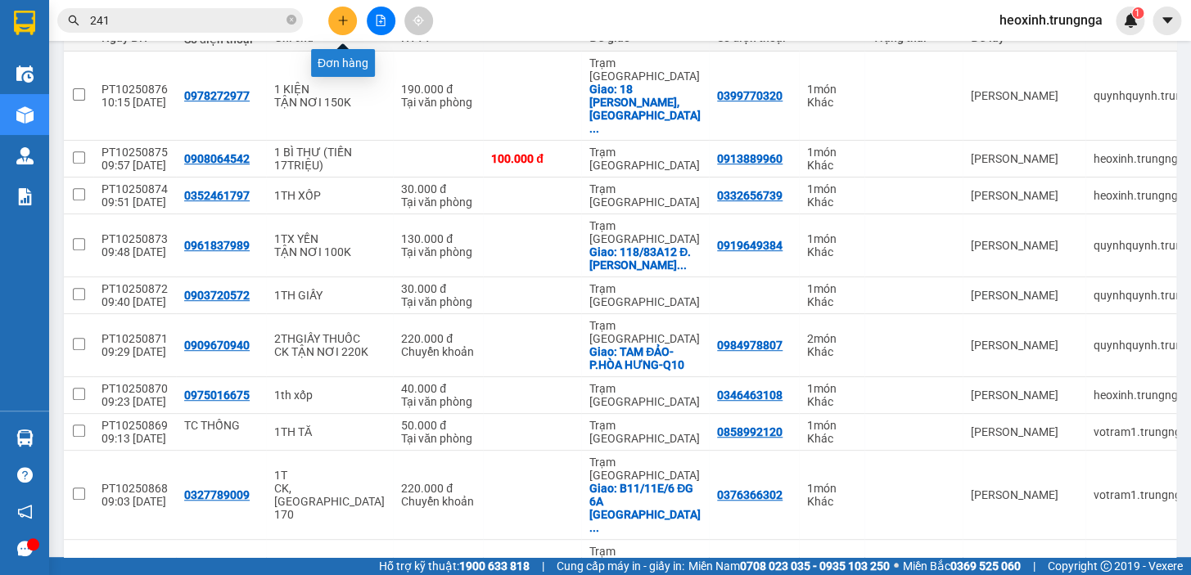
click at [341, 26] on button at bounding box center [342, 21] width 29 height 29
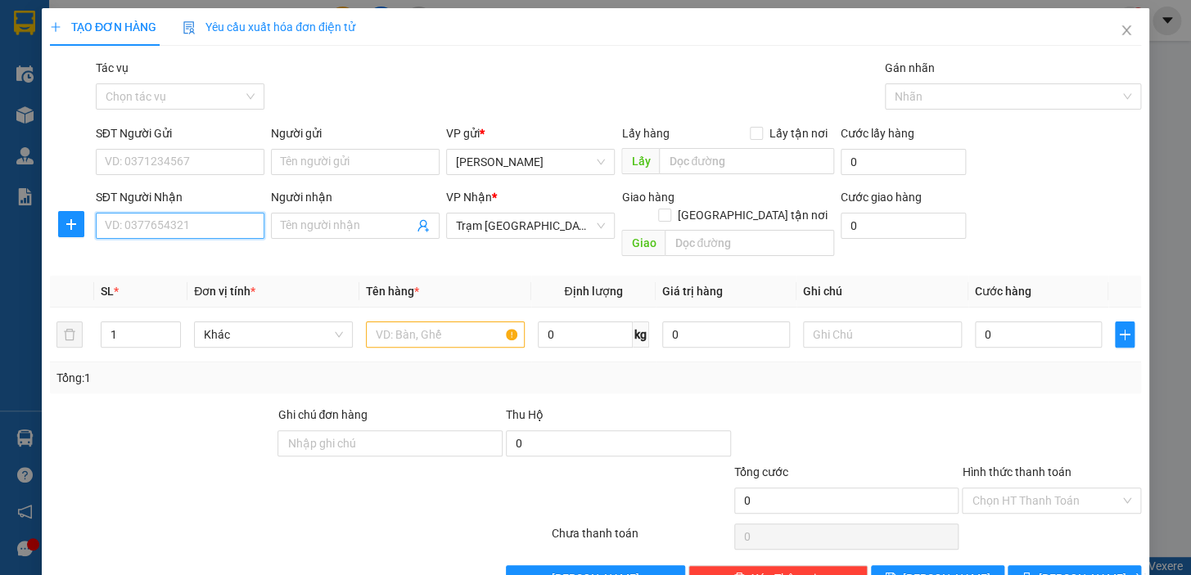
click at [161, 232] on input "SĐT Người Nhận" at bounding box center [180, 226] width 169 height 26
click at [402, 322] on input "text" at bounding box center [445, 335] width 159 height 26
type input "1th xi"
click at [172, 222] on input "SĐT Người Nhận" at bounding box center [180, 226] width 169 height 26
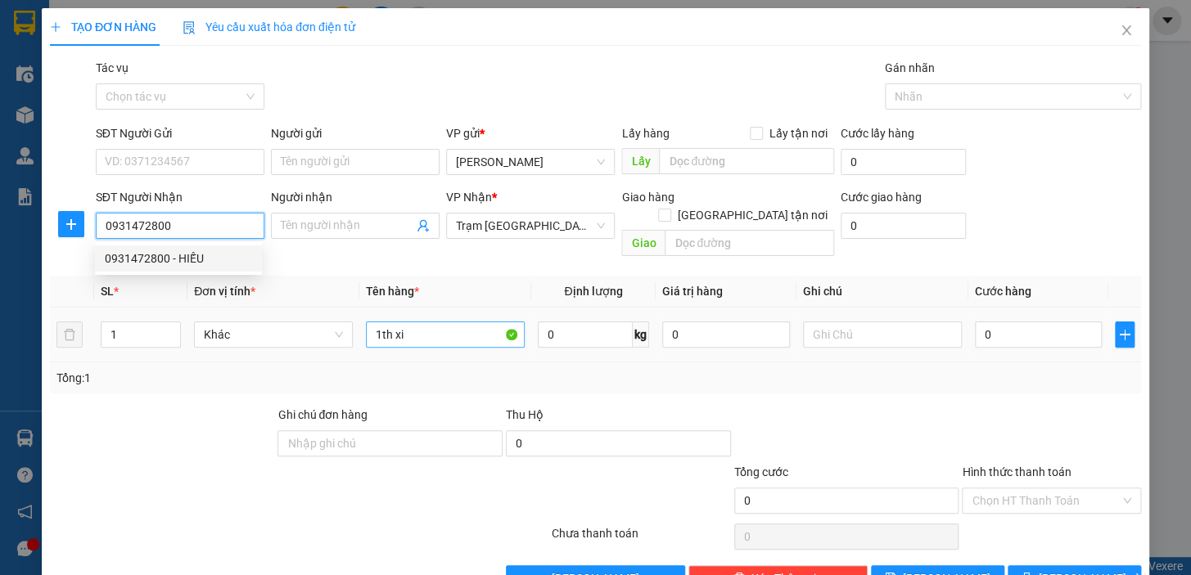
type input "0931472800"
click at [416, 322] on input "1th xi" at bounding box center [445, 335] width 159 height 26
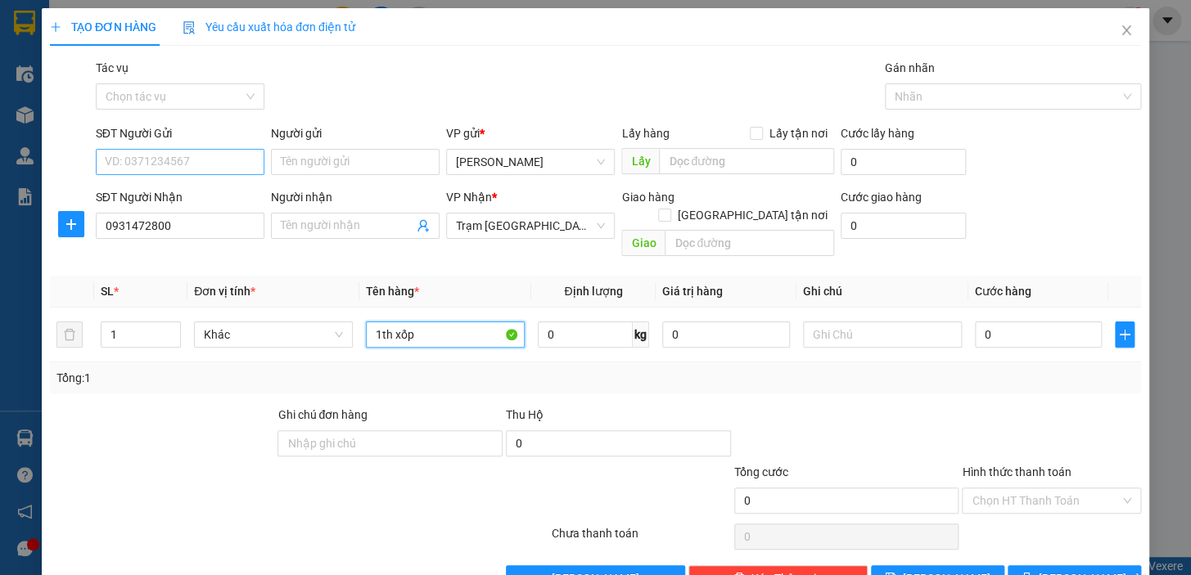
type input "1th xốp"
click at [218, 170] on input "SĐT Người Gửi" at bounding box center [180, 162] width 169 height 26
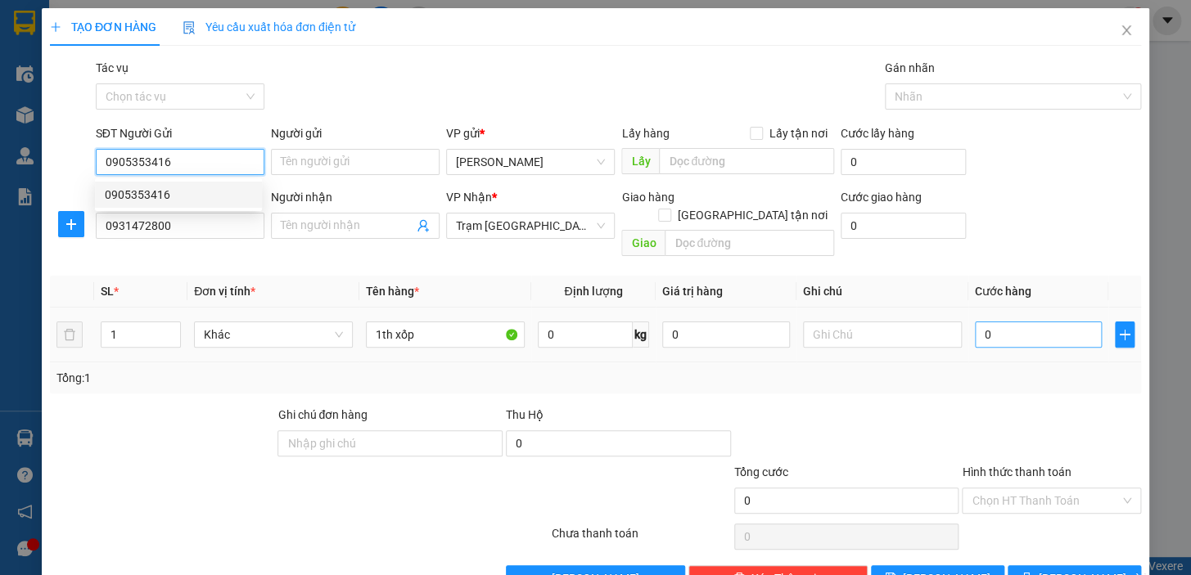
type input "0905353416"
click at [1009, 322] on input "0" at bounding box center [1039, 335] width 128 height 26
type input "4"
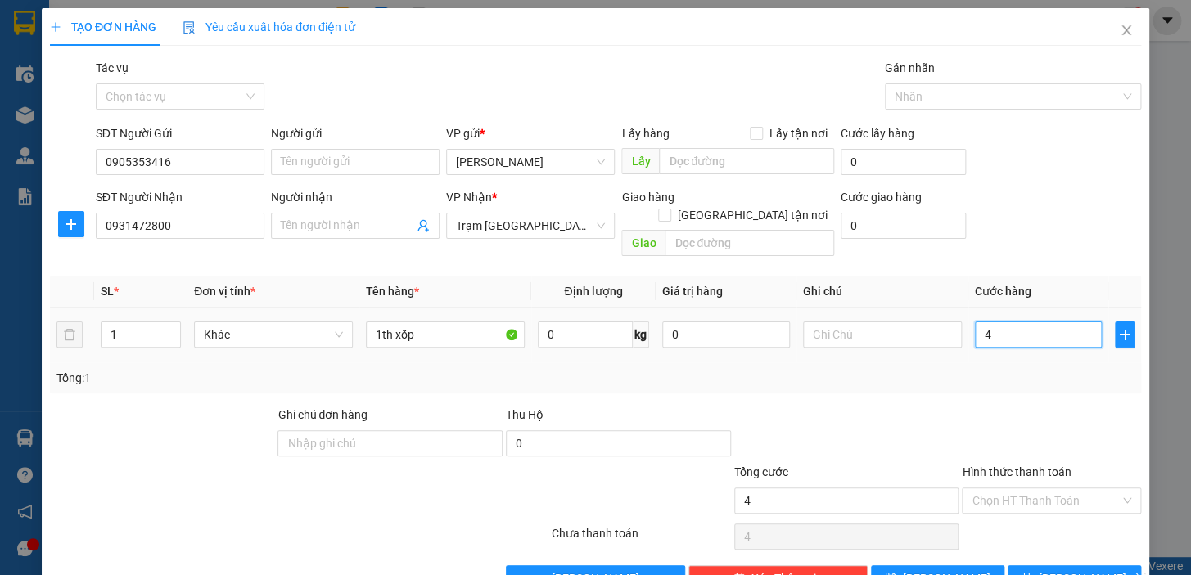
type input "40"
type input "40.000"
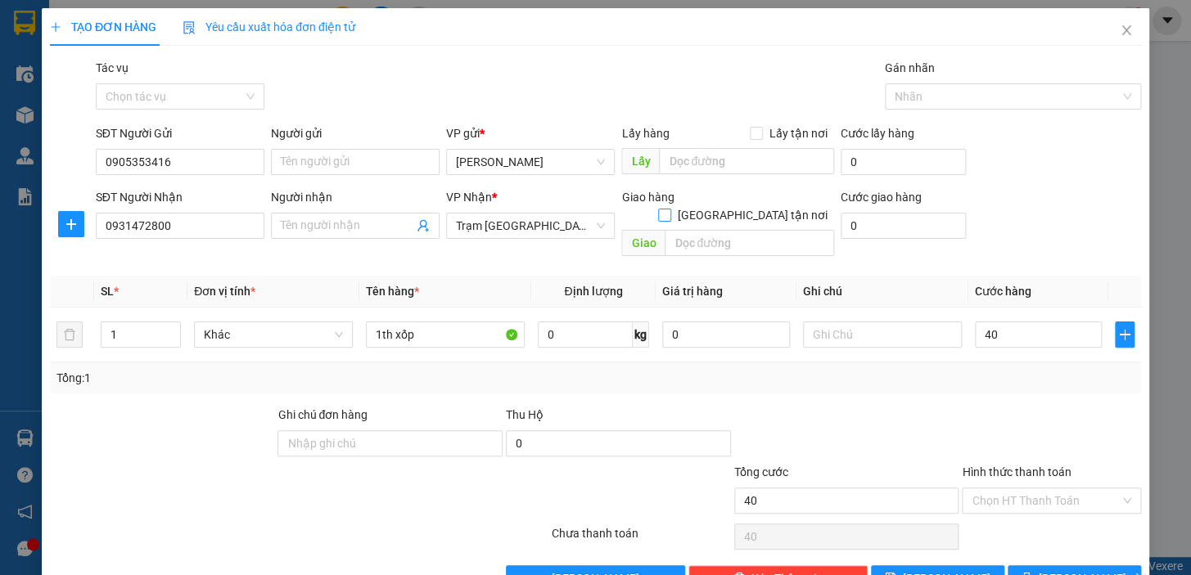
type input "40.000"
click at [669, 209] on input "[GEOGRAPHIC_DATA] tận nơi" at bounding box center [663, 214] width 11 height 11
checkbox input "true"
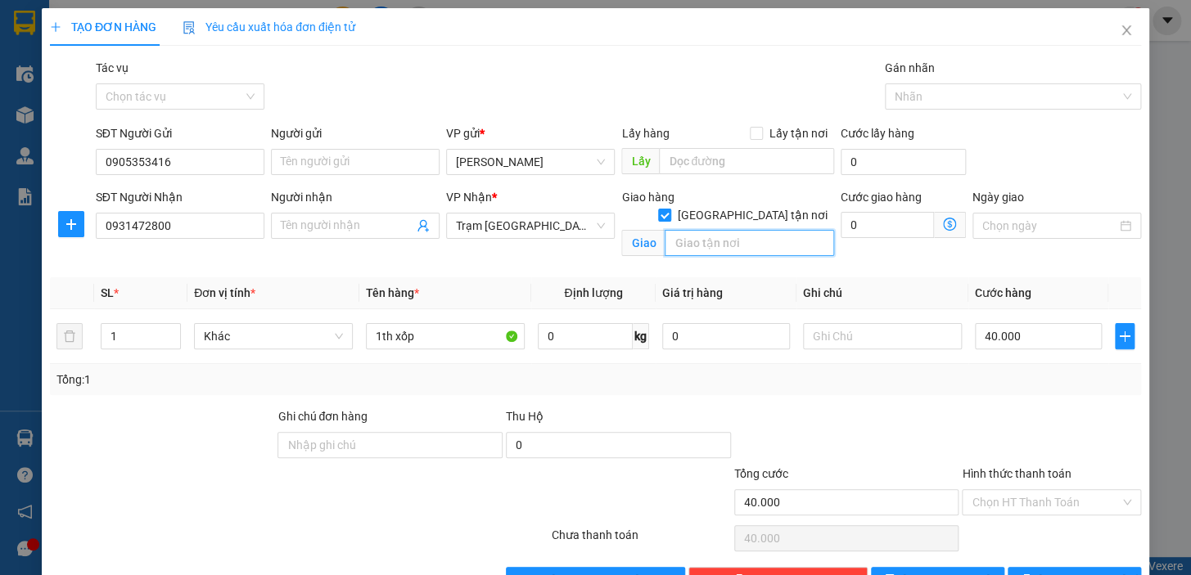
click at [733, 230] on input "text" at bounding box center [748, 243] width 169 height 26
type input "P.[GEOGRAPHIC_DATA] Q7"
click at [865, 221] on input "0" at bounding box center [886, 225] width 93 height 26
type input "40.001"
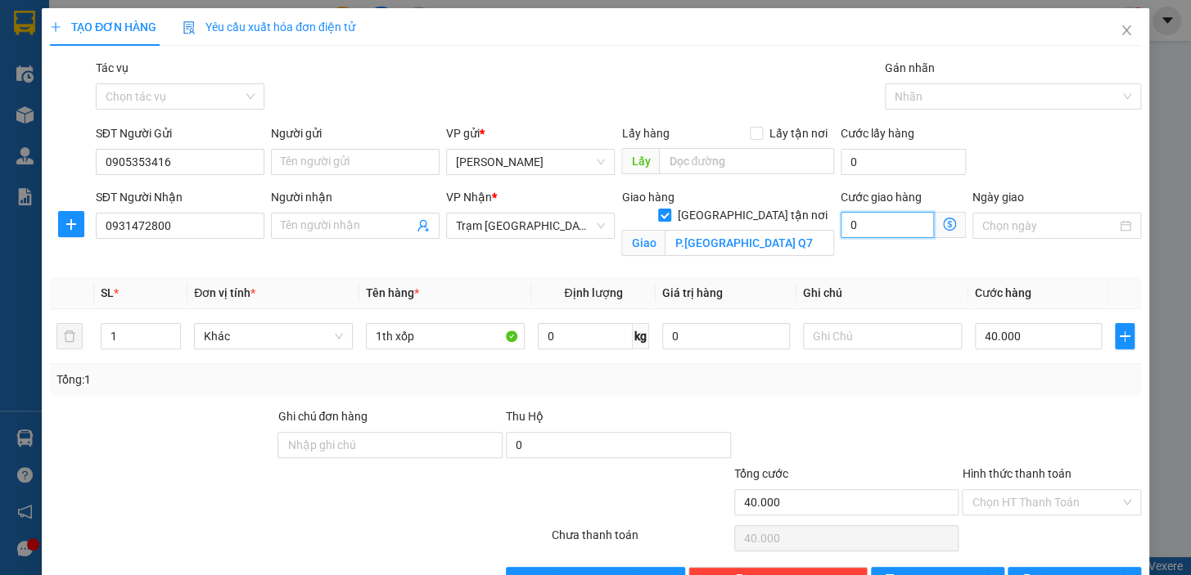
type input "1"
type input "40.010"
type input "10"
type input "40.100"
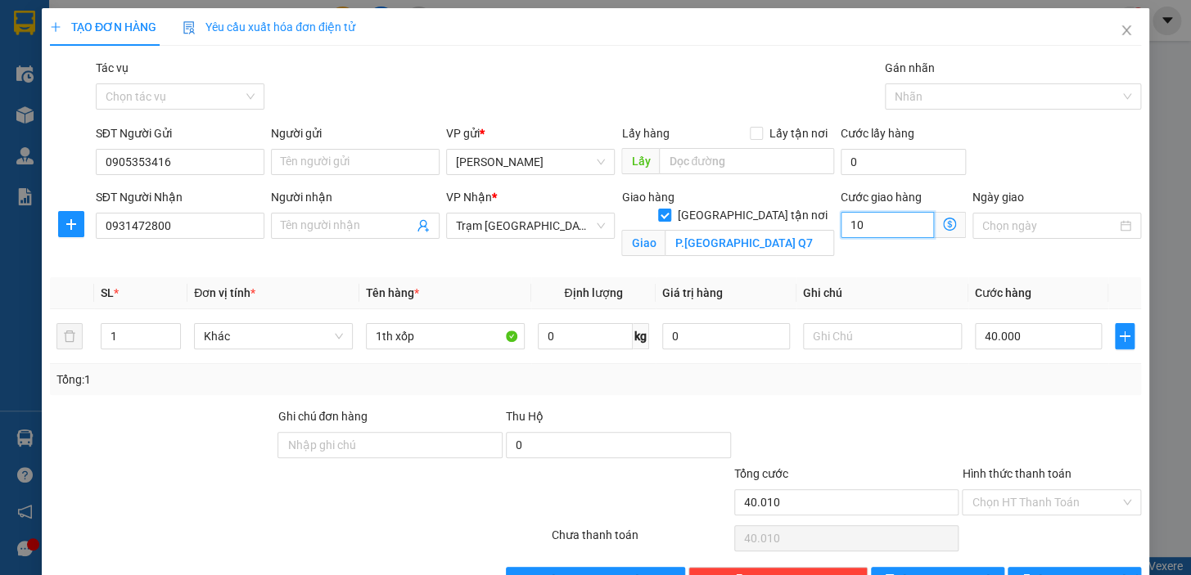
type input "40.100"
type input "100"
type input "140.000"
type input "100.000"
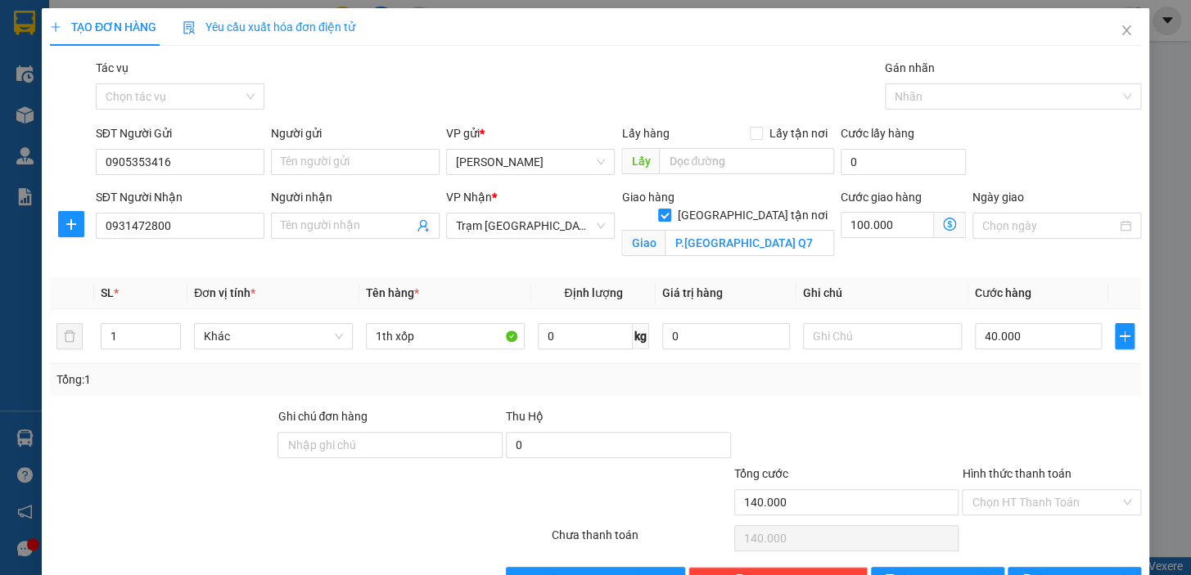
click at [736, 267] on div "Transit Pickup Surcharge Ids Transit Deliver Surcharge Ids Transit Deliver Surc…" at bounding box center [595, 326] width 1091 height 534
drag, startPoint x: 830, startPoint y: 328, endPoint x: 822, endPoint y: 326, distance: 8.3
click at [822, 326] on input "text" at bounding box center [882, 336] width 159 height 26
type input "t"
type input "TẬN NƠI 100K"
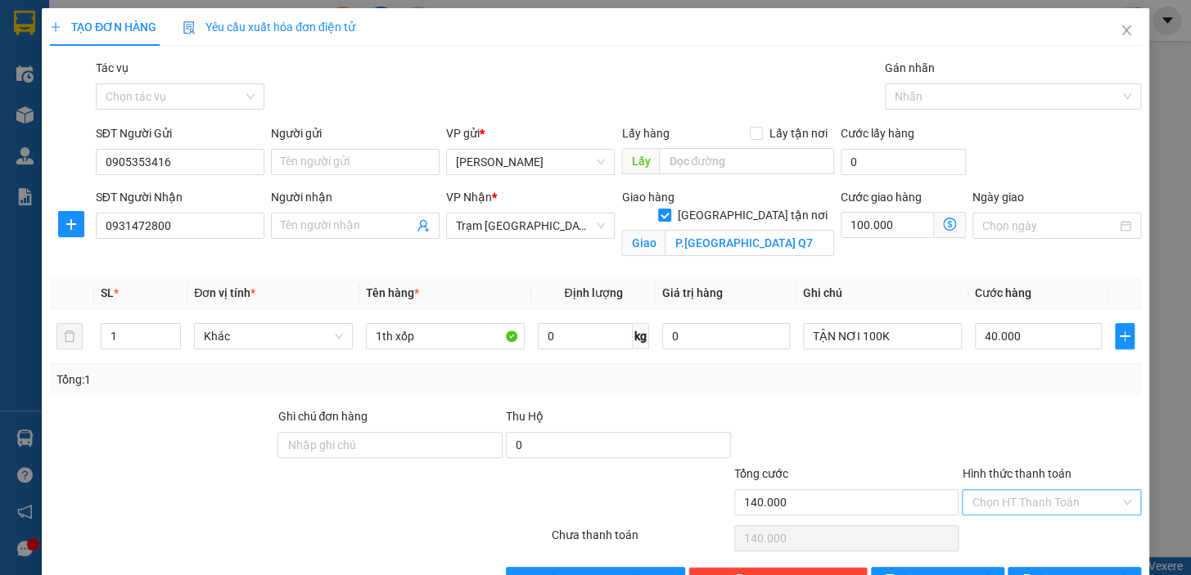
click at [1031, 497] on input "Hình thức thanh toán" at bounding box center [1045, 502] width 148 height 25
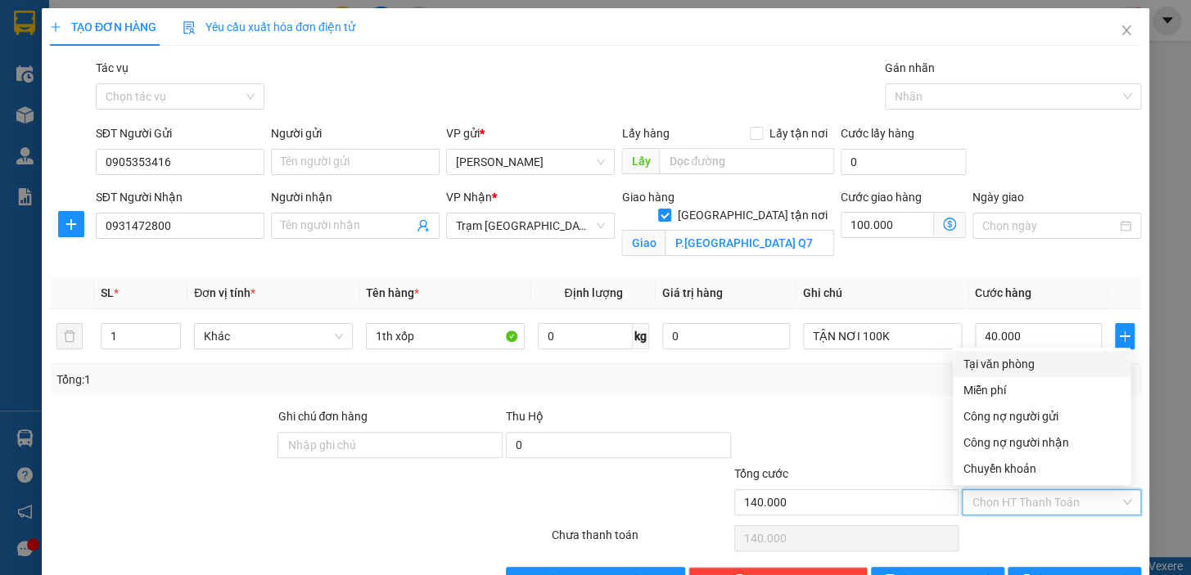
click at [1006, 363] on div "Tại văn phòng" at bounding box center [1041, 364] width 158 height 18
type input "0"
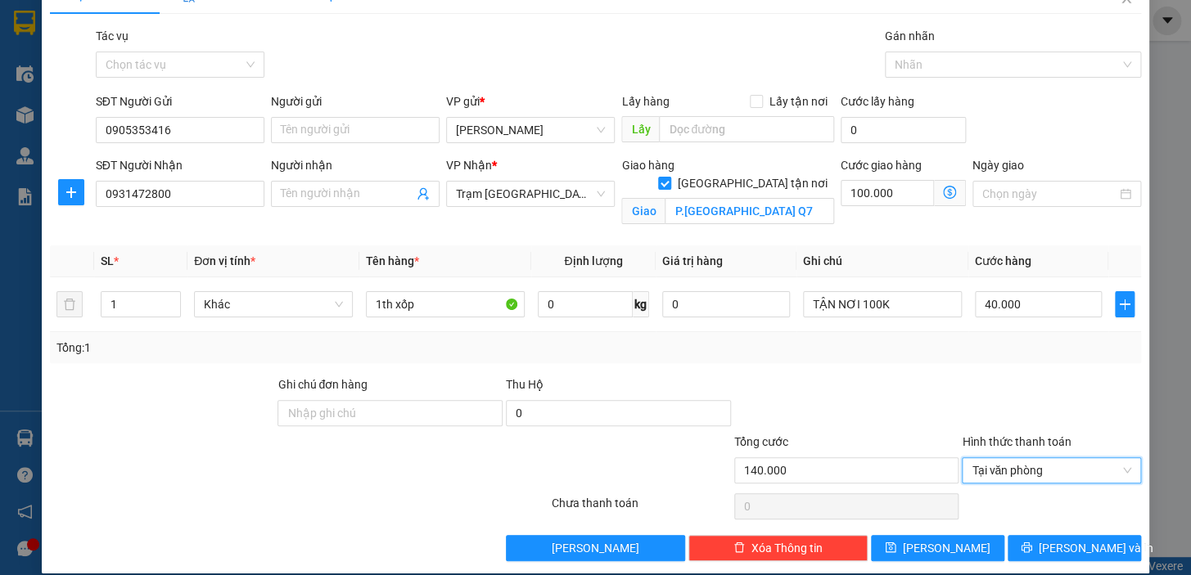
scroll to position [49, 0]
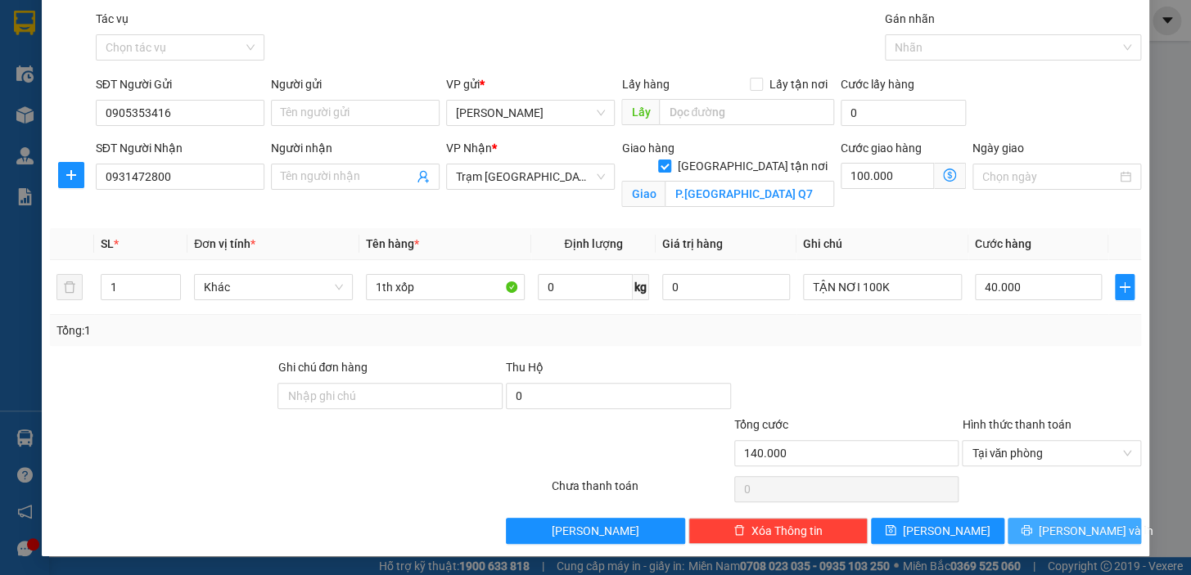
click at [1074, 529] on span "[PERSON_NAME] và In" at bounding box center [1095, 531] width 115 height 18
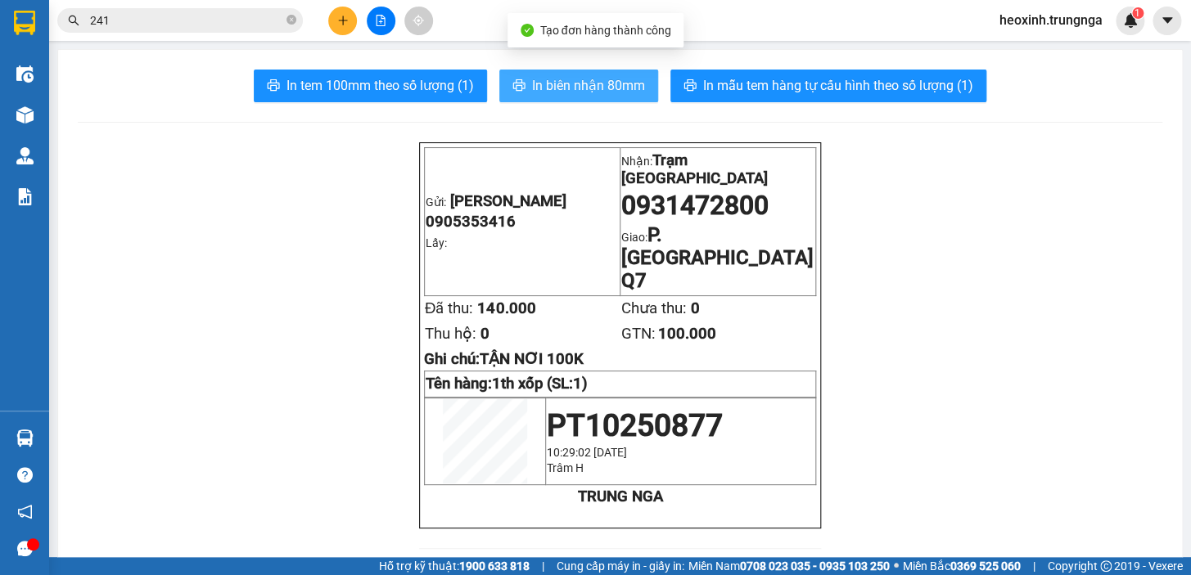
click at [587, 96] on span "In biên nhận 80mm" at bounding box center [588, 85] width 113 height 20
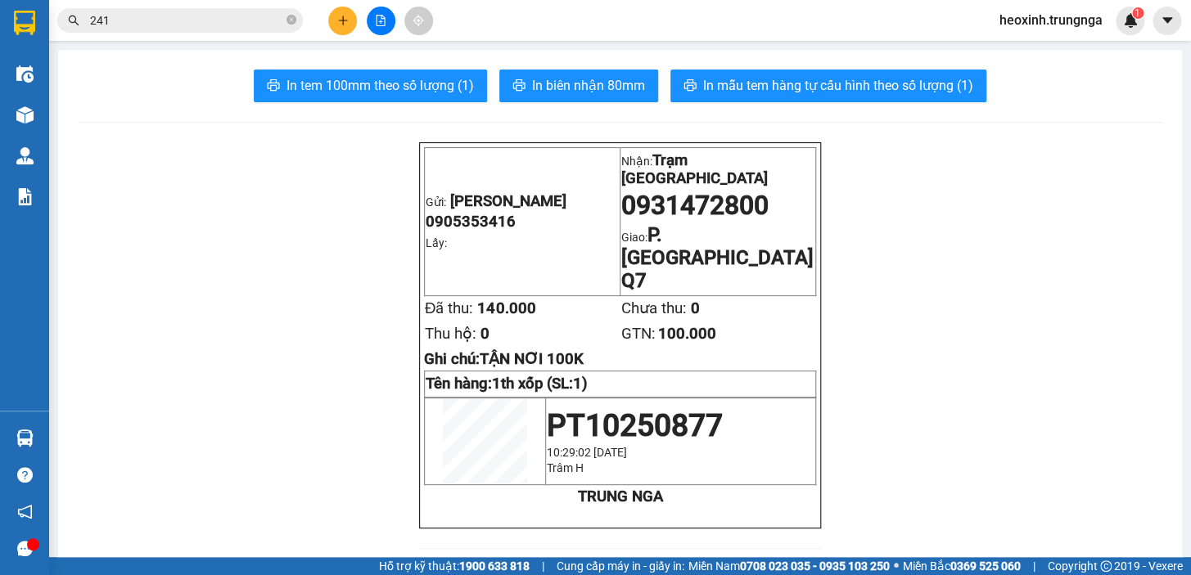
click at [375, 27] on button at bounding box center [381, 21] width 29 height 29
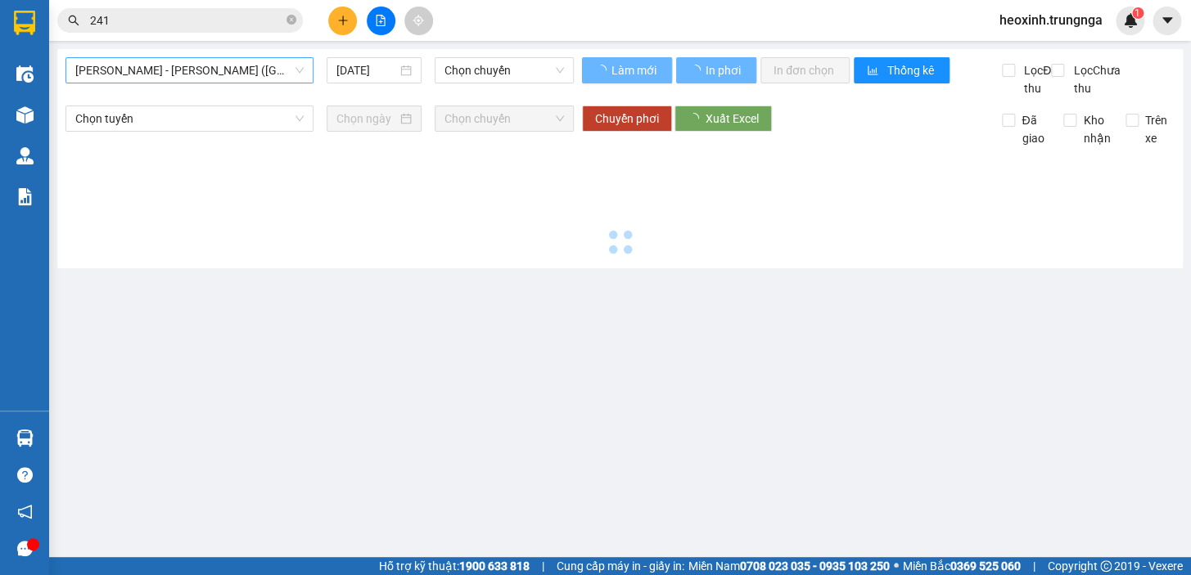
click at [187, 73] on span "[PERSON_NAME] - [PERSON_NAME] ([GEOGRAPHIC_DATA])" at bounding box center [189, 70] width 228 height 25
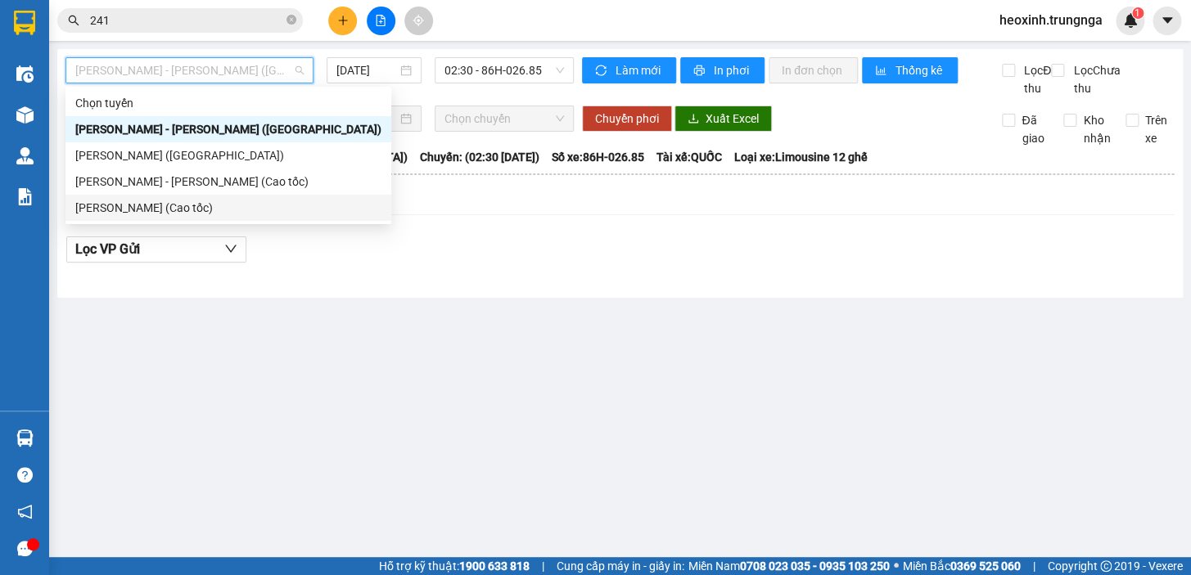
click at [202, 210] on div "[PERSON_NAME] (Cao tốc)" at bounding box center [228, 208] width 306 height 18
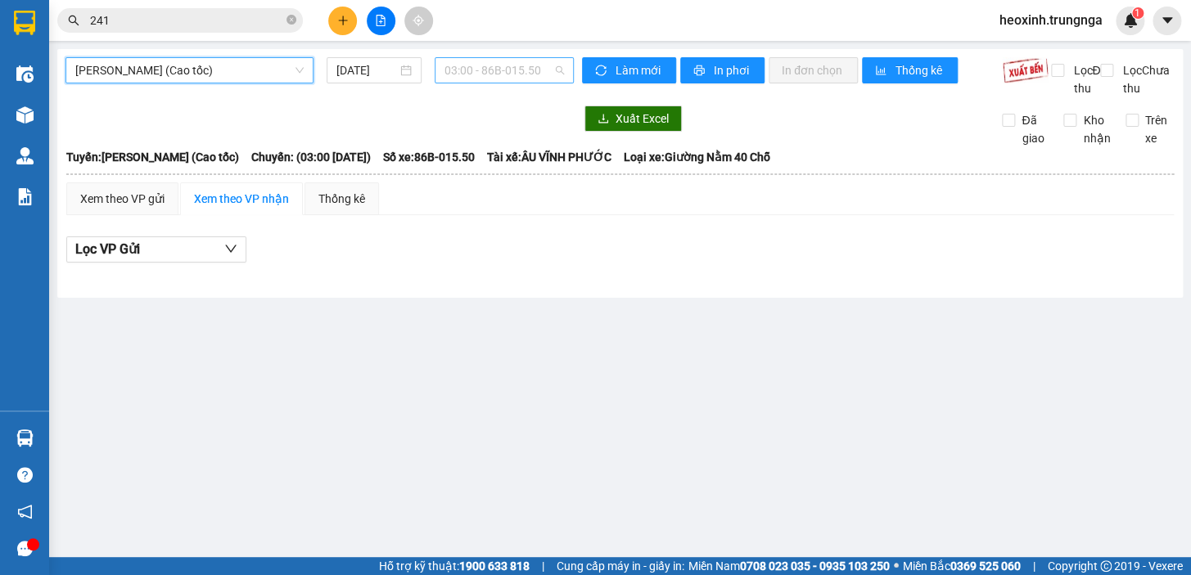
click at [499, 74] on span "03:00 - 86B-015.50" at bounding box center [503, 70] width 119 height 25
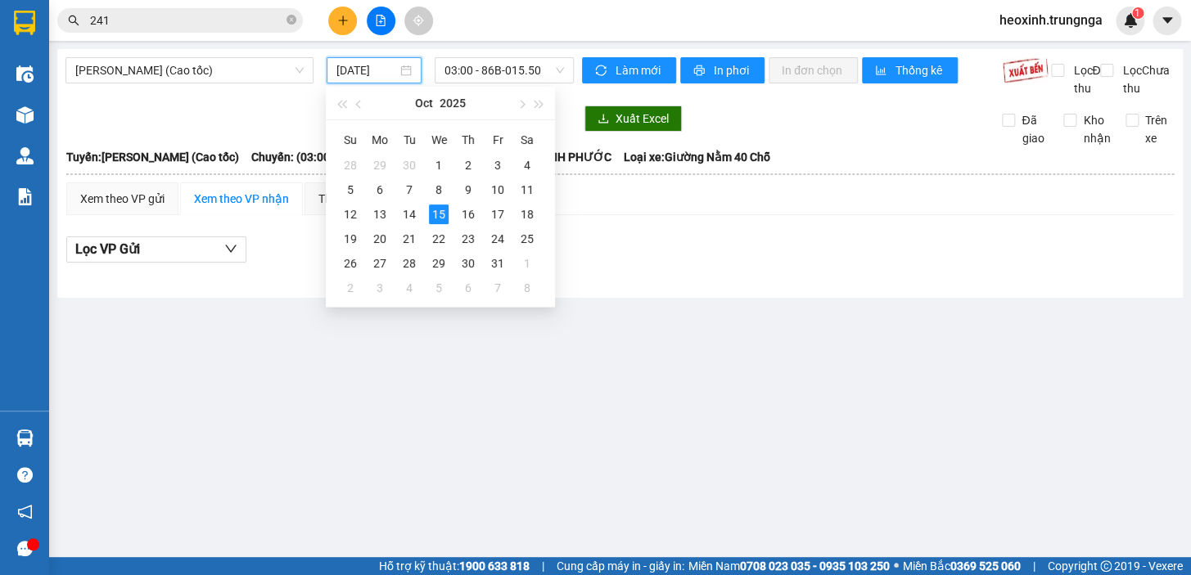
click at [393, 77] on input "[DATE]" at bounding box center [366, 70] width 61 height 18
click at [400, 213] on div "14" at bounding box center [409, 215] width 20 height 20
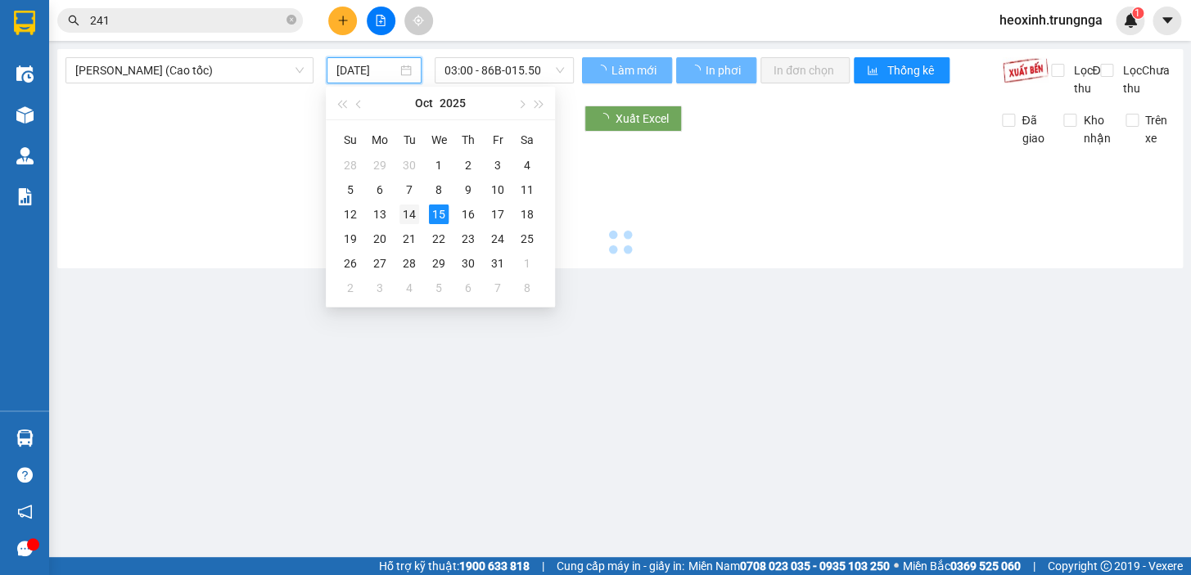
type input "[DATE]"
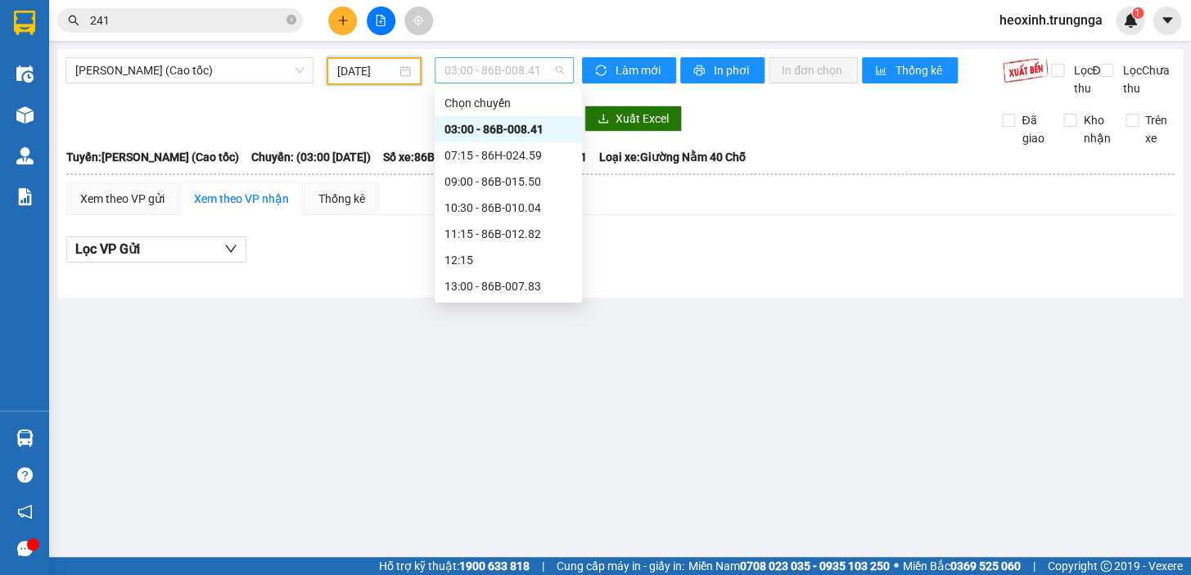
click at [486, 63] on span "03:00 - 86B-008.41" at bounding box center [503, 70] width 119 height 25
click at [489, 227] on div "11:15 - 86B-012.82" at bounding box center [508, 234] width 128 height 18
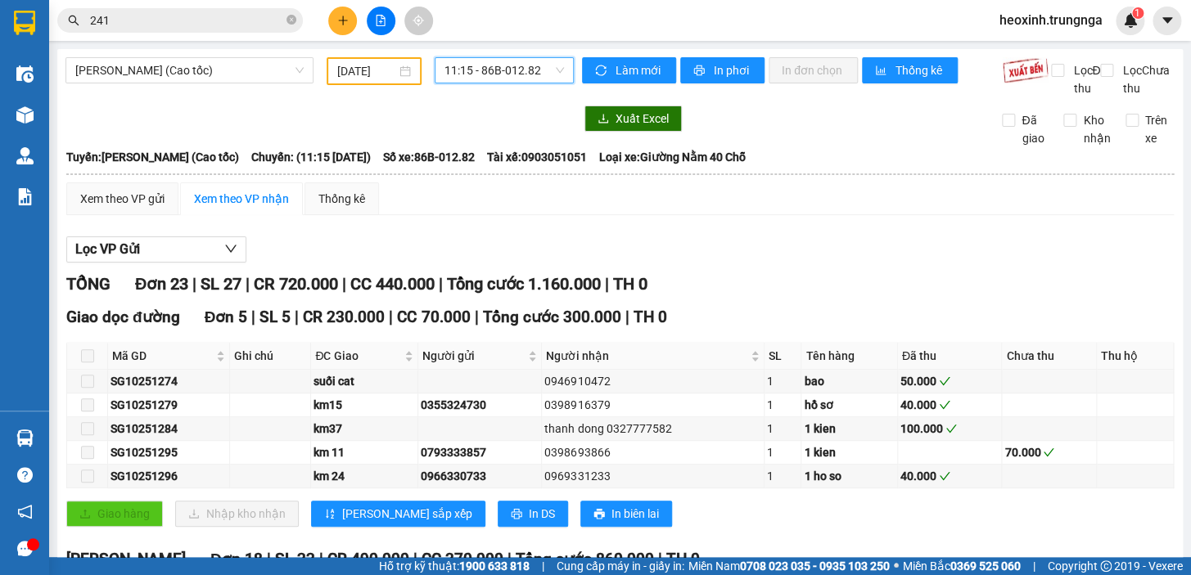
click at [499, 79] on span "11:15 - 86B-012.82" at bounding box center [503, 70] width 119 height 25
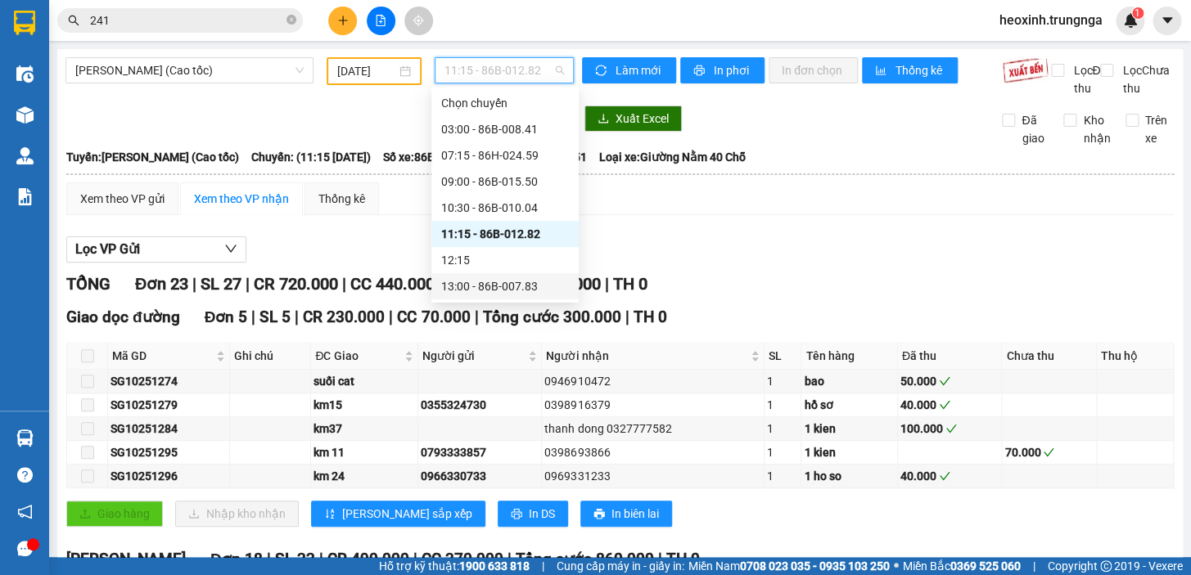
click at [487, 286] on div "13:00 - 86B-007.83" at bounding box center [505, 286] width 128 height 18
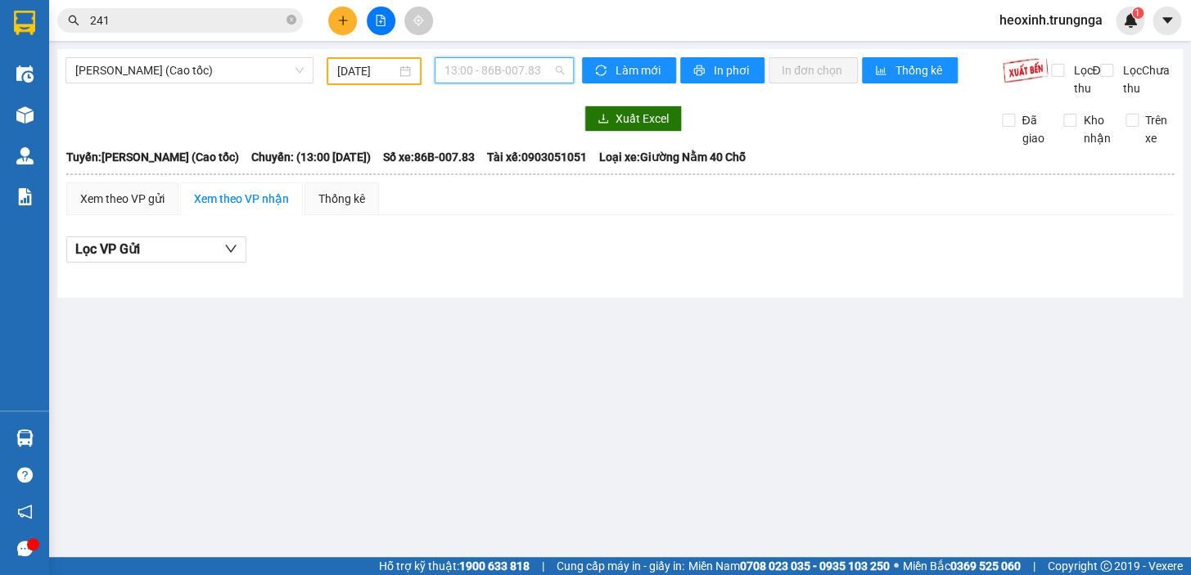
click at [507, 60] on span "13:00 - 86B-007.83" at bounding box center [503, 70] width 119 height 25
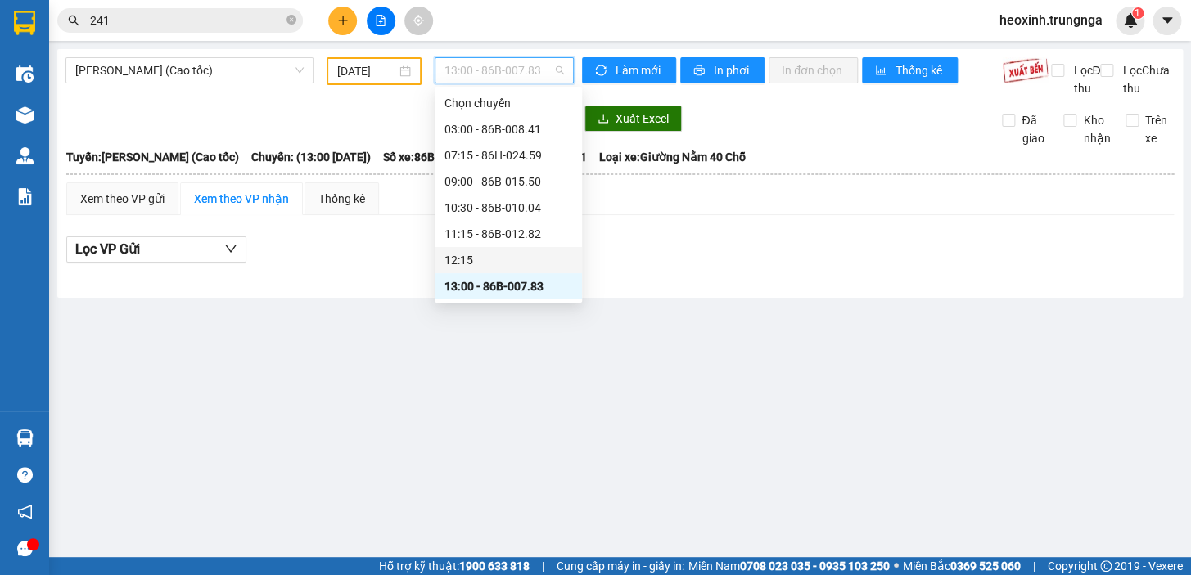
click at [529, 261] on div "12:15" at bounding box center [508, 260] width 128 height 18
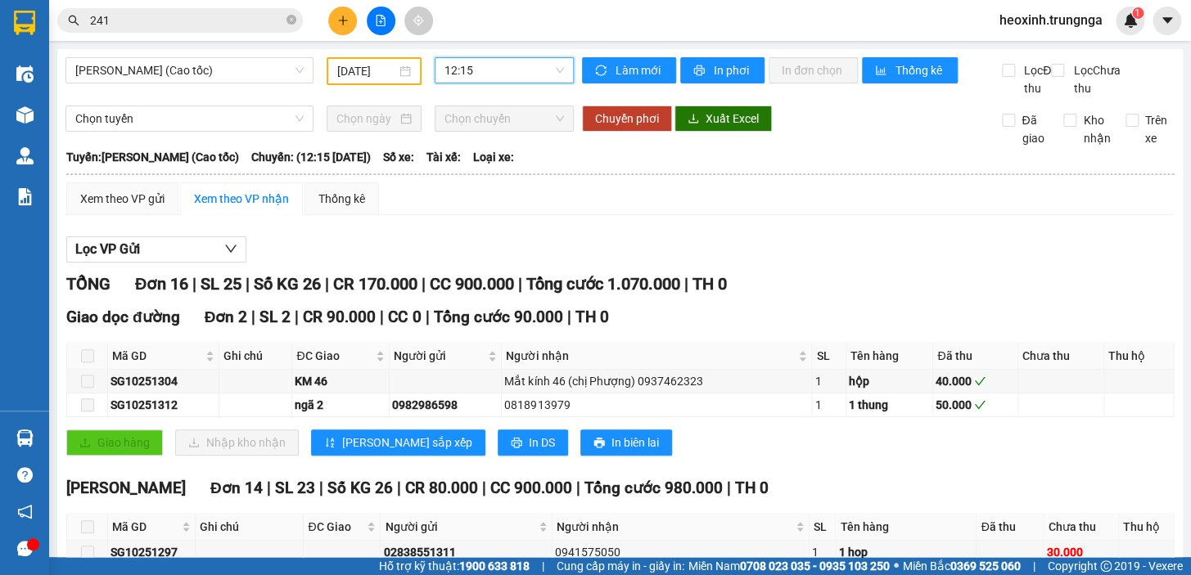
click at [502, 65] on span "12:15" at bounding box center [503, 70] width 119 height 25
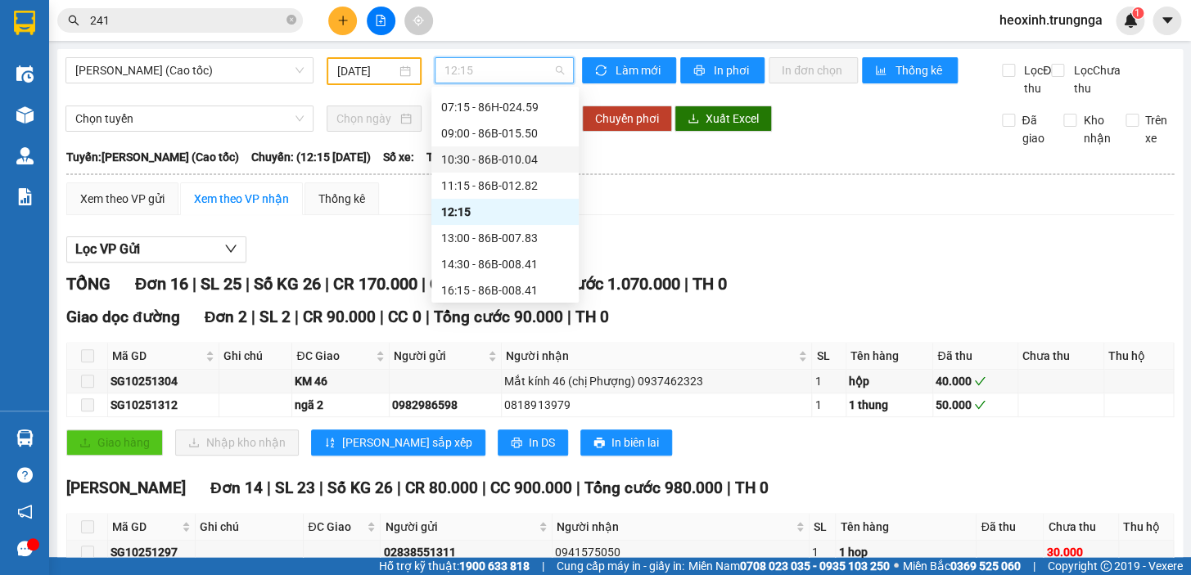
scroll to position [104, 0]
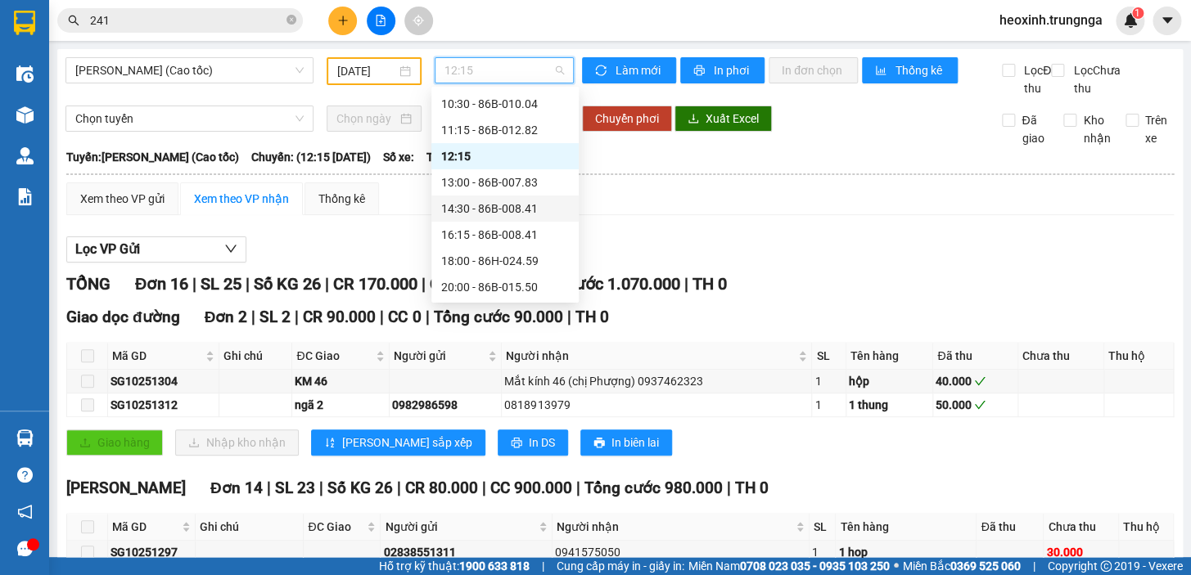
click at [518, 206] on div "14:30 - 86B-008.41" at bounding box center [505, 209] width 128 height 18
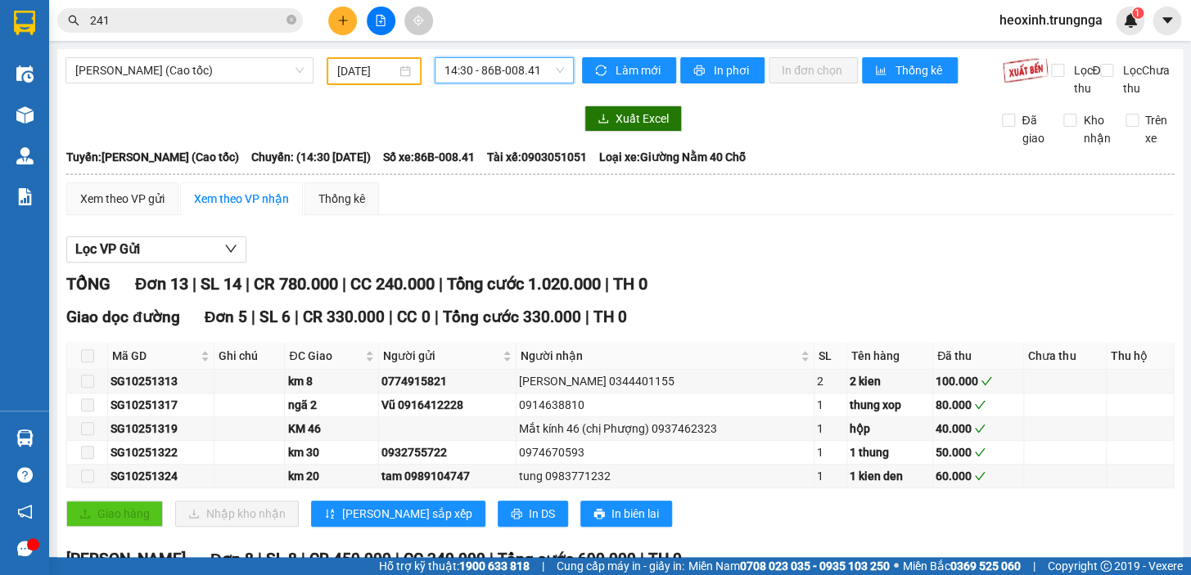
click at [508, 66] on span "14:30 - 86B-008.41" at bounding box center [503, 70] width 119 height 25
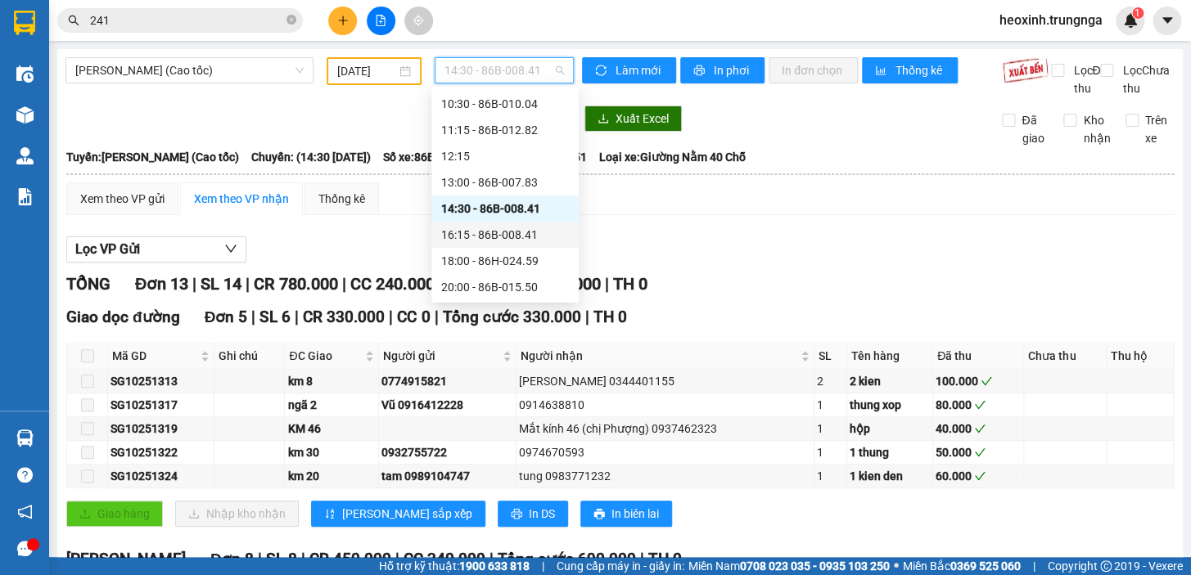
click at [513, 245] on div "16:15 - 86B-008.41" at bounding box center [504, 235] width 147 height 26
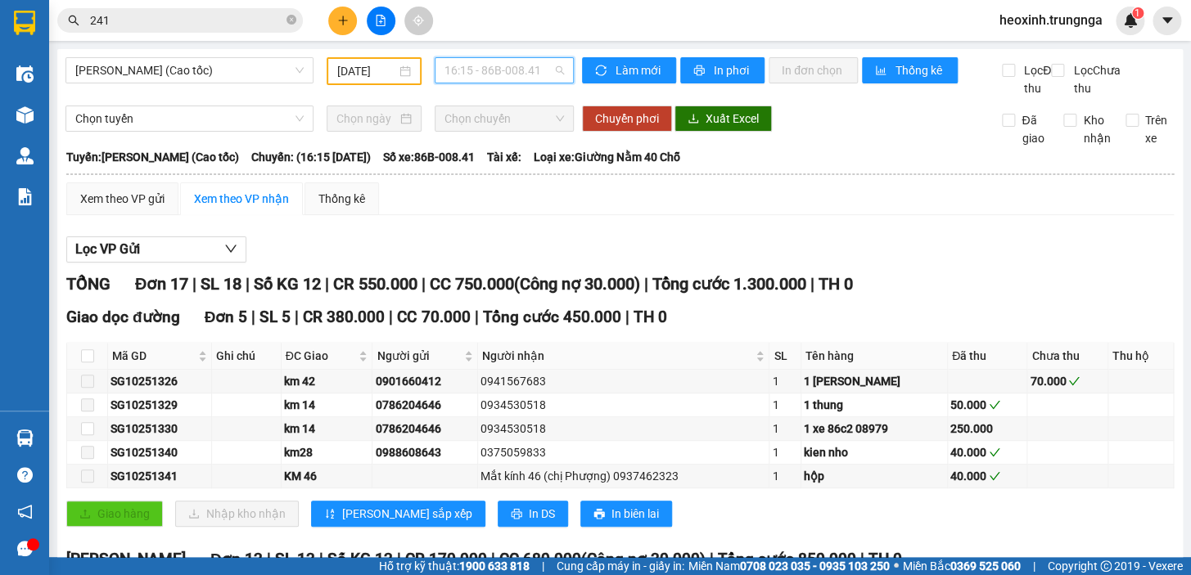
click at [522, 68] on span "16:15 - 86B-008.41" at bounding box center [503, 70] width 119 height 25
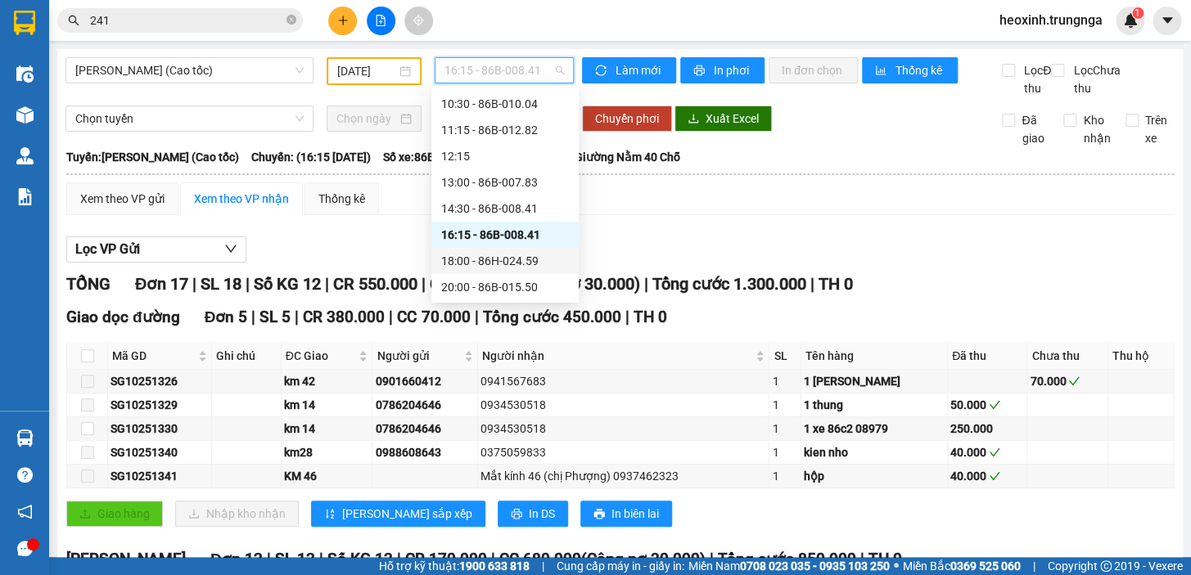
click at [505, 261] on div "18:00 - 86H-024.59" at bounding box center [505, 261] width 128 height 18
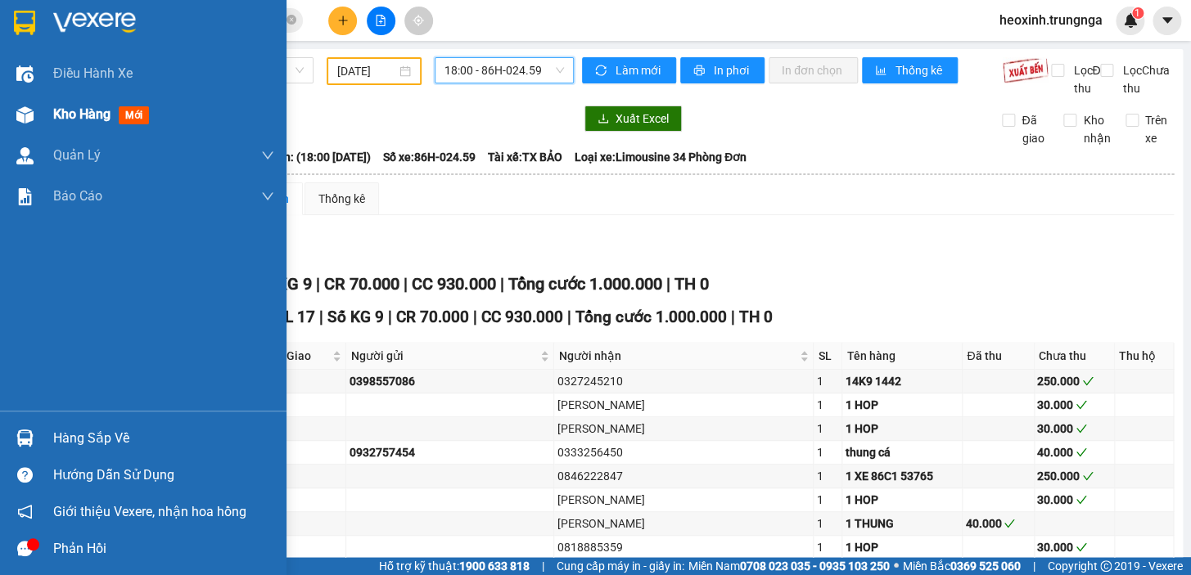
click at [116, 124] on div "Kho hàng mới" at bounding box center [104, 114] width 102 height 20
